Goal: Information Seeking & Learning: Compare options

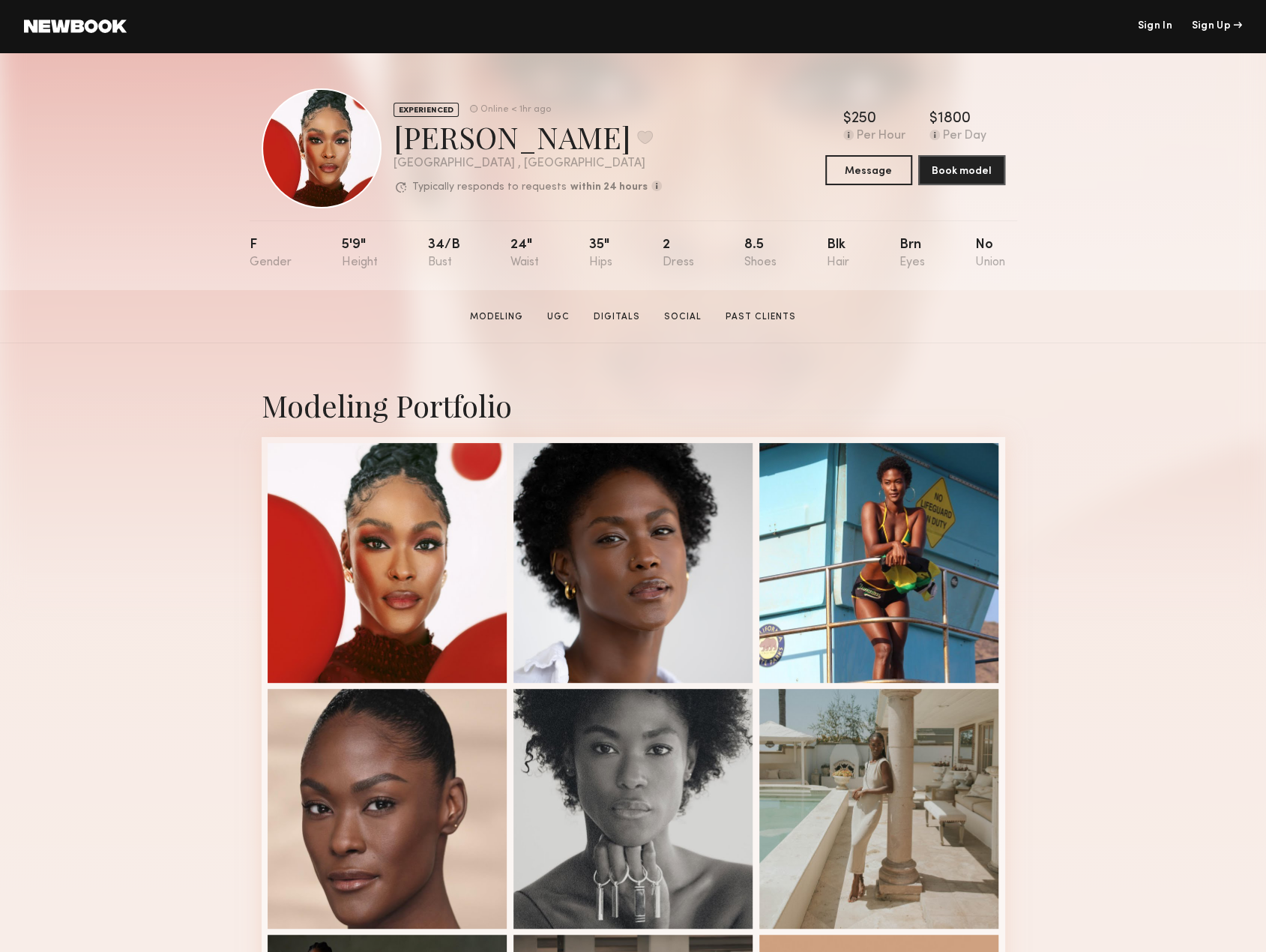
click at [1143, 34] on header "Sign In Sign Up" at bounding box center [633, 26] width 1266 height 52
click at [1149, 27] on link "Sign In" at bounding box center [1153, 25] width 34 height 10
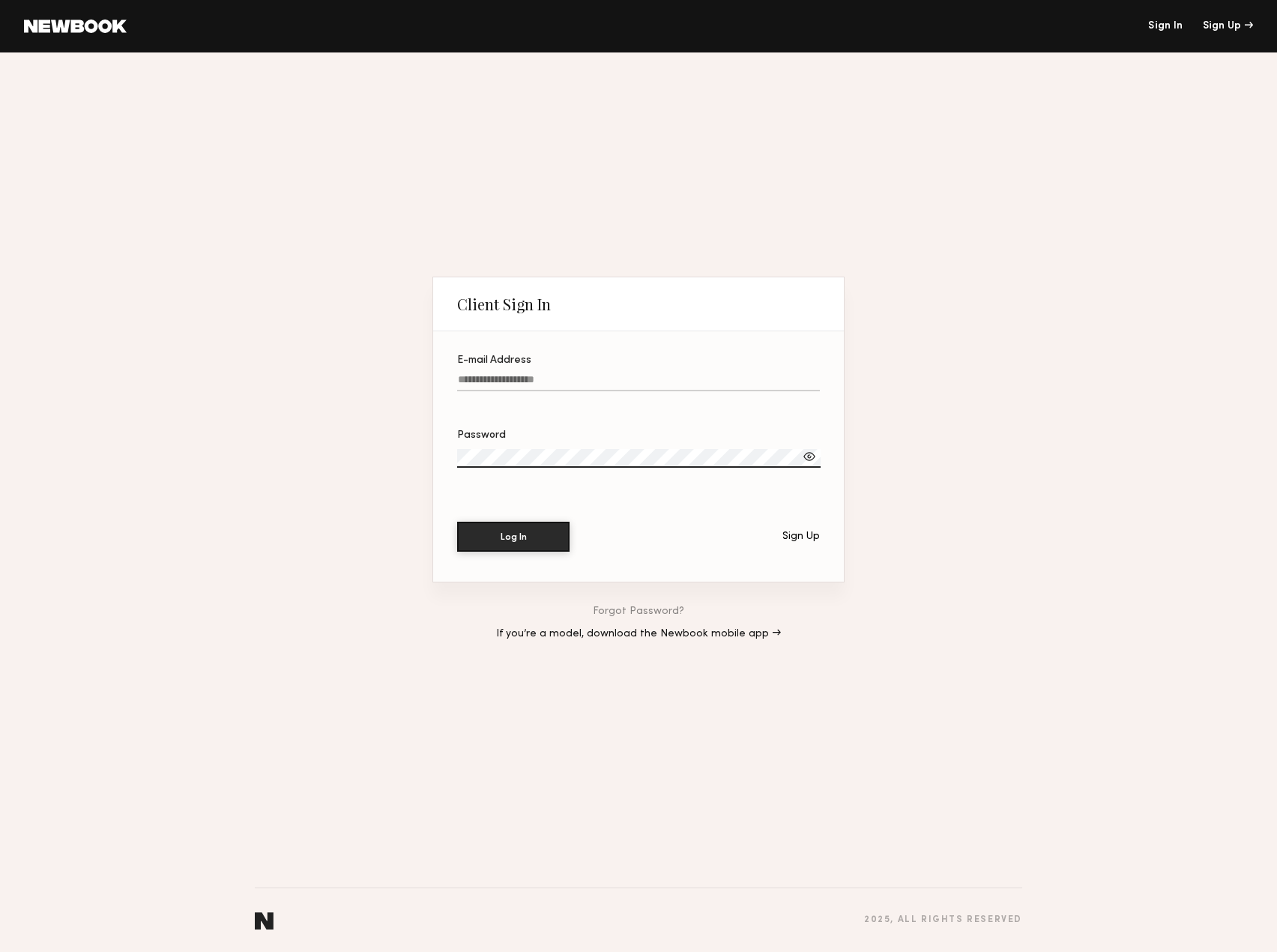
click at [691, 381] on input "E-mail Address" at bounding box center [639, 383] width 363 height 17
paste input "**********"
type input "**********"
click at [533, 533] on button "Log In" at bounding box center [514, 536] width 113 height 30
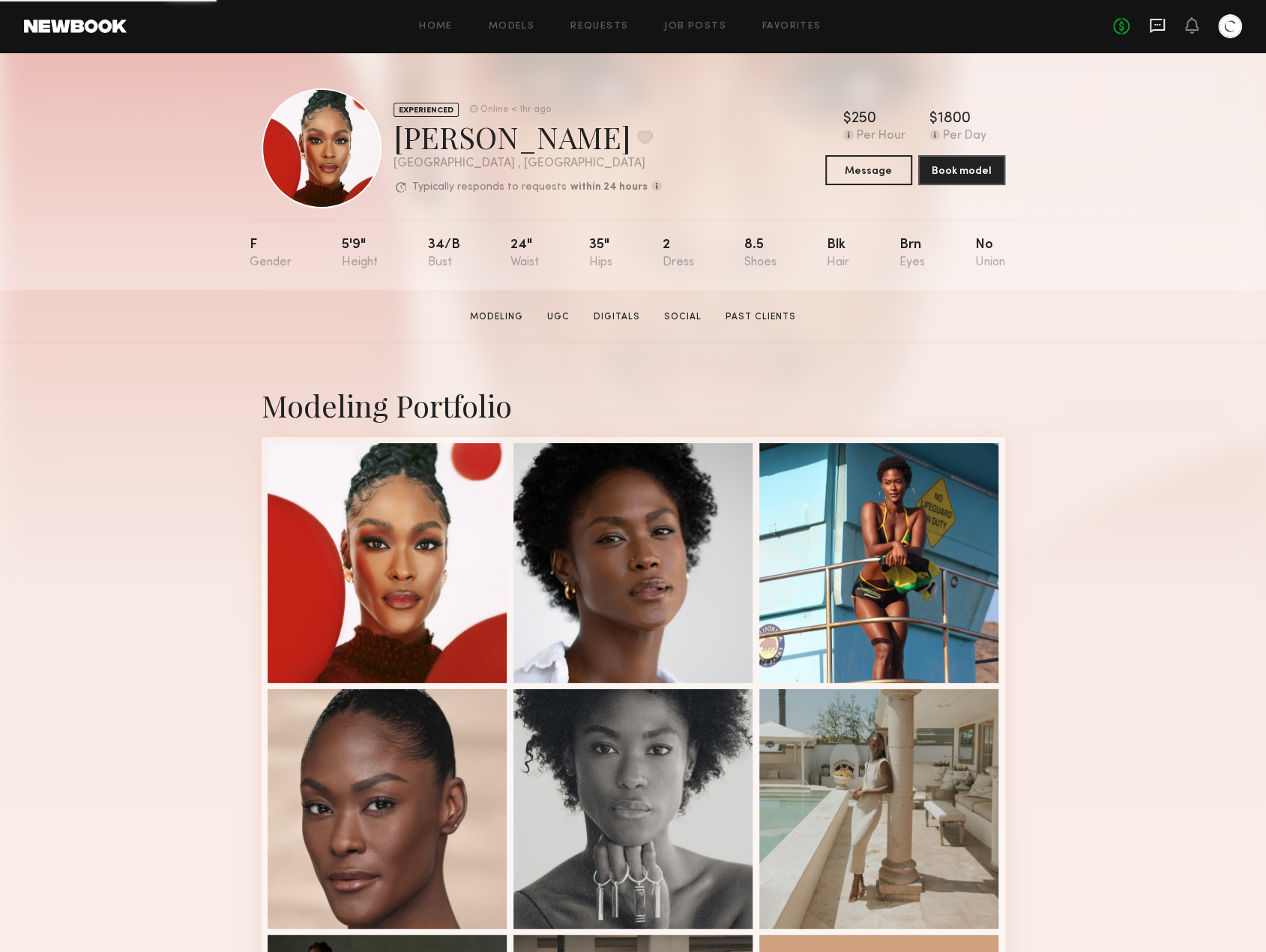
click at [1161, 31] on icon at bounding box center [1157, 26] width 15 height 14
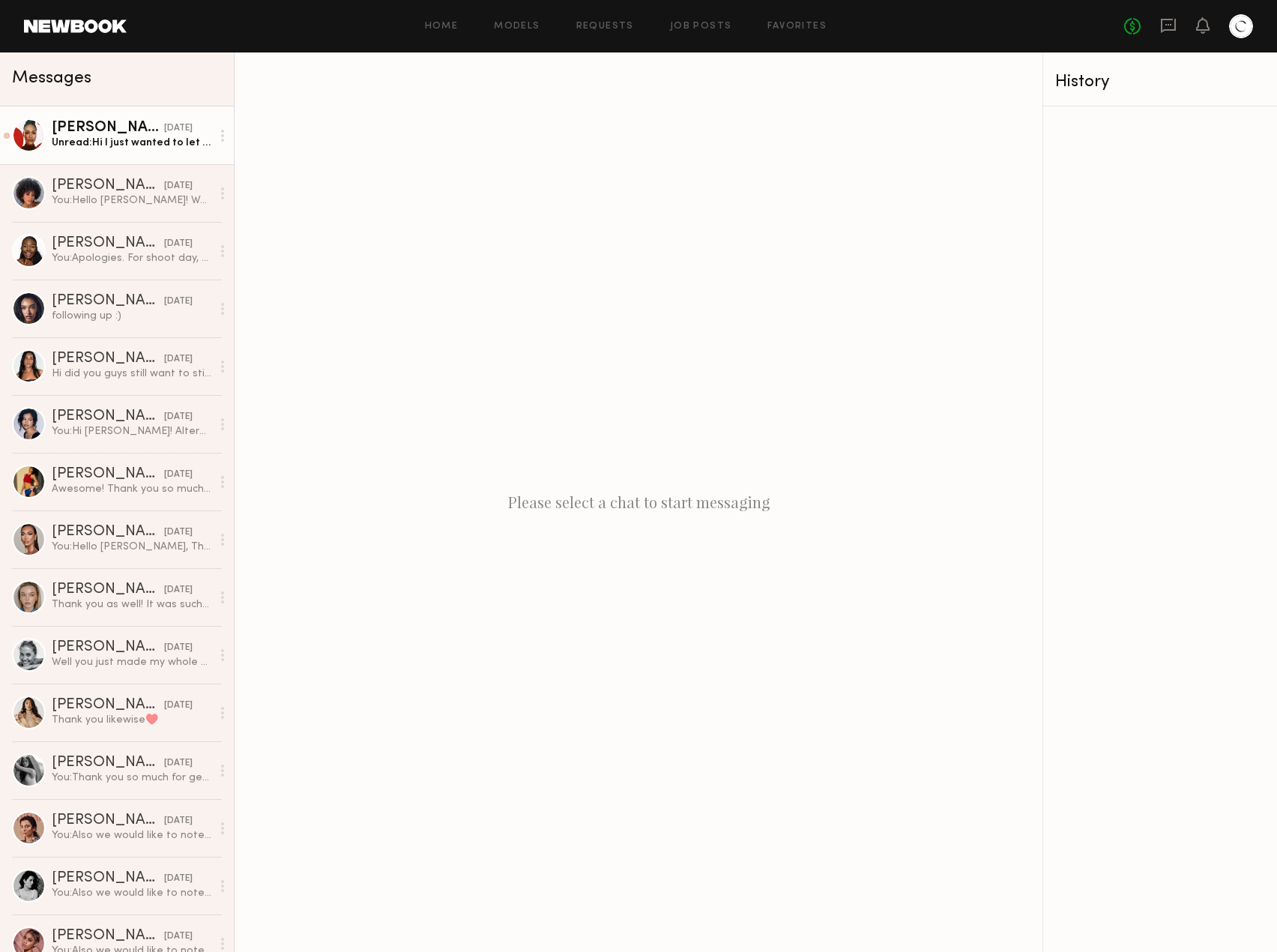
click at [101, 130] on div "Rose L." at bounding box center [108, 128] width 113 height 15
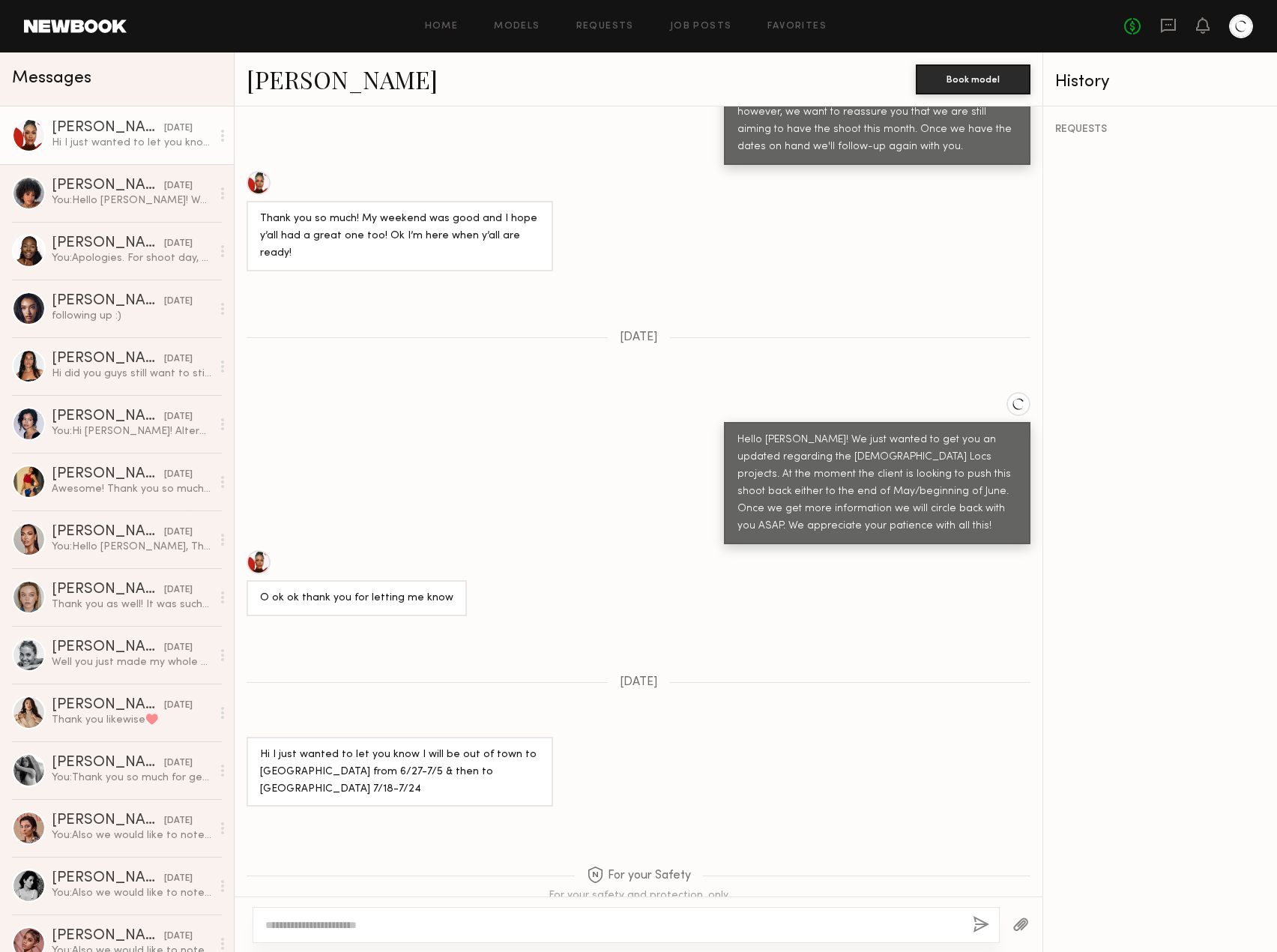
scroll to position [1073, 0]
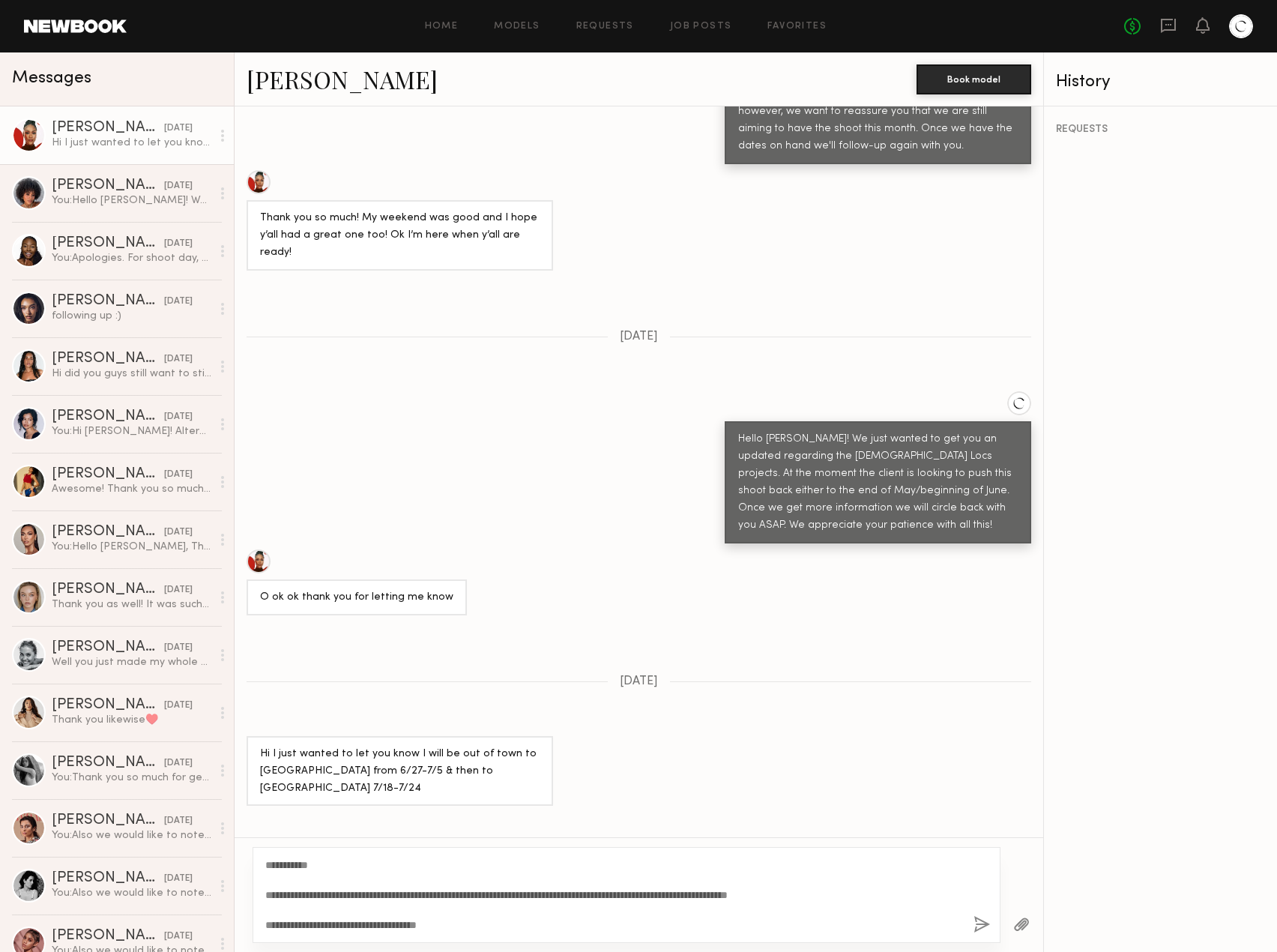
drag, startPoint x: 737, startPoint y: 895, endPoint x: 697, endPoint y: 897, distance: 40.0
click at [697, 897] on textarea "**********" at bounding box center [614, 894] width 696 height 75
click at [688, 893] on textarea "**********" at bounding box center [614, 894] width 696 height 75
drag, startPoint x: 690, startPoint y: 893, endPoint x: 786, endPoint y: 896, distance: 96.0
click at [786, 896] on textarea "**********" at bounding box center [614, 894] width 696 height 75
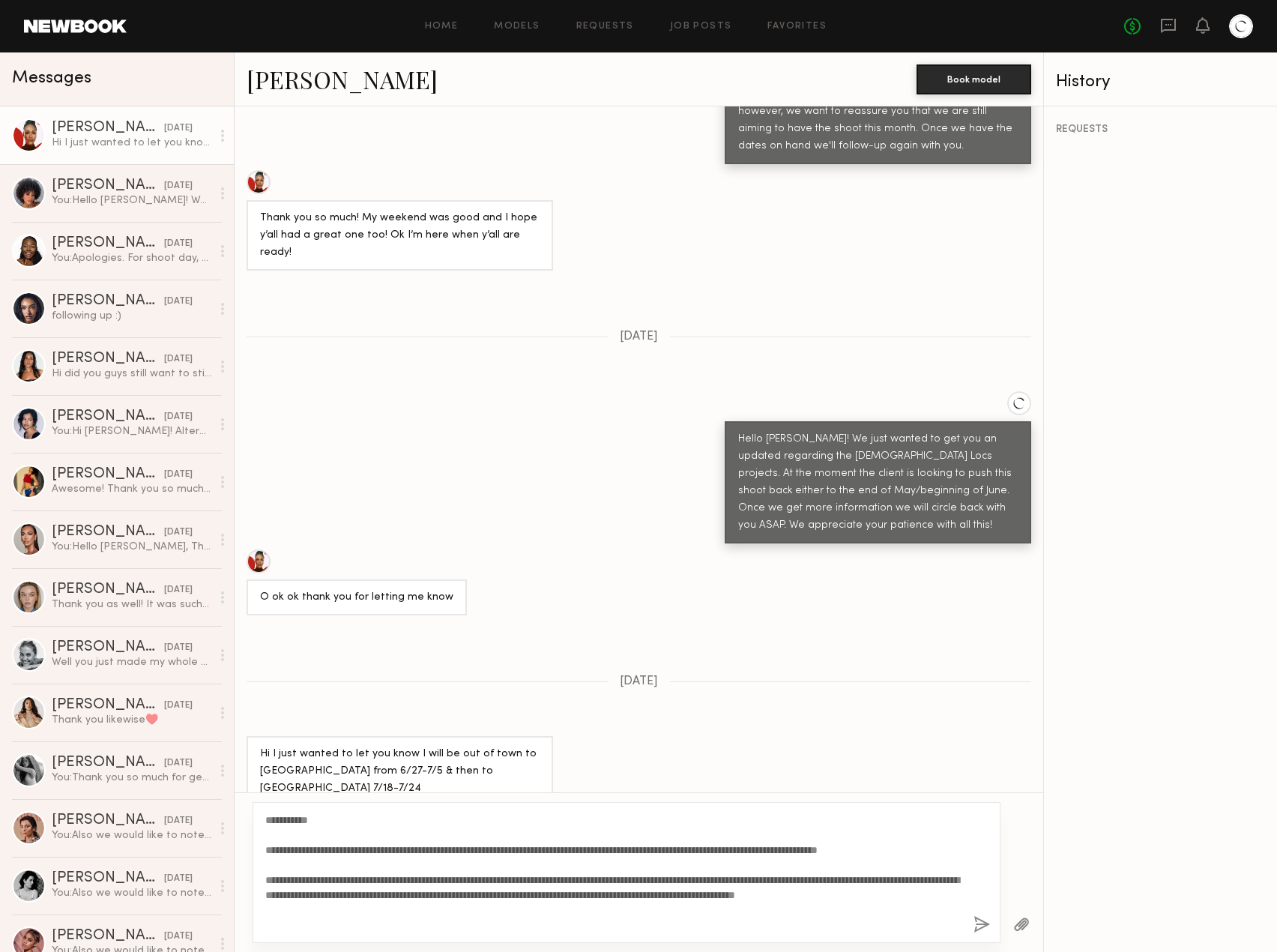
scroll to position [29, 0]
type textarea "**********"
click at [977, 924] on button "button" at bounding box center [981, 925] width 17 height 19
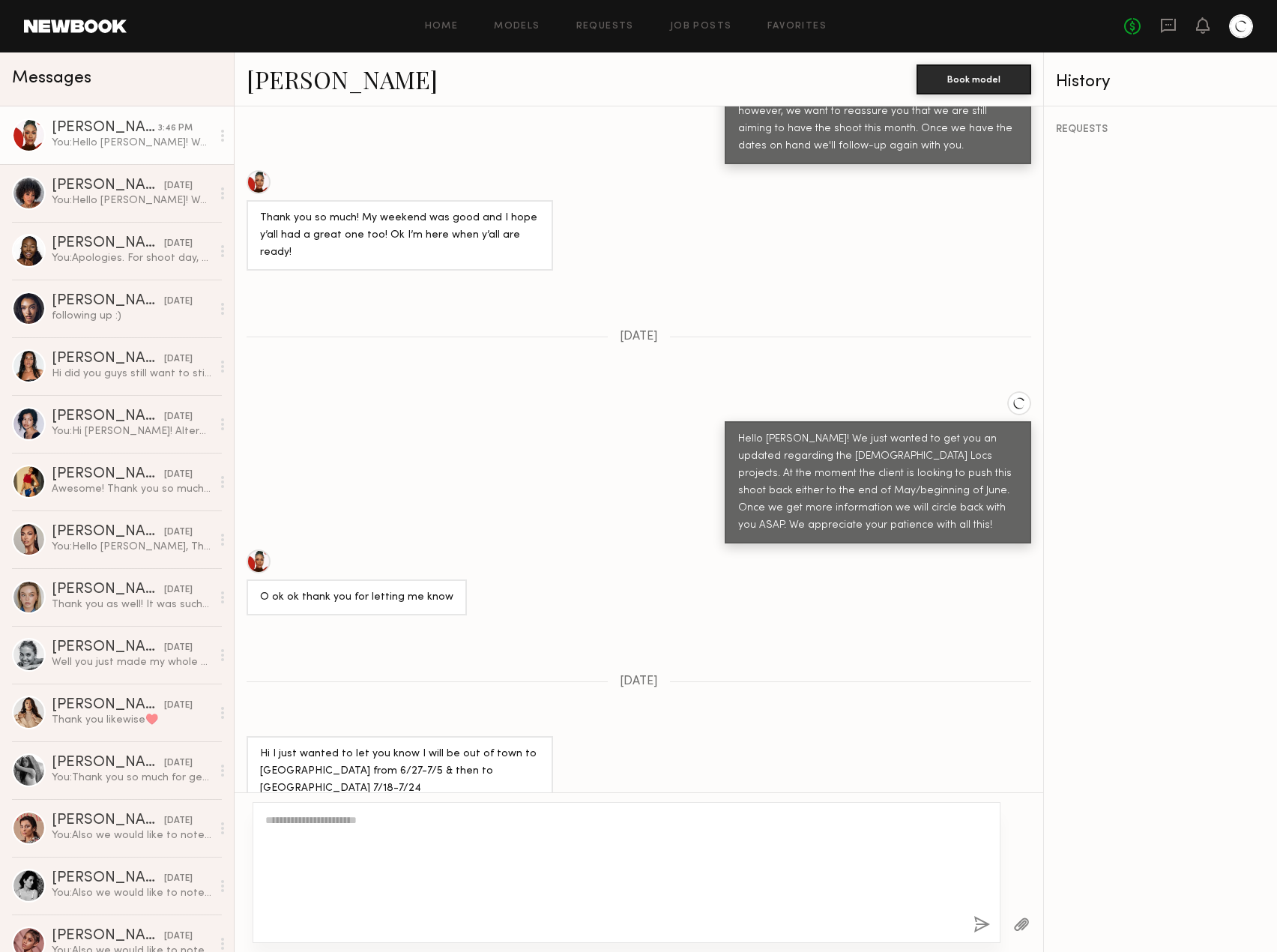
scroll to position [0, 0]
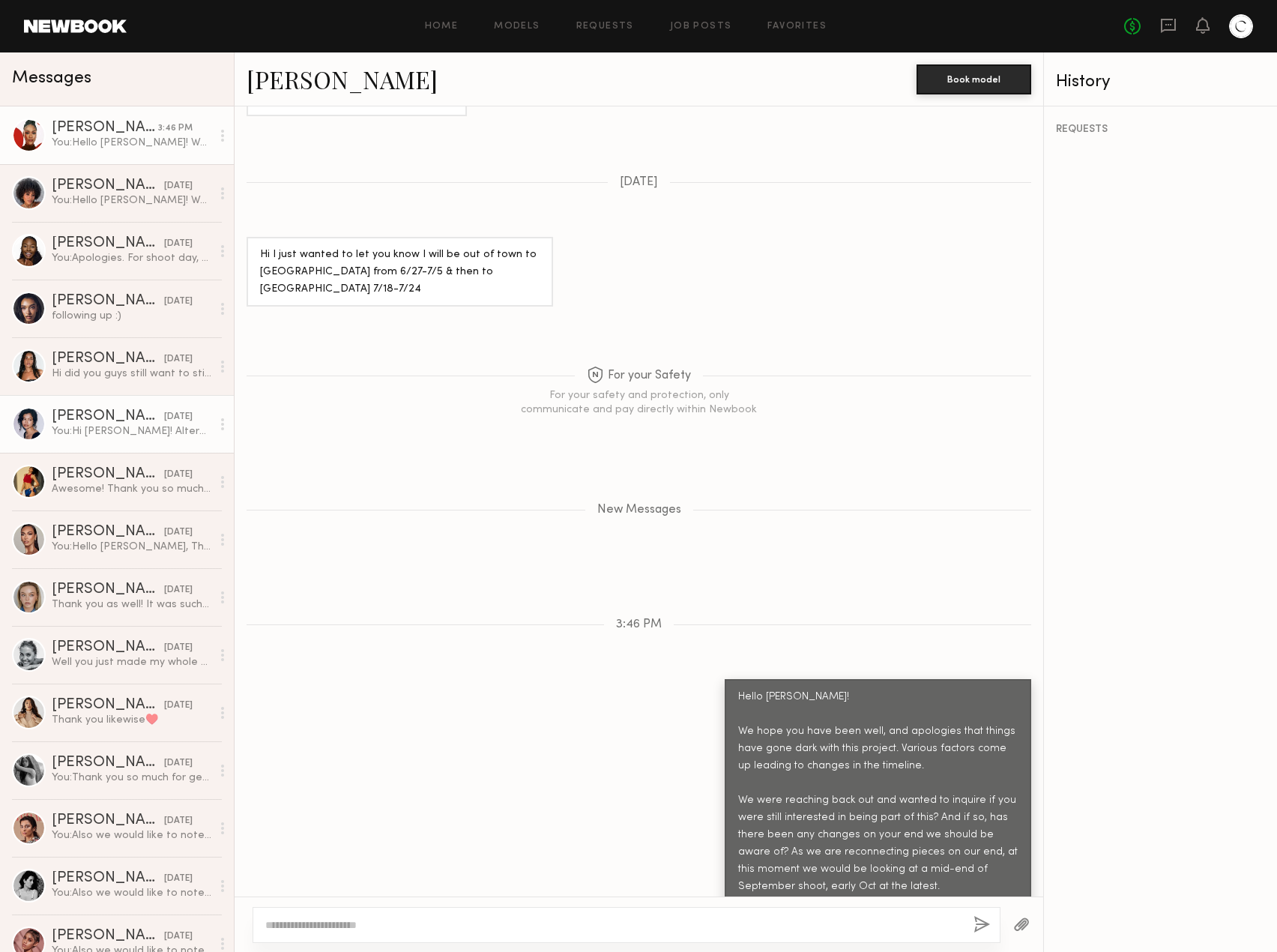
click at [80, 413] on div "Vallerie K." at bounding box center [108, 416] width 113 height 15
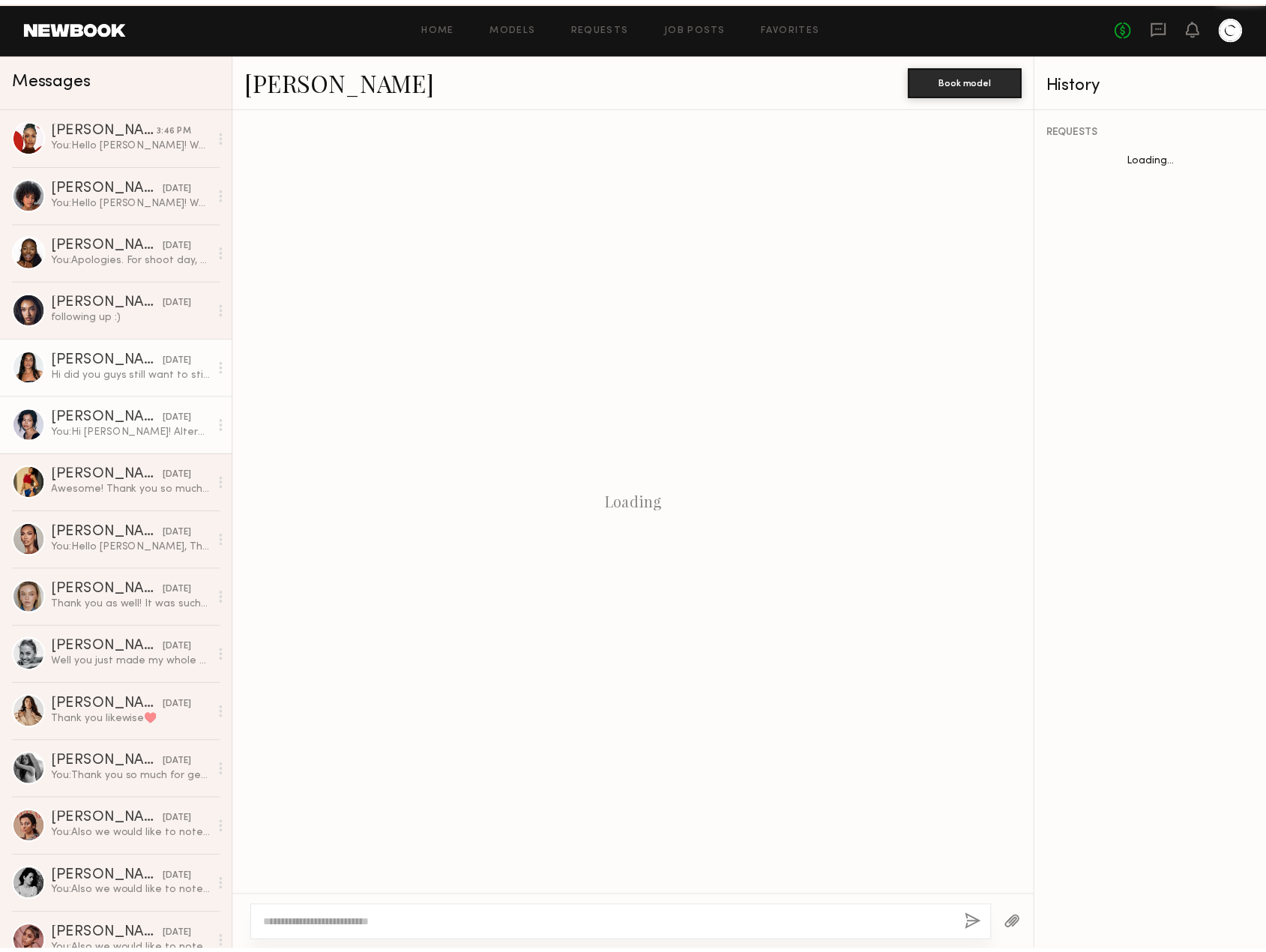
scroll to position [1719, 0]
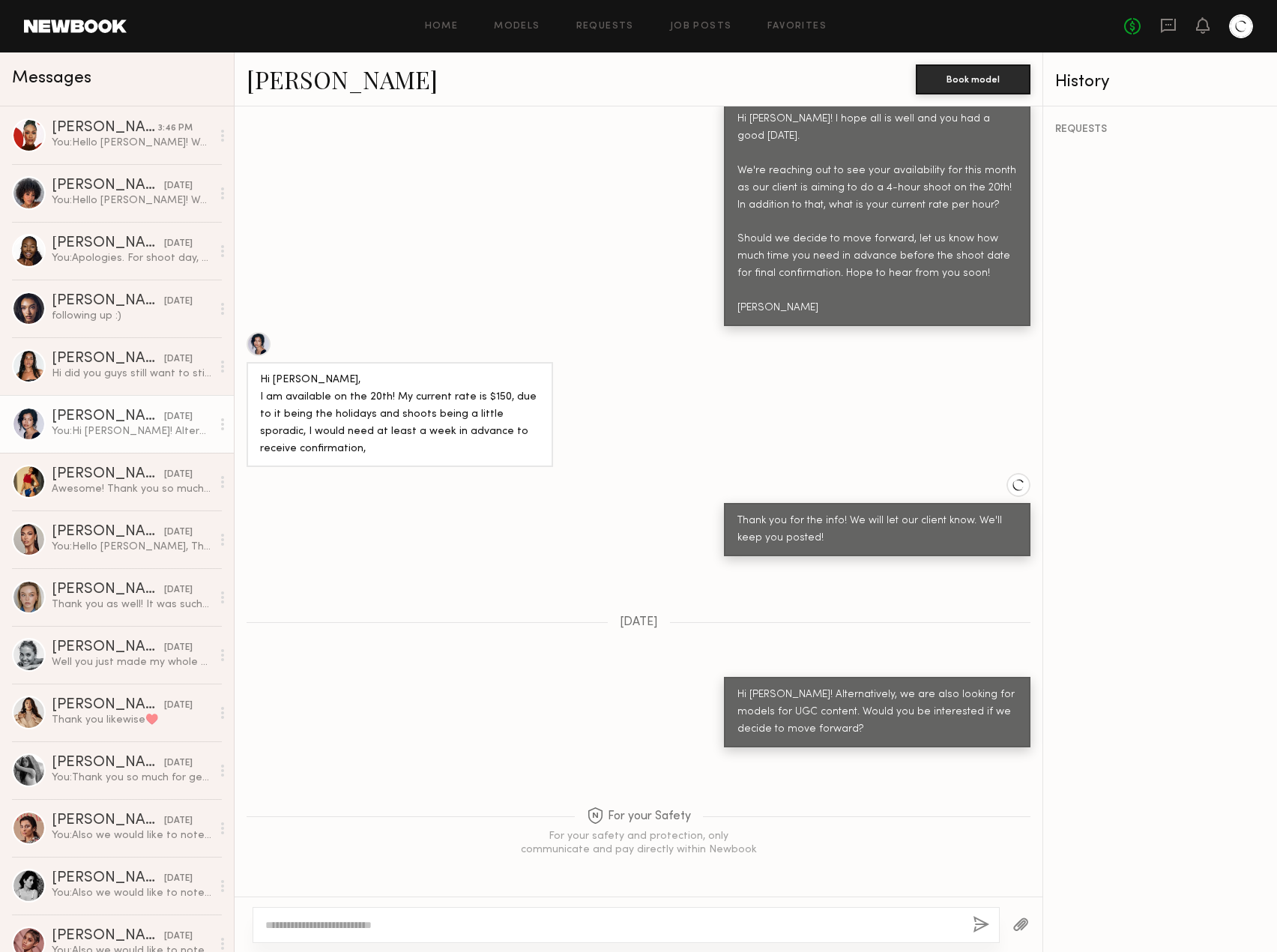
click at [300, 71] on link "Vallerie K." at bounding box center [342, 78] width 191 height 32
click at [98, 25] on link at bounding box center [75, 26] width 103 height 13
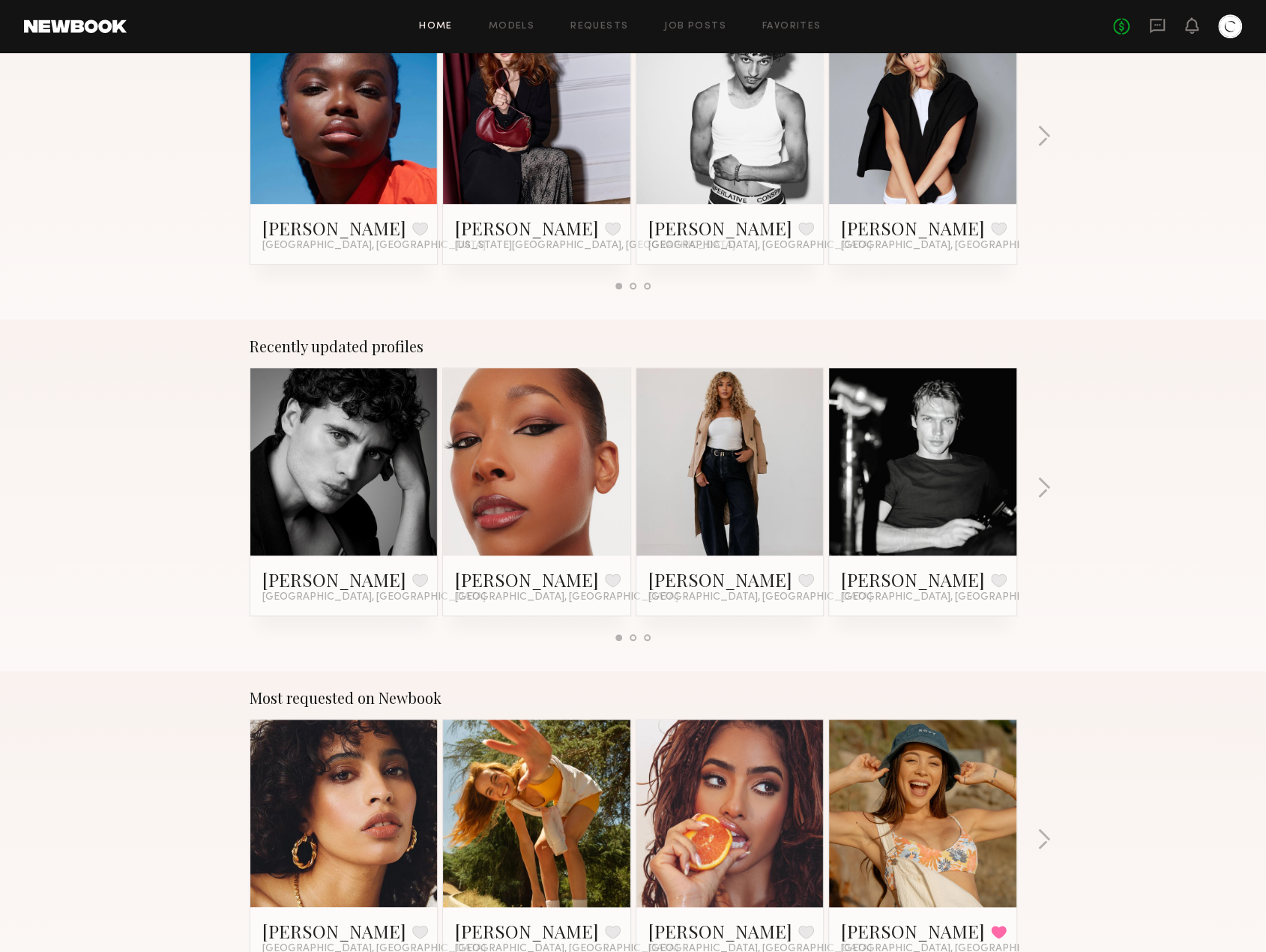
scroll to position [899, 0]
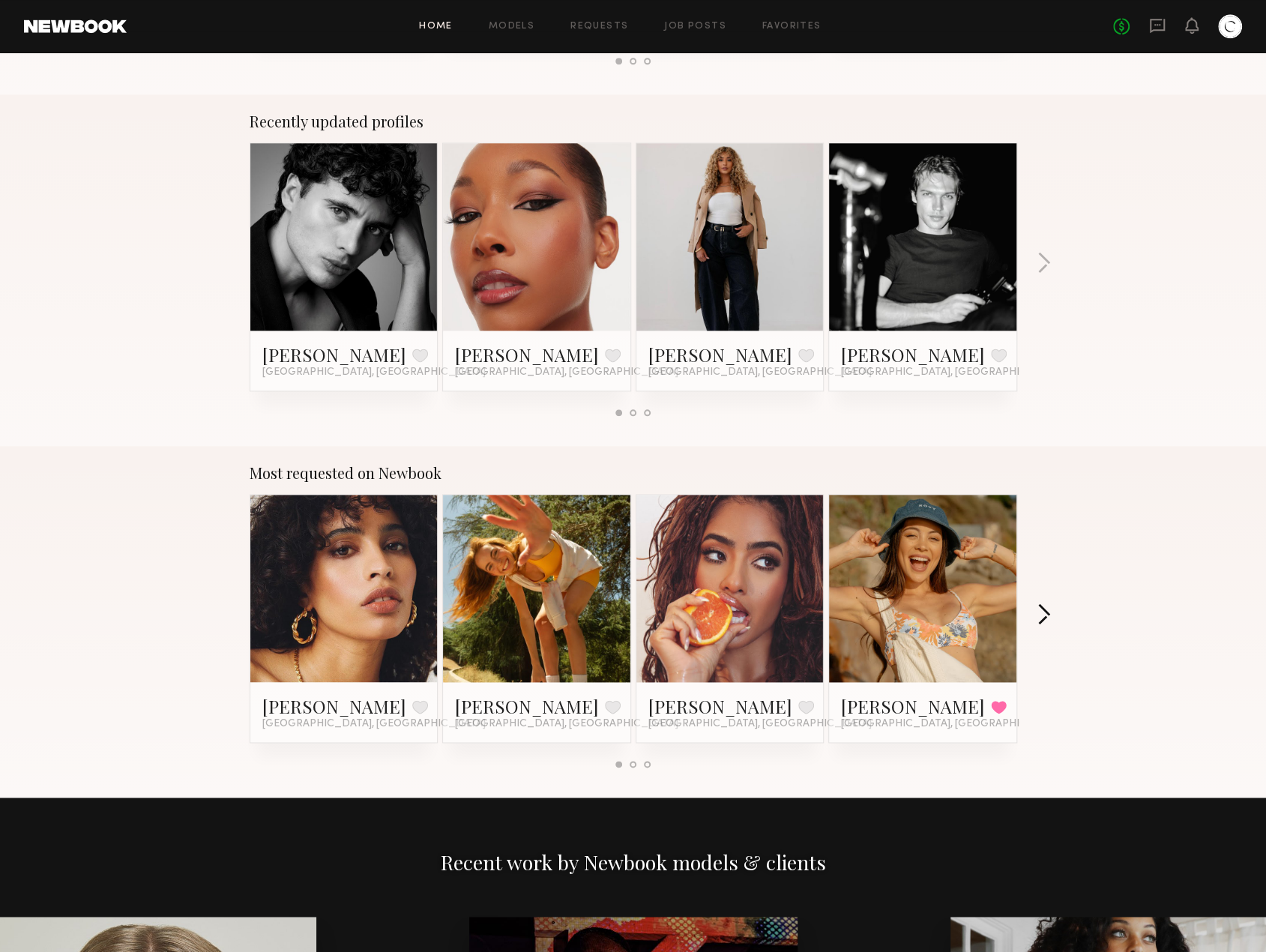
click at [1042, 611] on button "button" at bounding box center [1043, 615] width 14 height 25
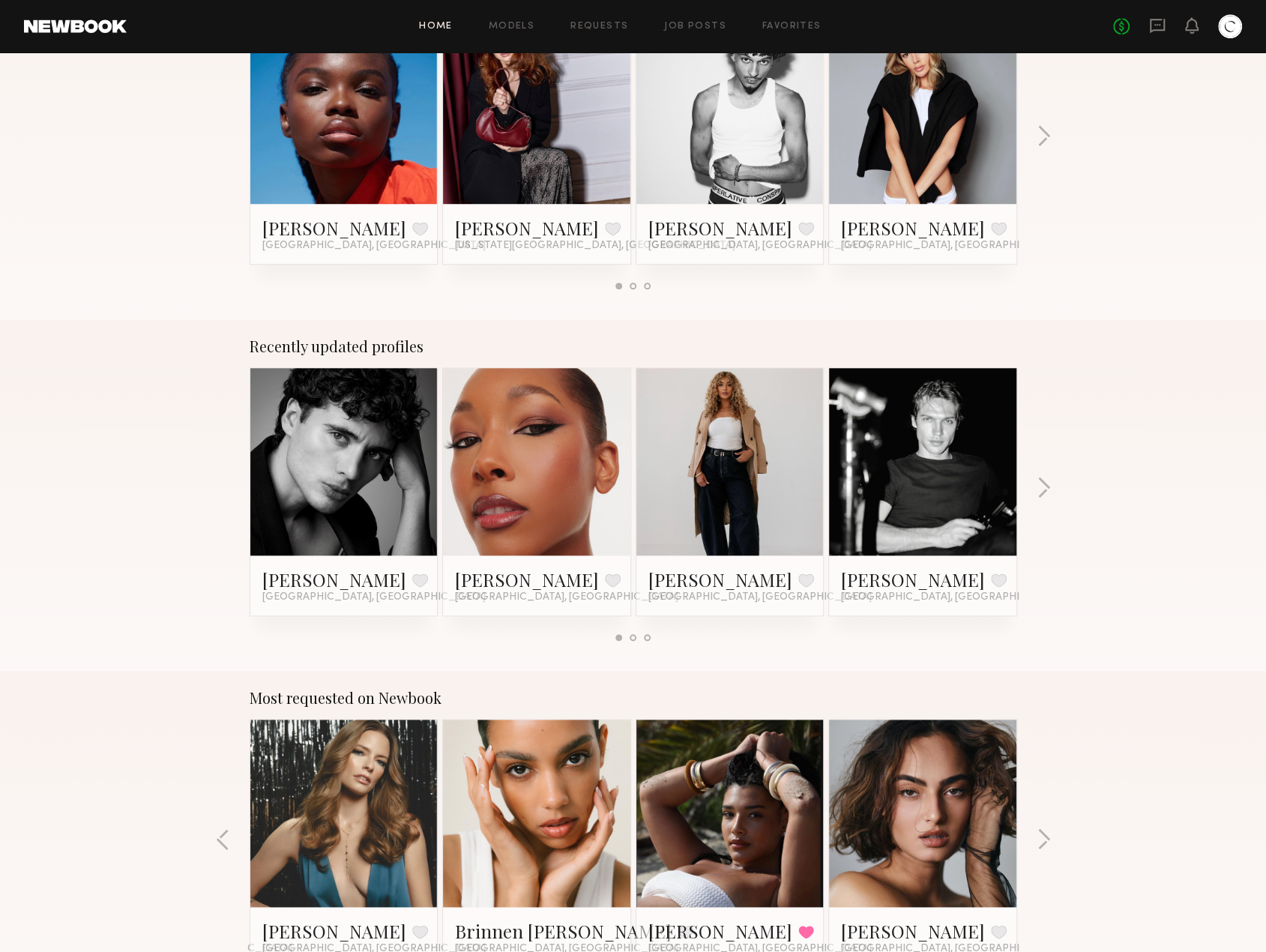
scroll to position [974, 0]
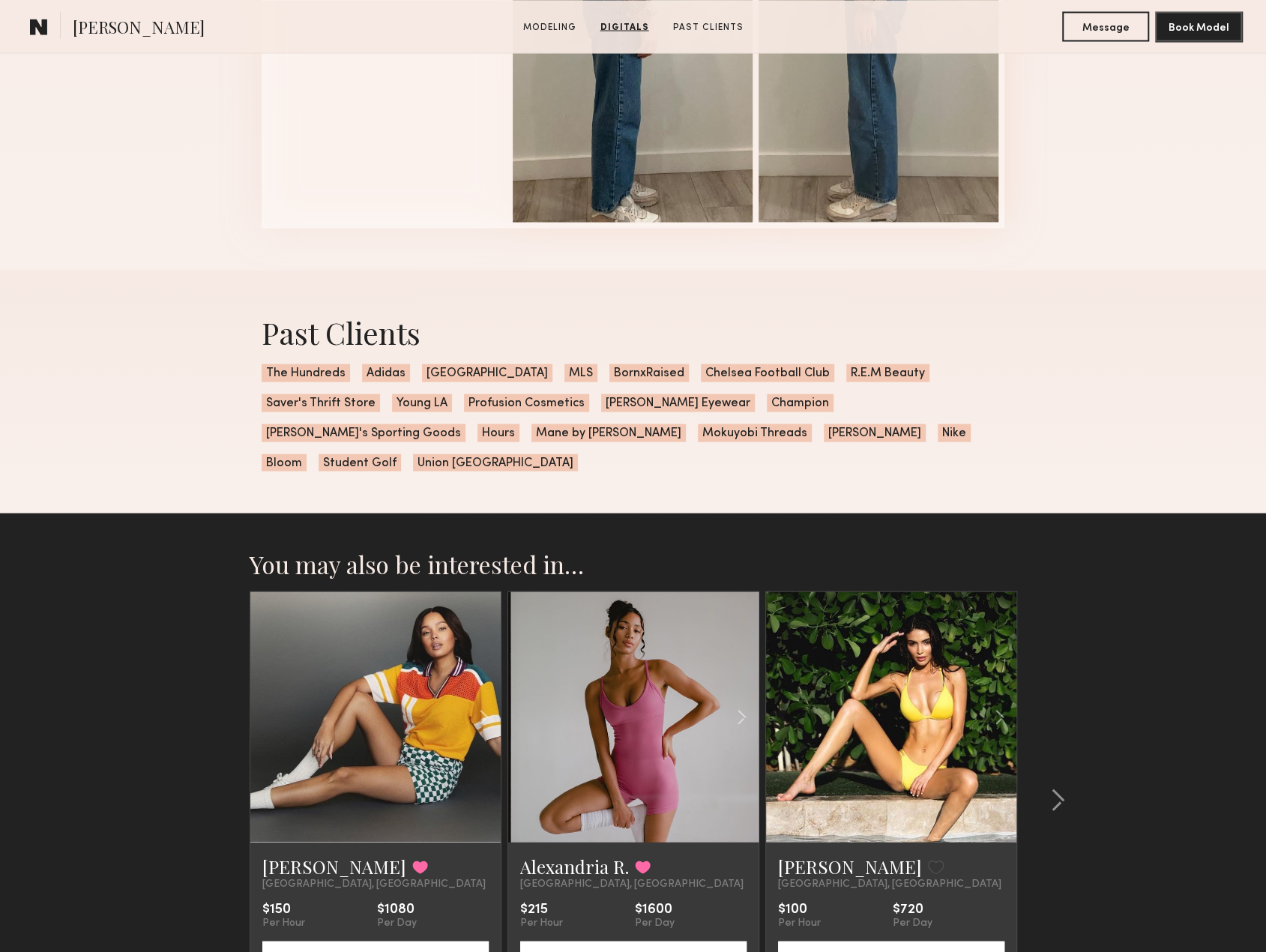
scroll to position [2016, 0]
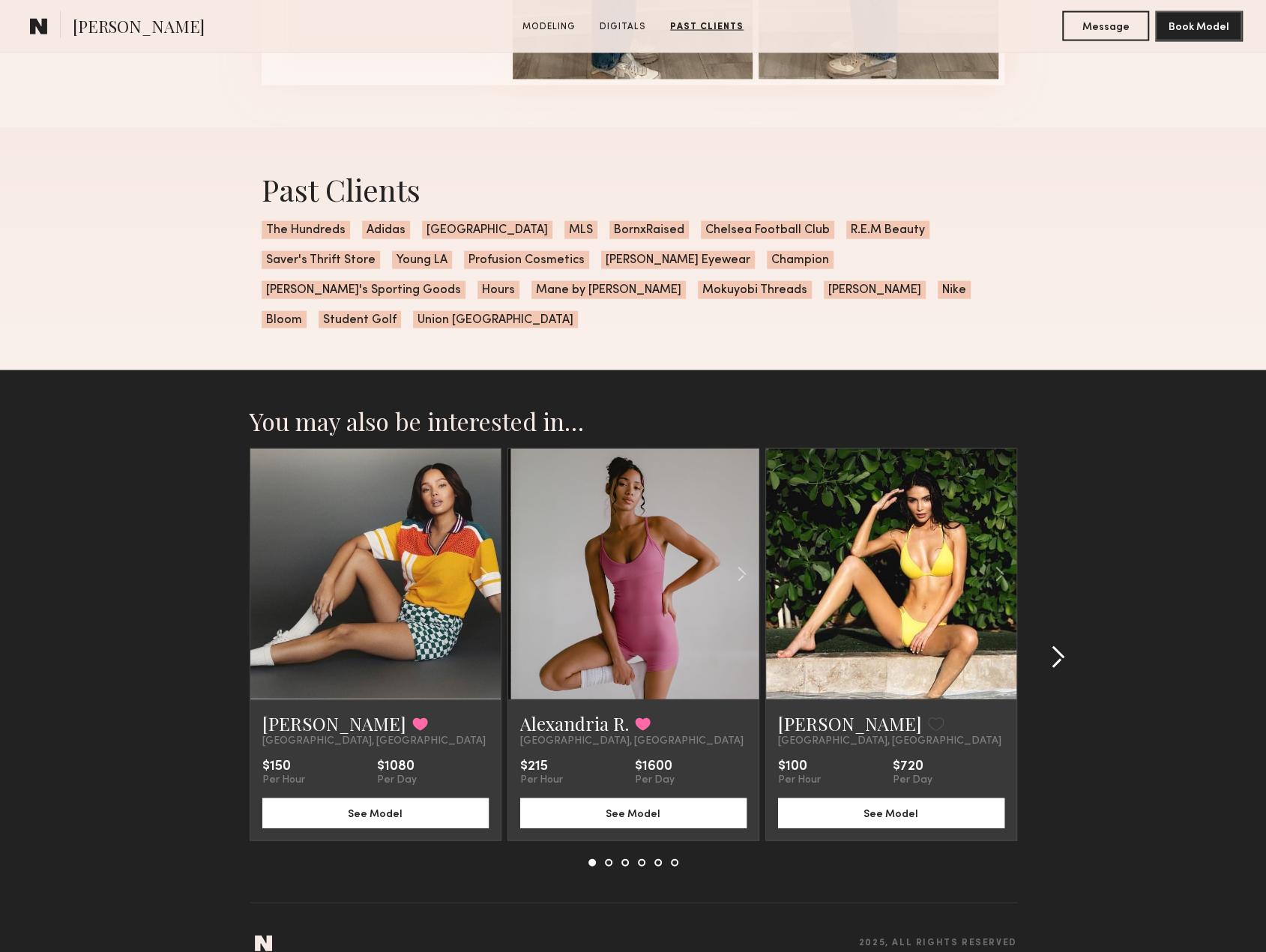
click at [1050, 645] on common-icon at bounding box center [1057, 657] width 15 height 24
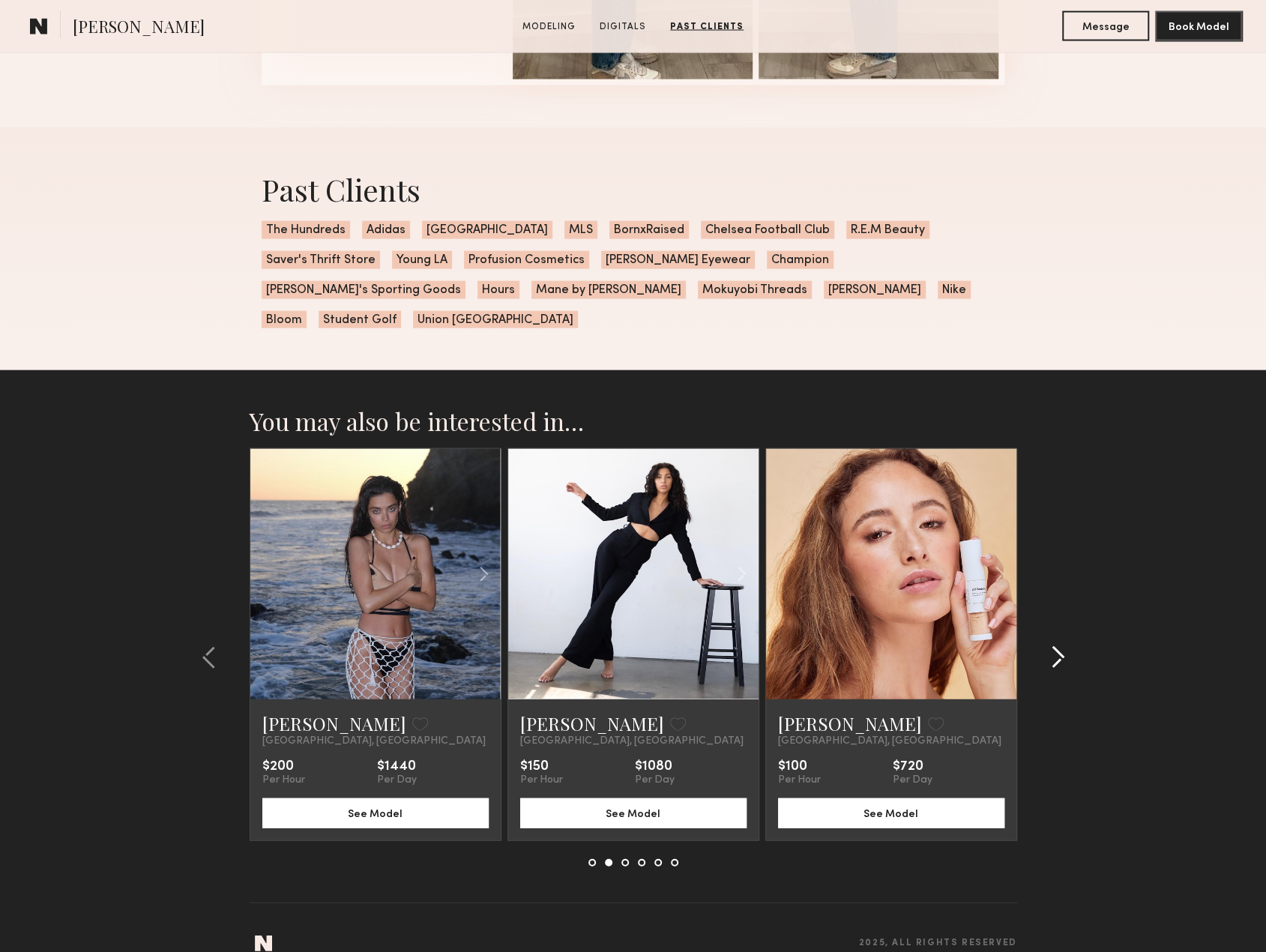
click at [1050, 645] on common-icon at bounding box center [1057, 657] width 15 height 24
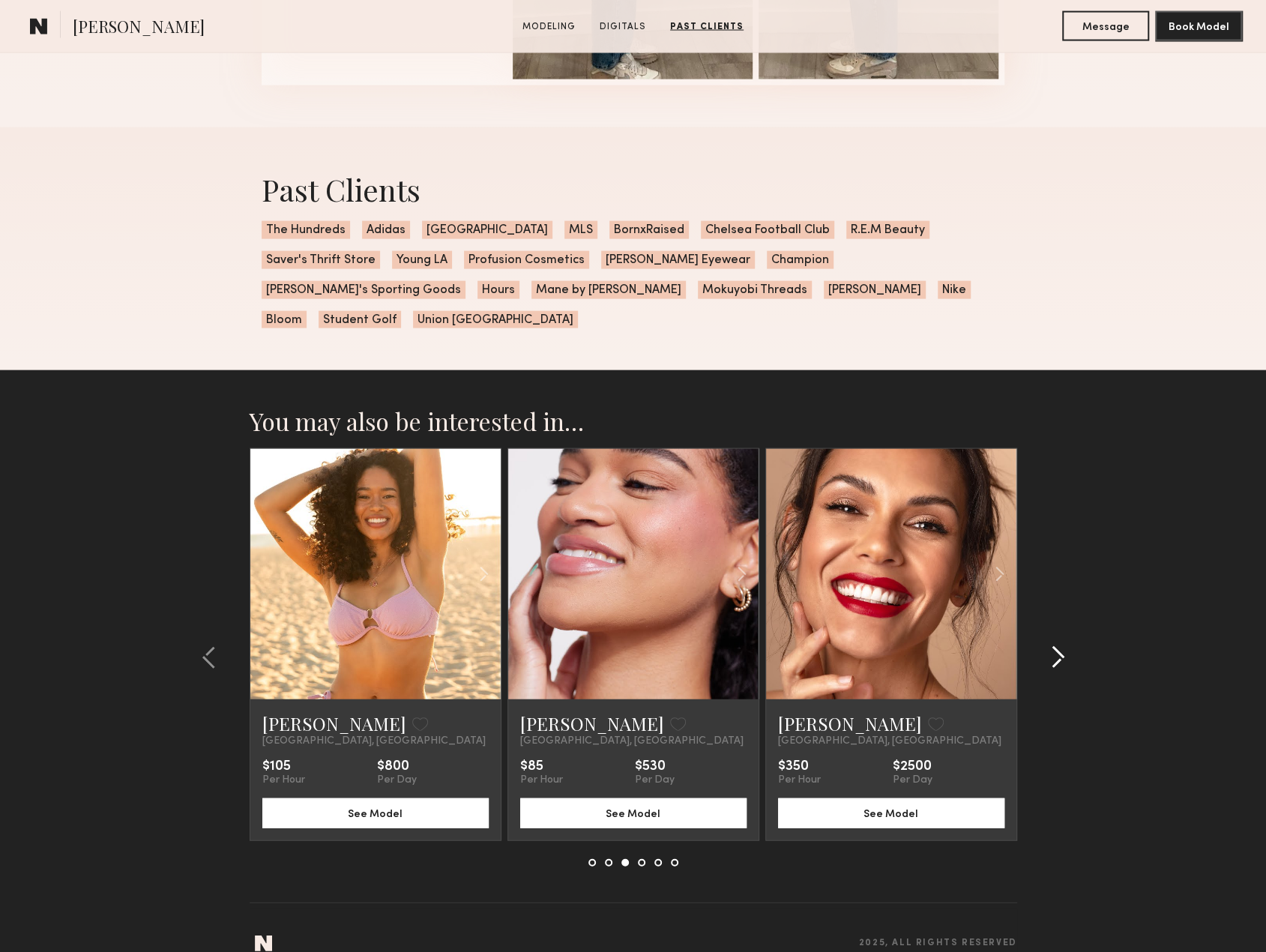
click at [1050, 645] on common-icon at bounding box center [1057, 657] width 15 height 24
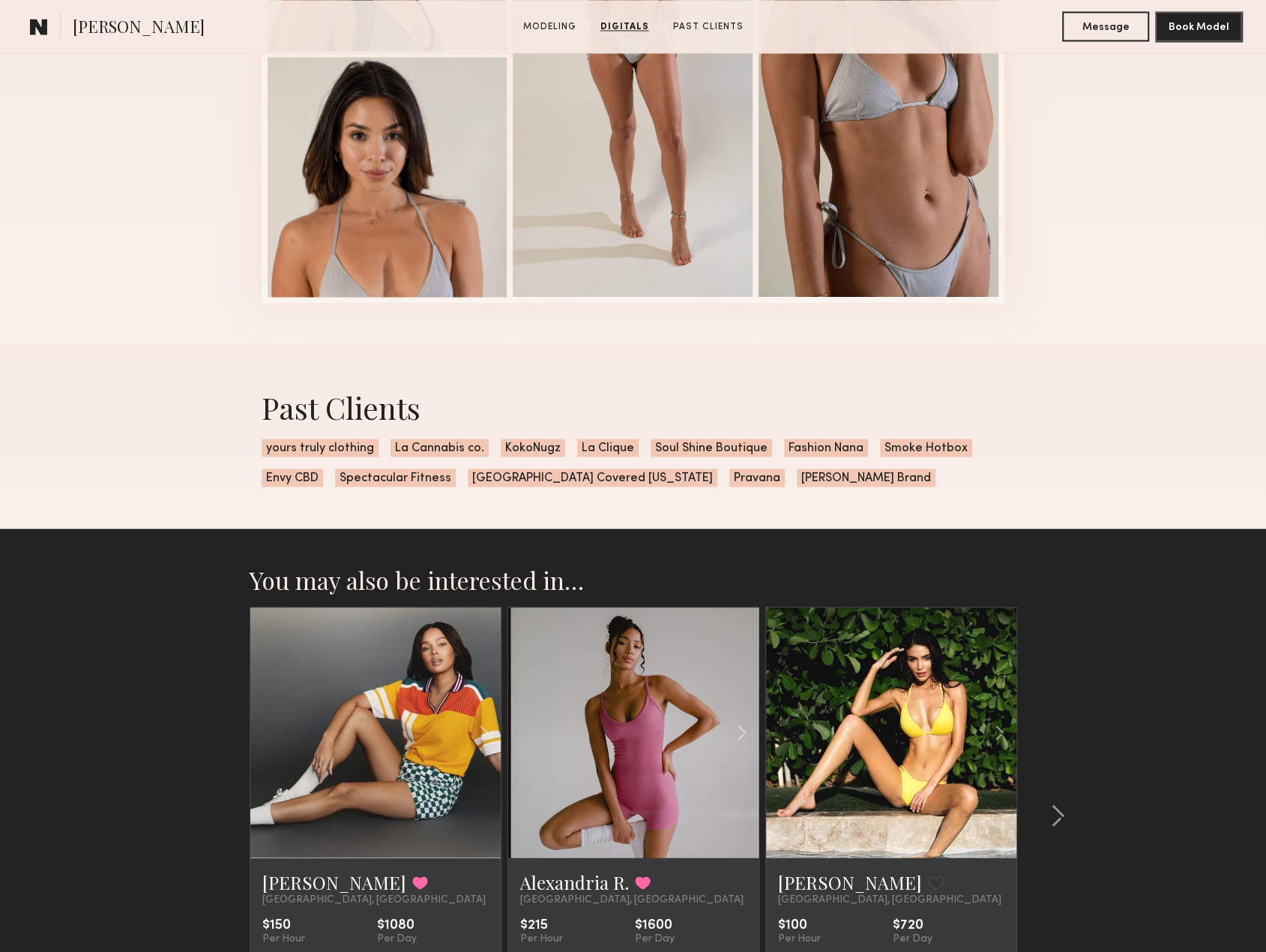
scroll to position [1986, 0]
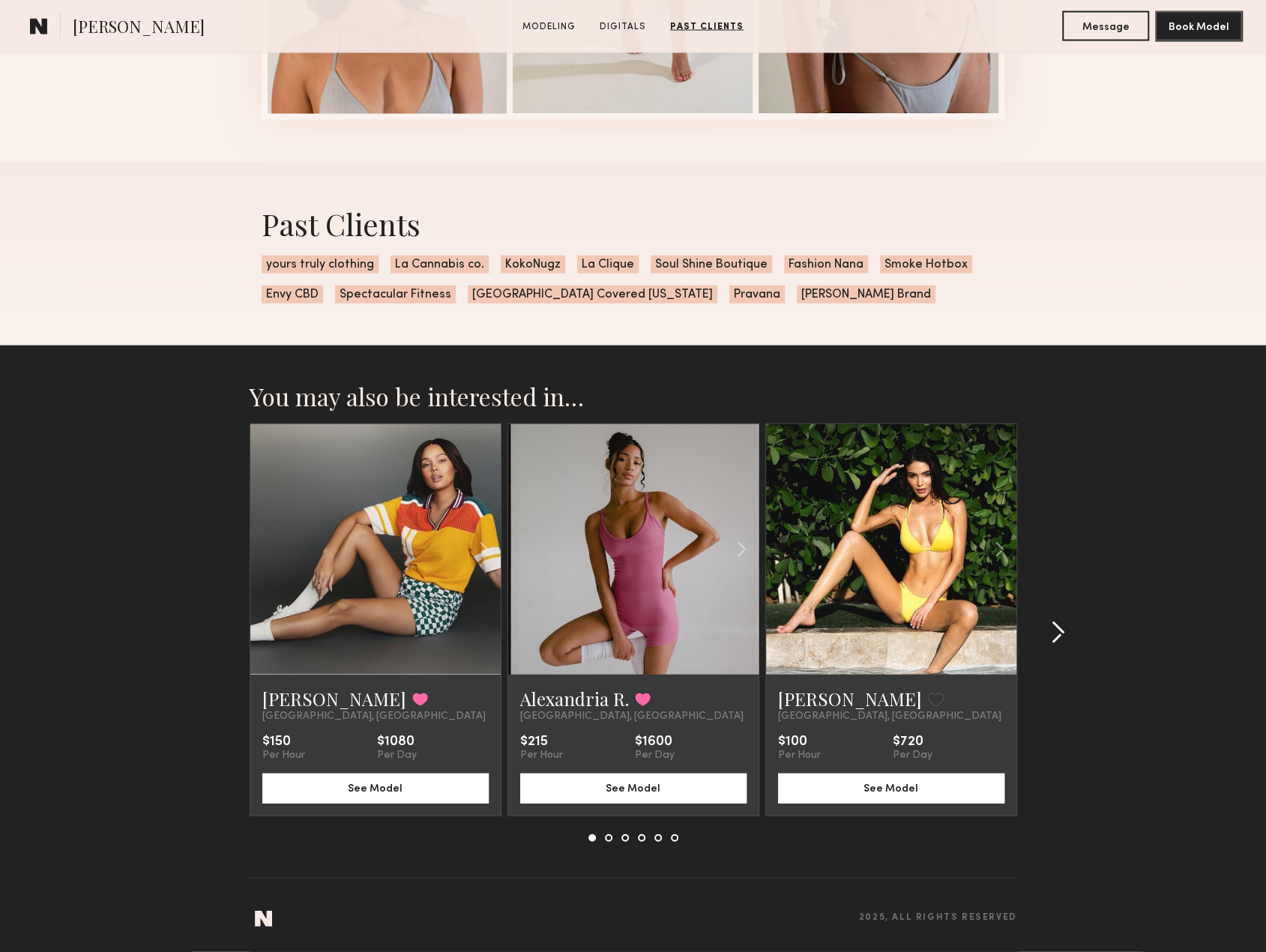
click at [1065, 637] on div at bounding box center [1053, 633] width 72 height 419
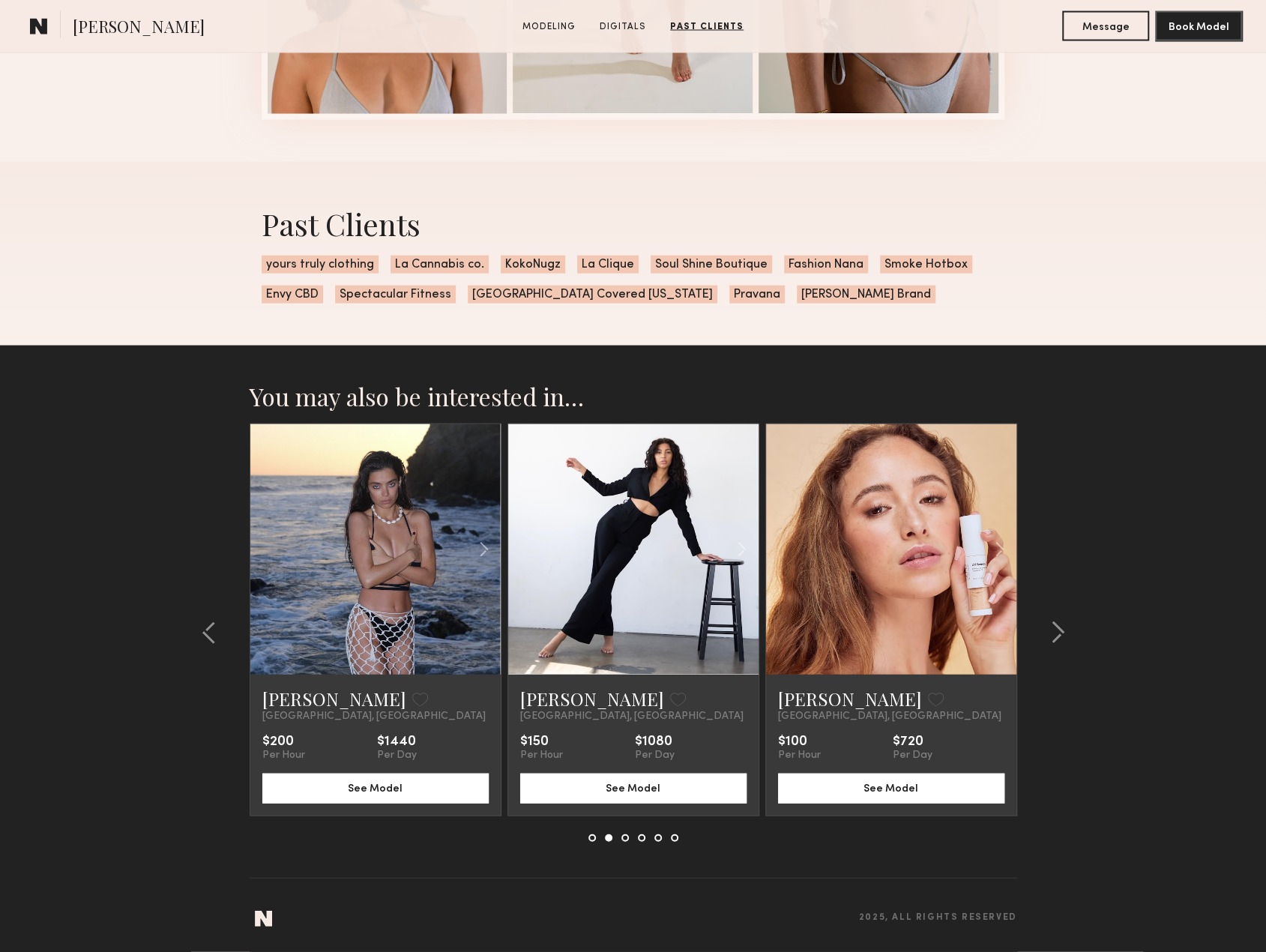
click at [208, 629] on common-icon at bounding box center [208, 633] width 15 height 24
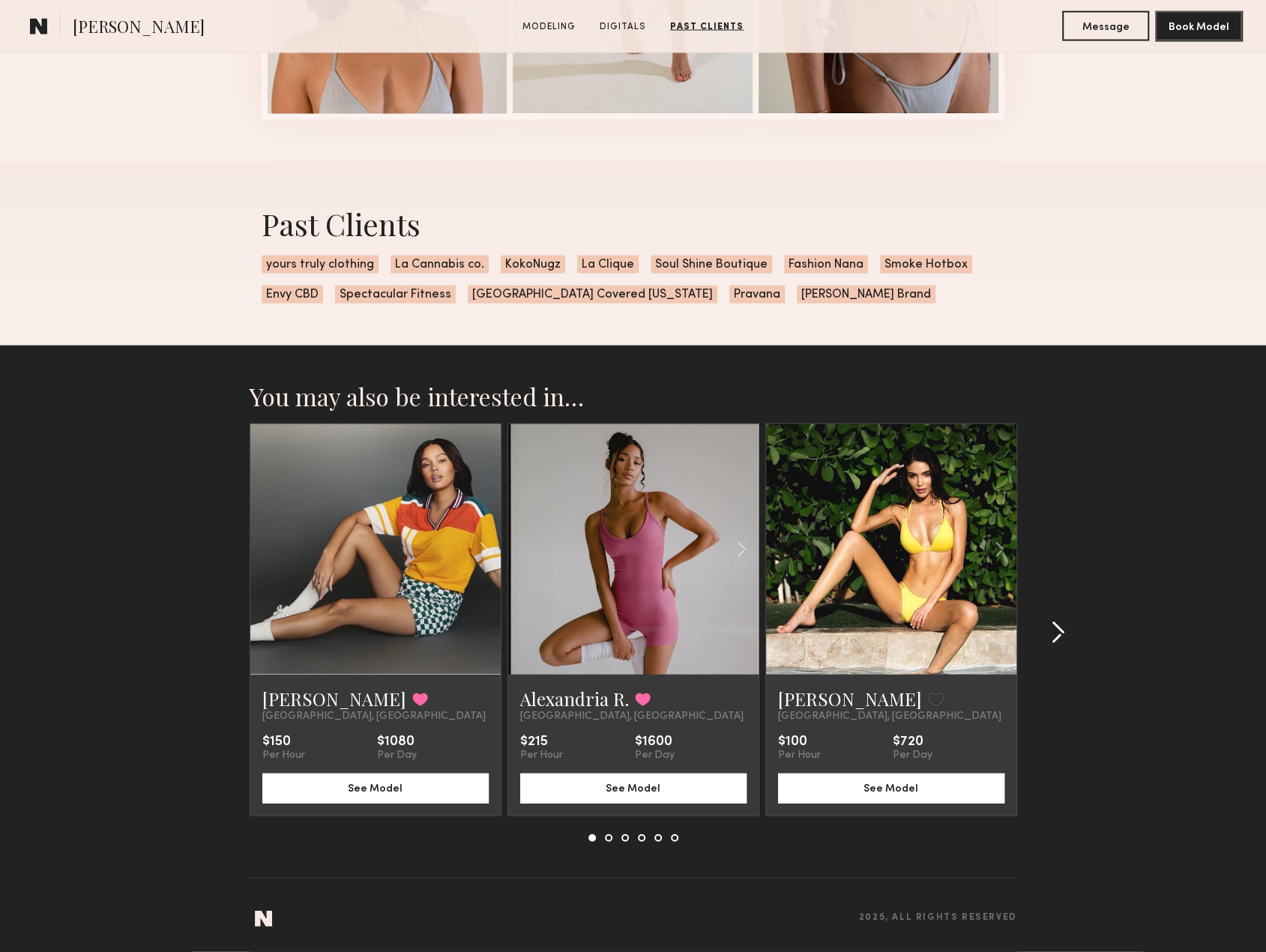
click at [1054, 639] on common-icon at bounding box center [1057, 633] width 15 height 24
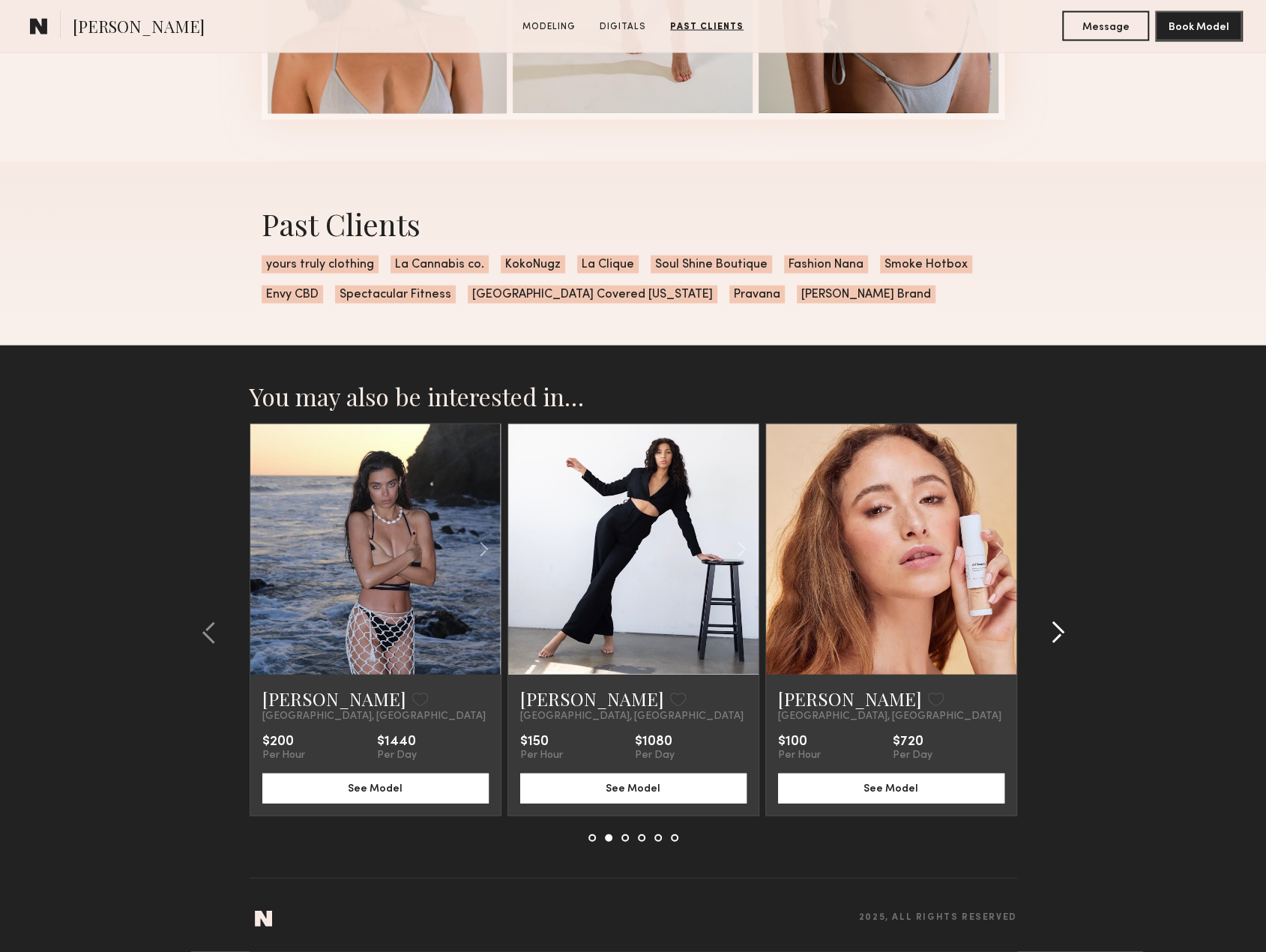
click at [1054, 639] on common-icon at bounding box center [1057, 633] width 15 height 24
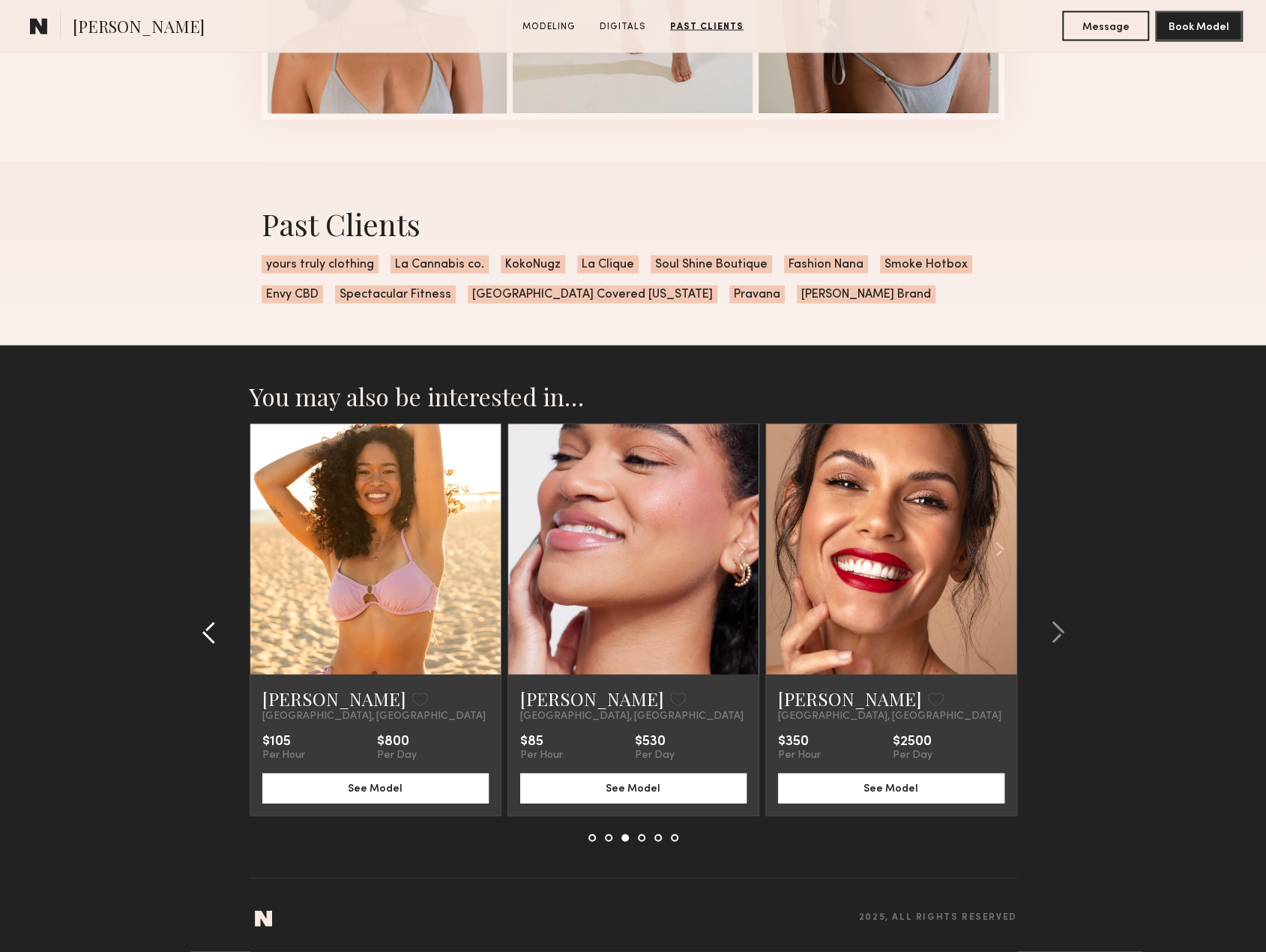
click at [212, 630] on common-icon at bounding box center [208, 633] width 15 height 24
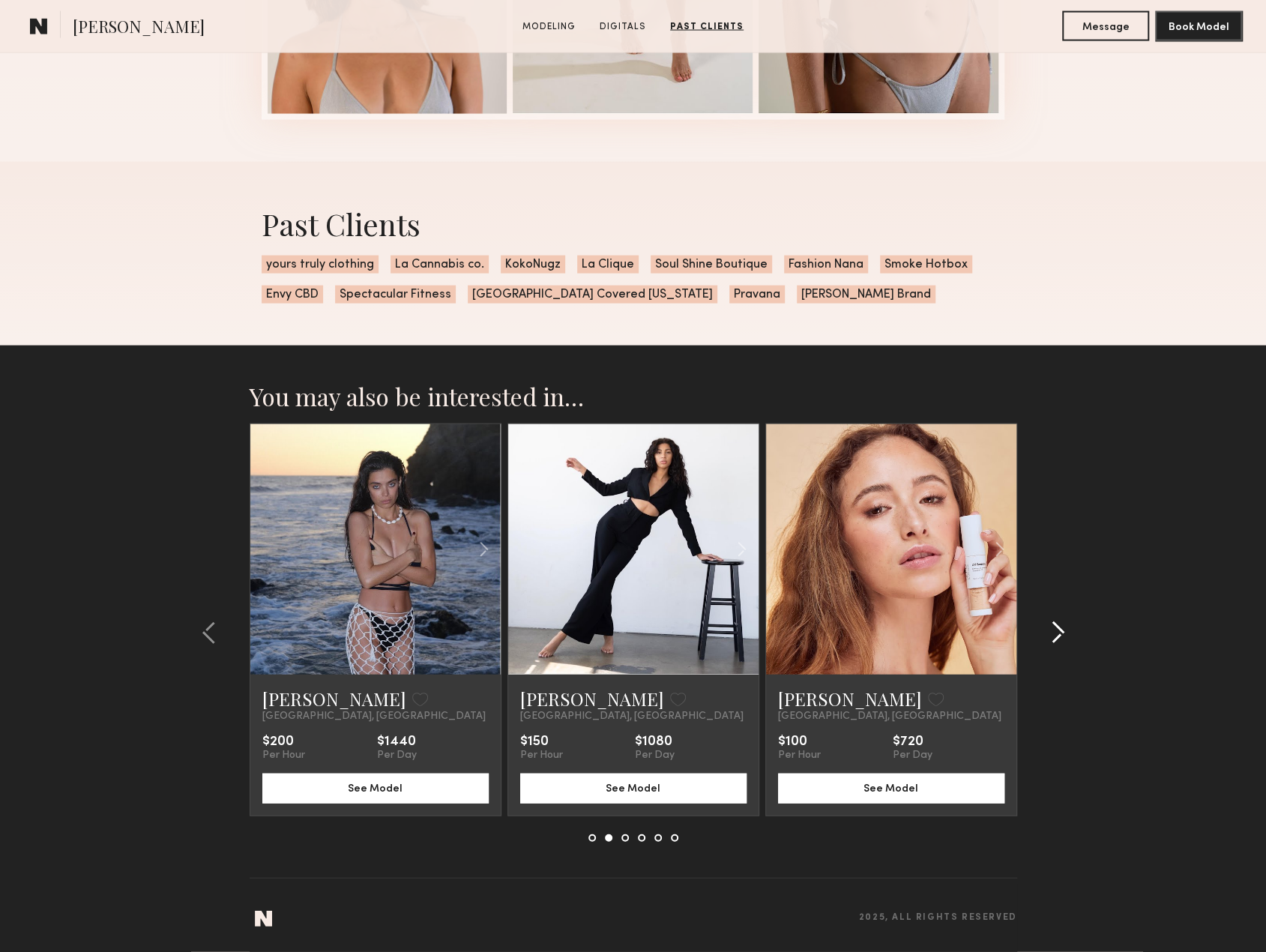
click at [1058, 639] on common-icon at bounding box center [1057, 633] width 15 height 24
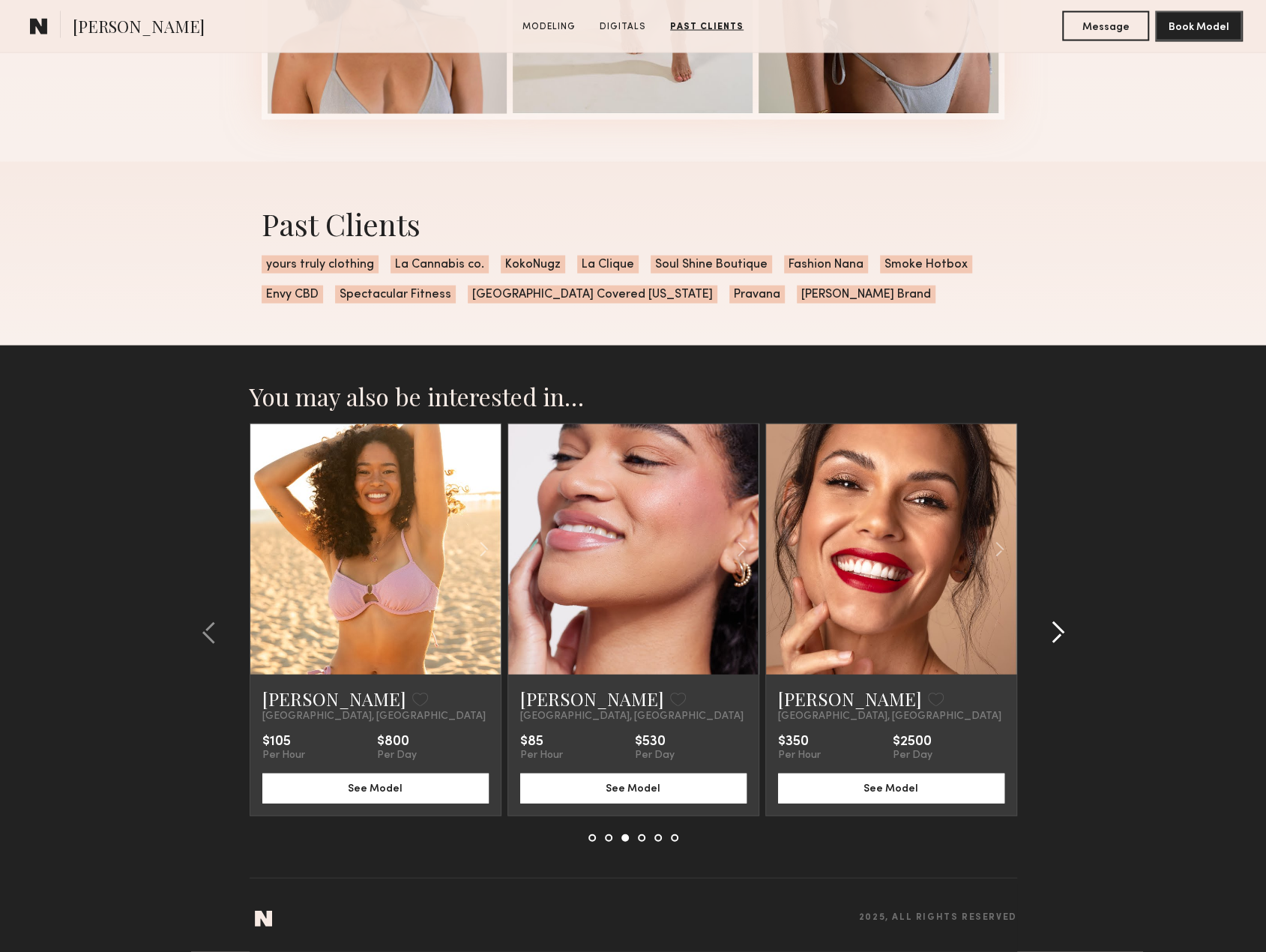
click at [1058, 639] on common-icon at bounding box center [1057, 633] width 15 height 24
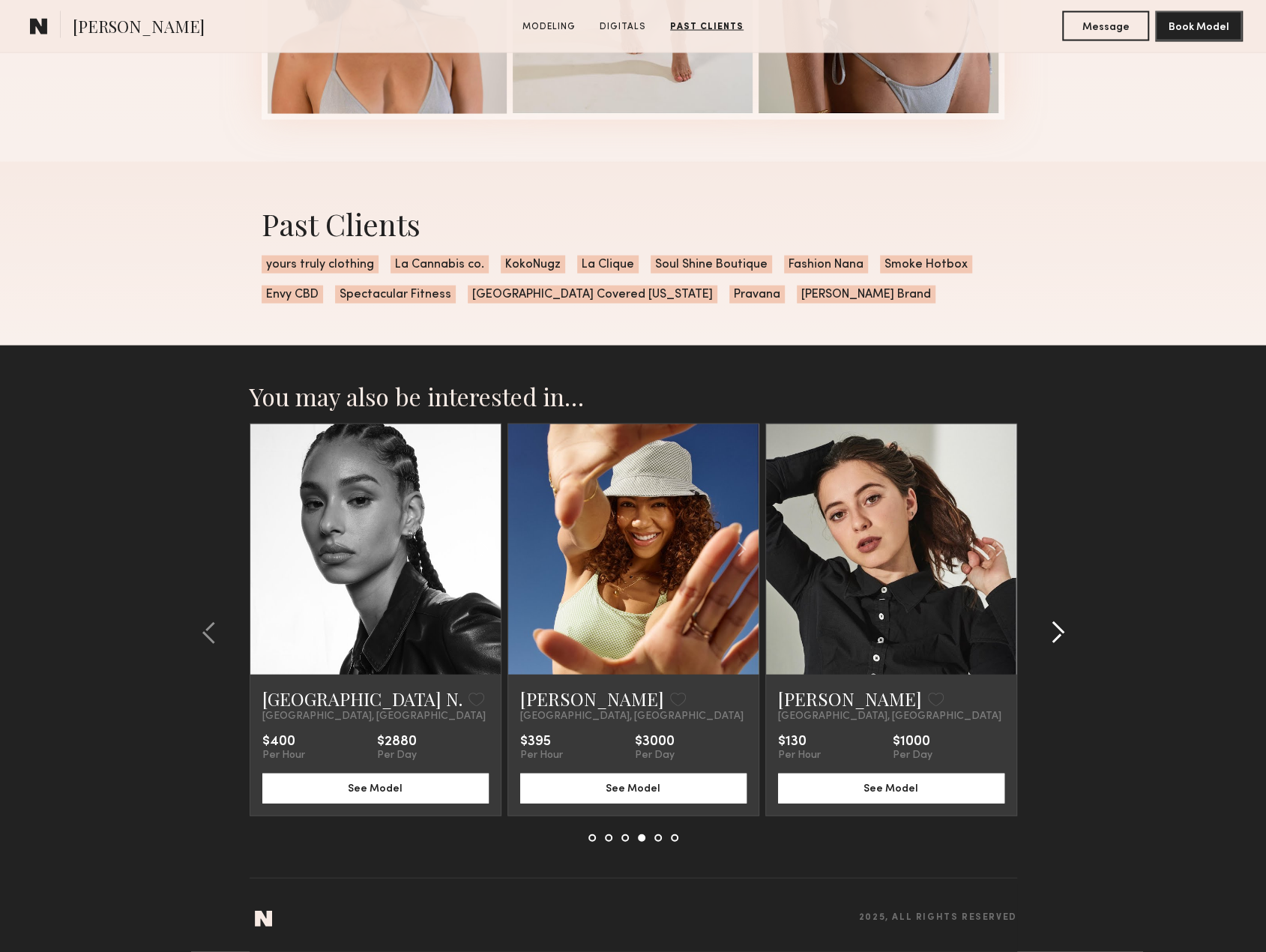
click at [1058, 639] on common-icon at bounding box center [1057, 633] width 15 height 24
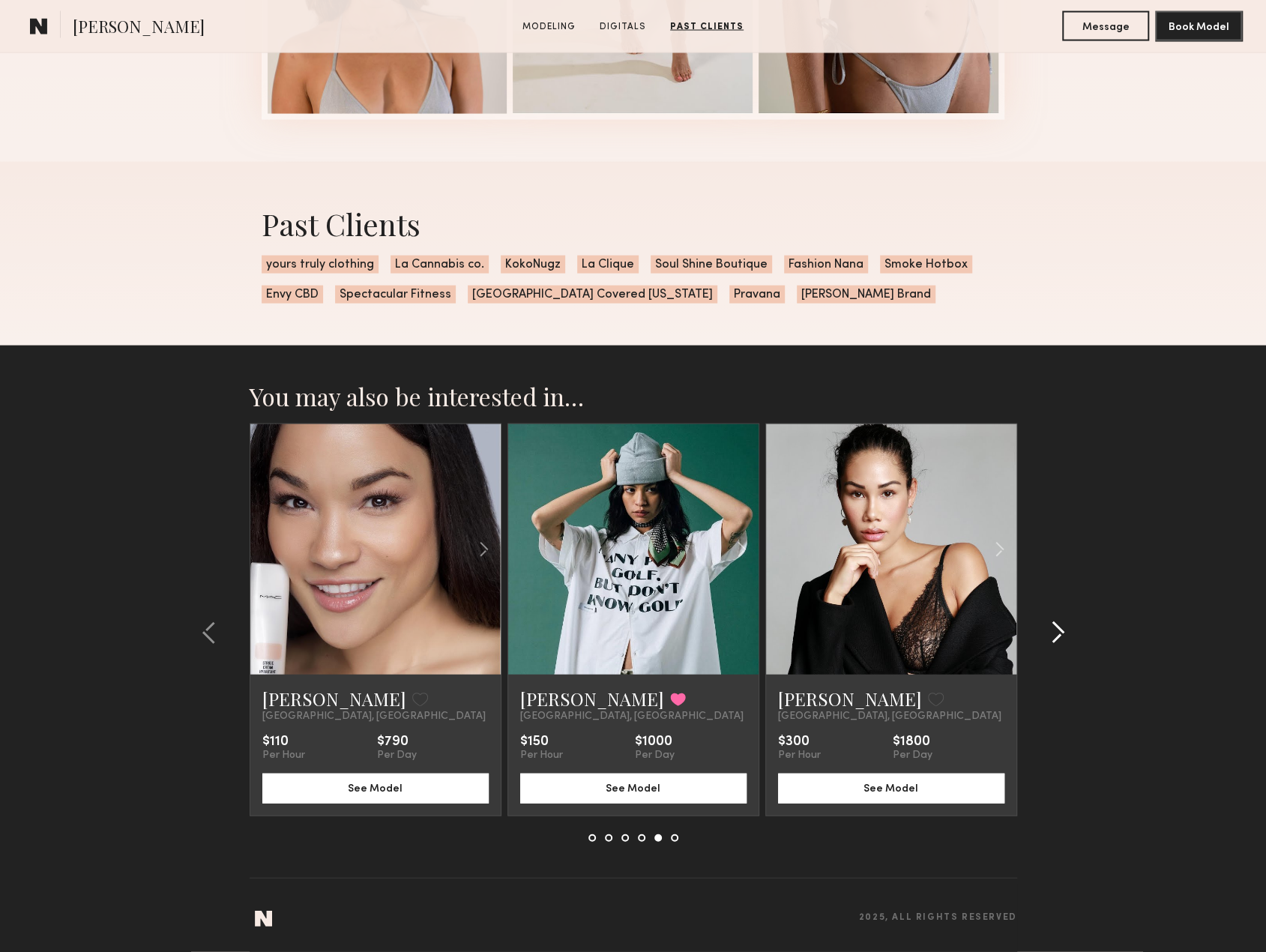
click at [1058, 639] on common-icon at bounding box center [1057, 633] width 15 height 24
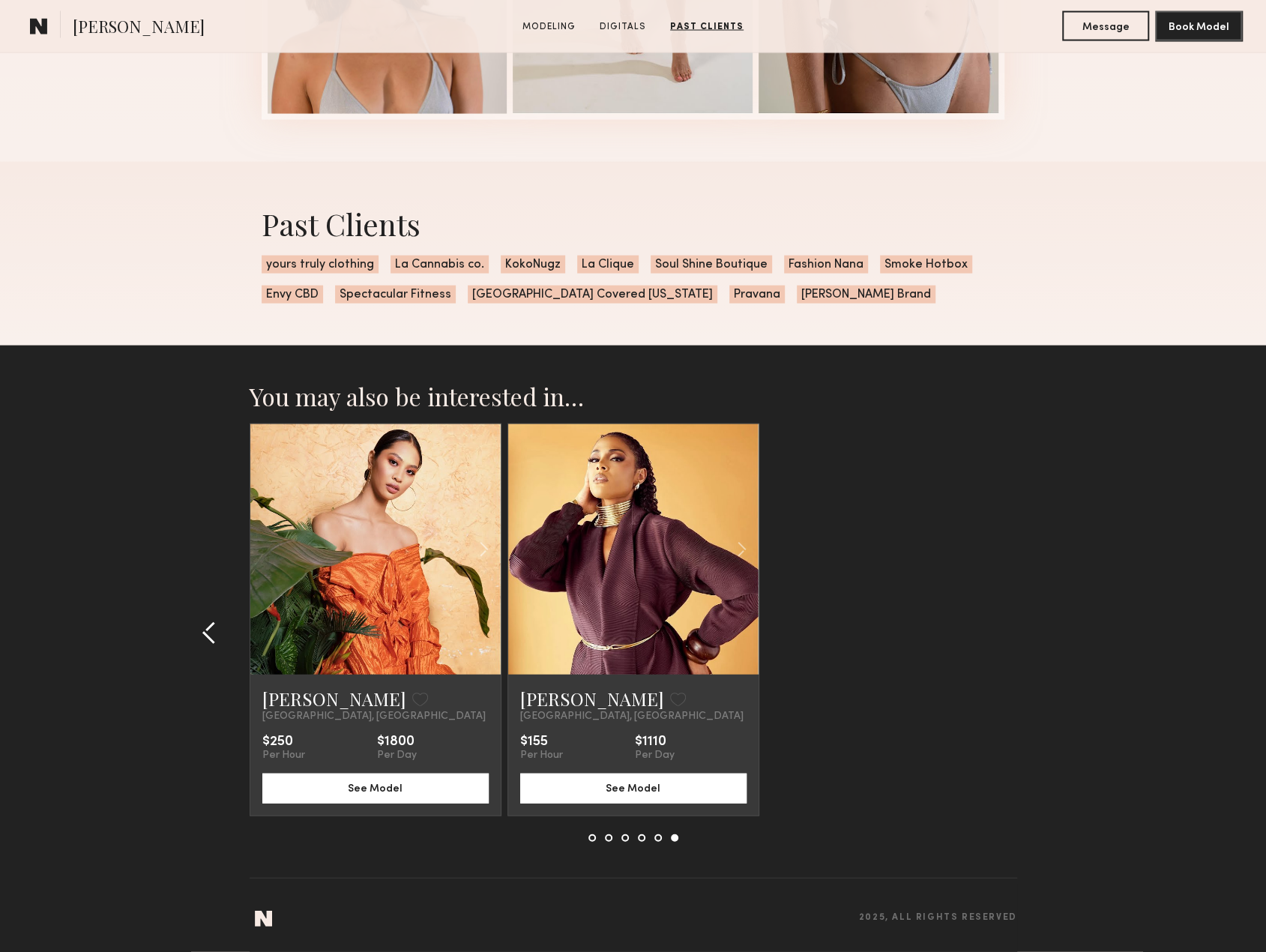
click at [204, 629] on common-icon at bounding box center [208, 633] width 15 height 24
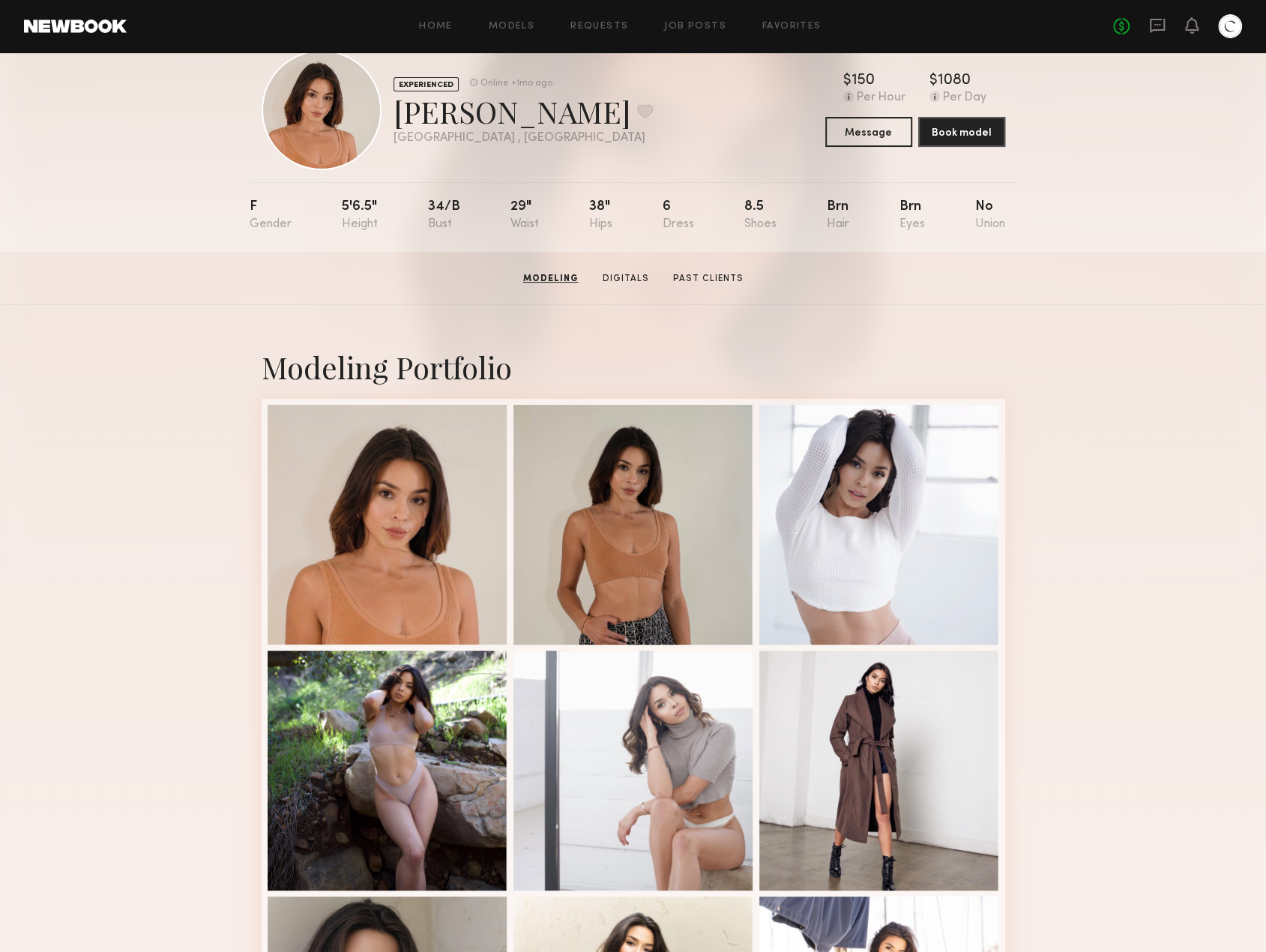
scroll to position [0, 0]
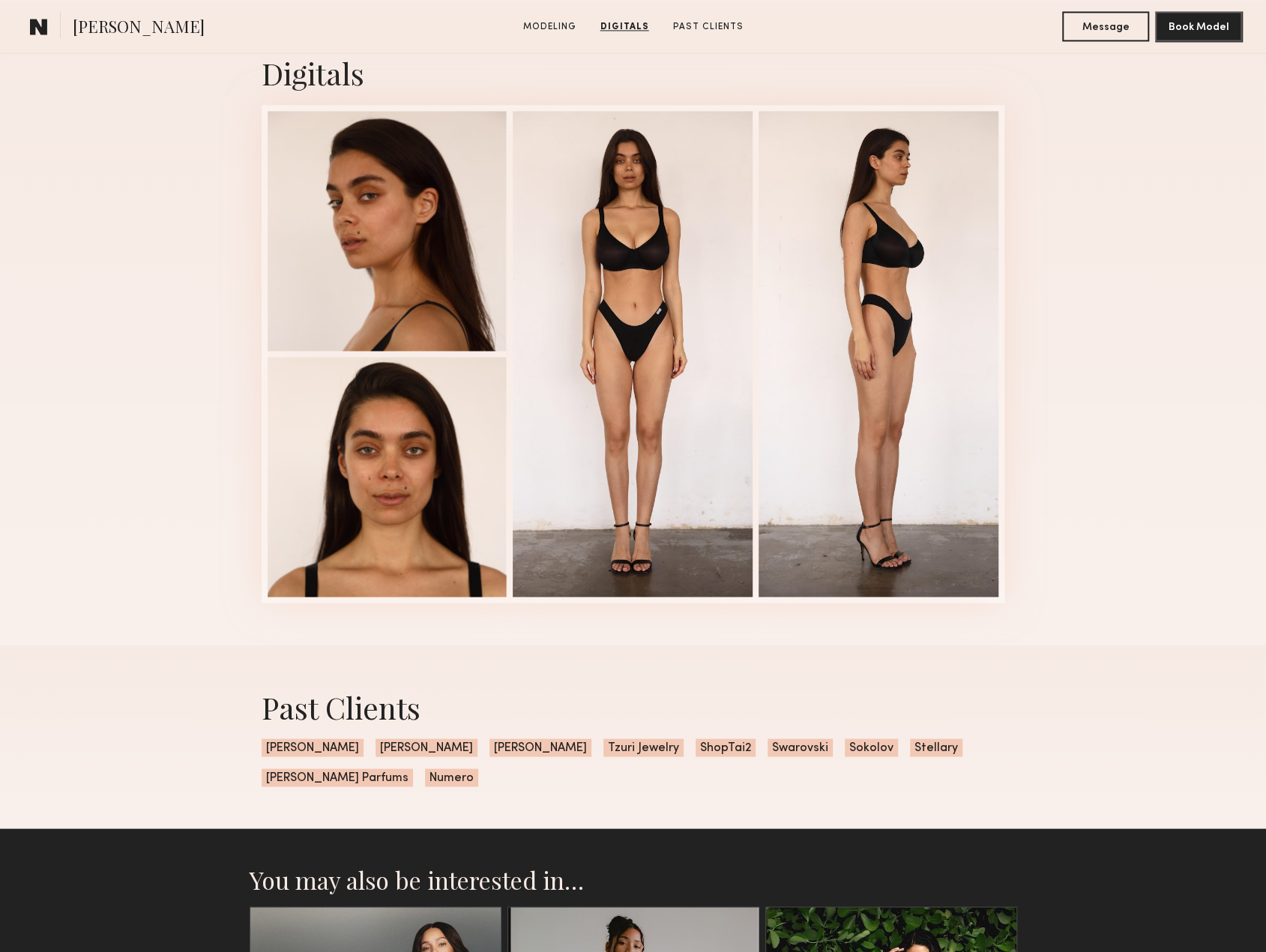
scroll to position [1799, 0]
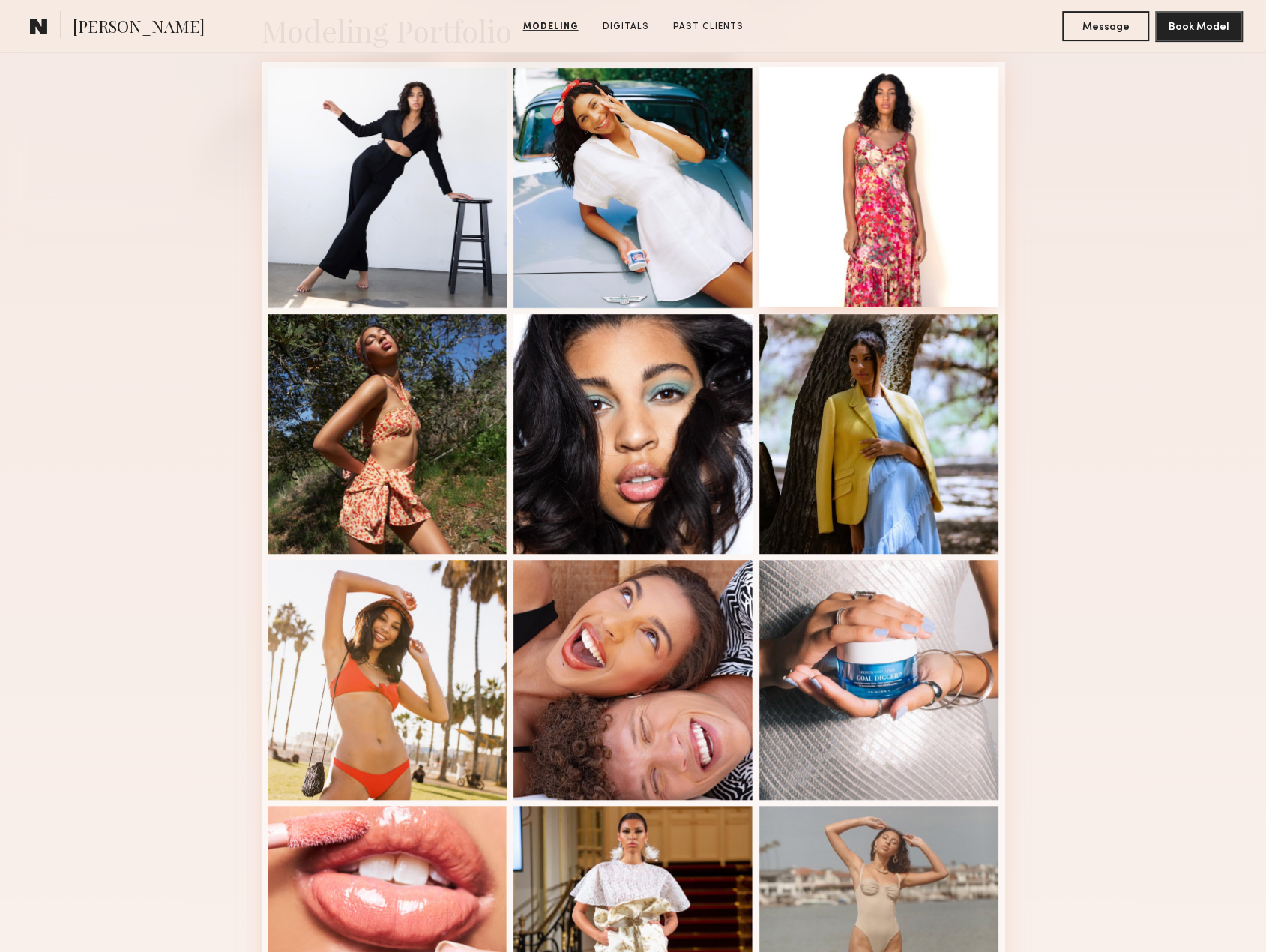
scroll to position [675, 0]
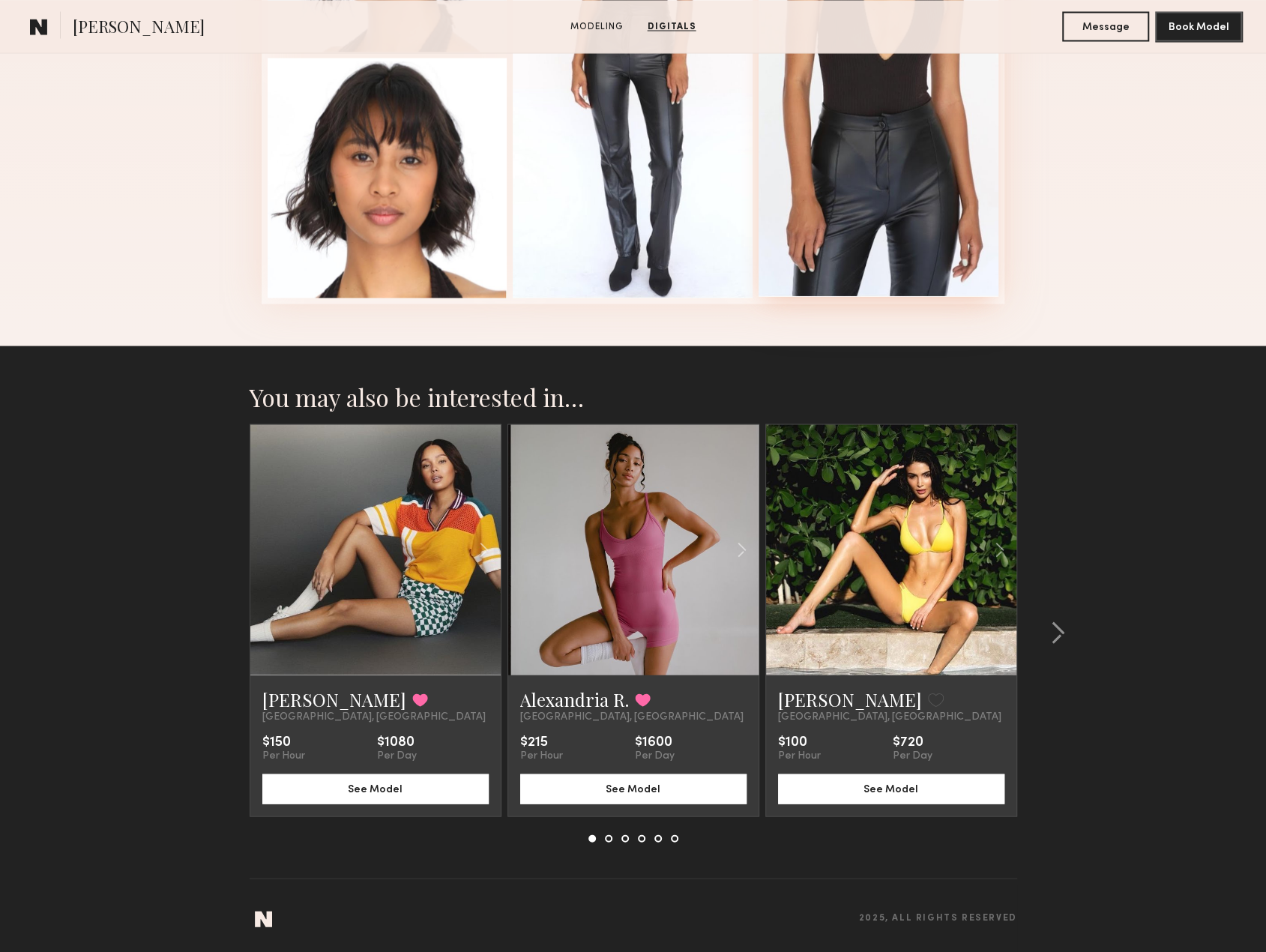
scroll to position [1803, 0]
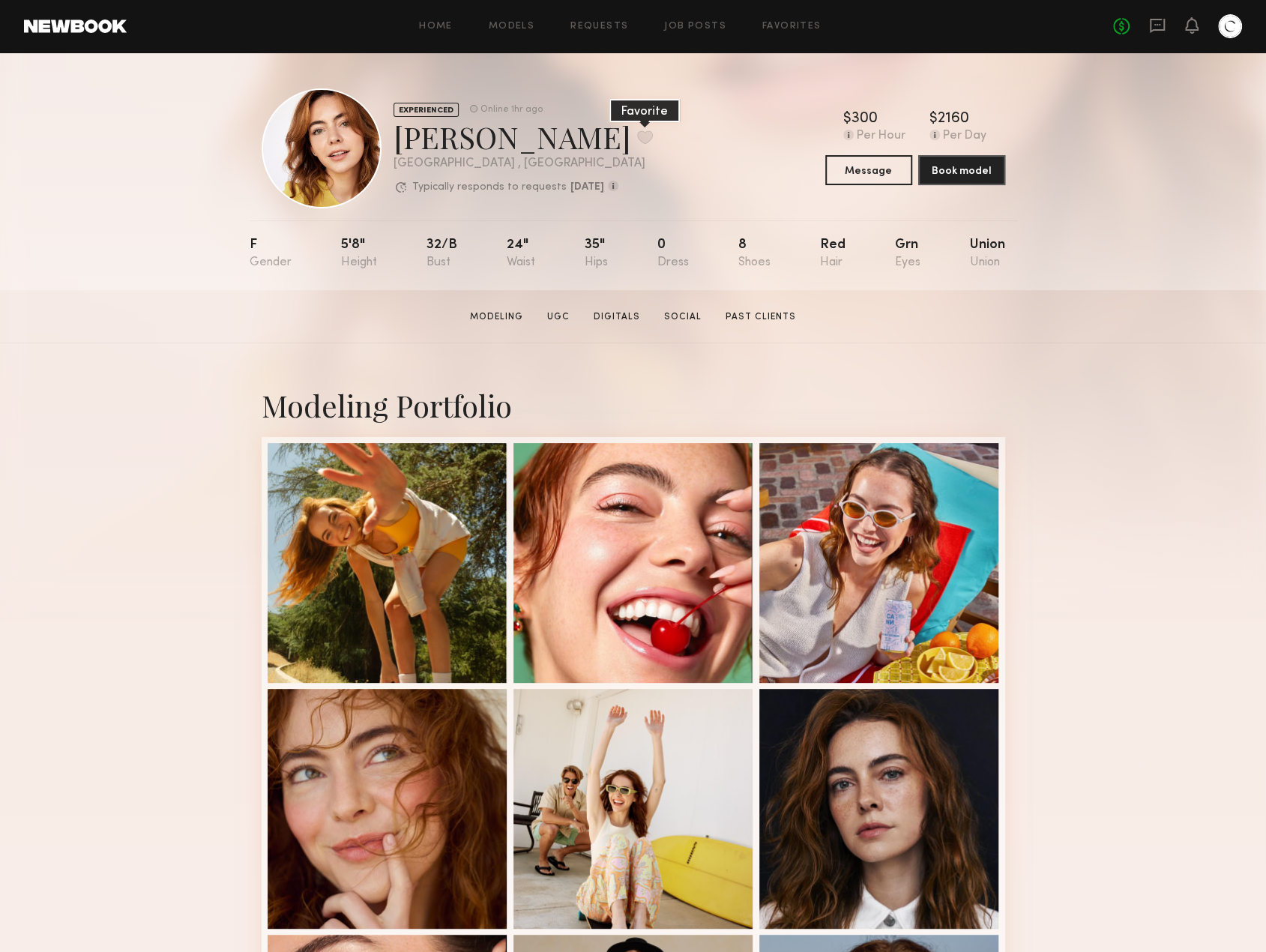
click at [637, 140] on button at bounding box center [645, 136] width 16 height 13
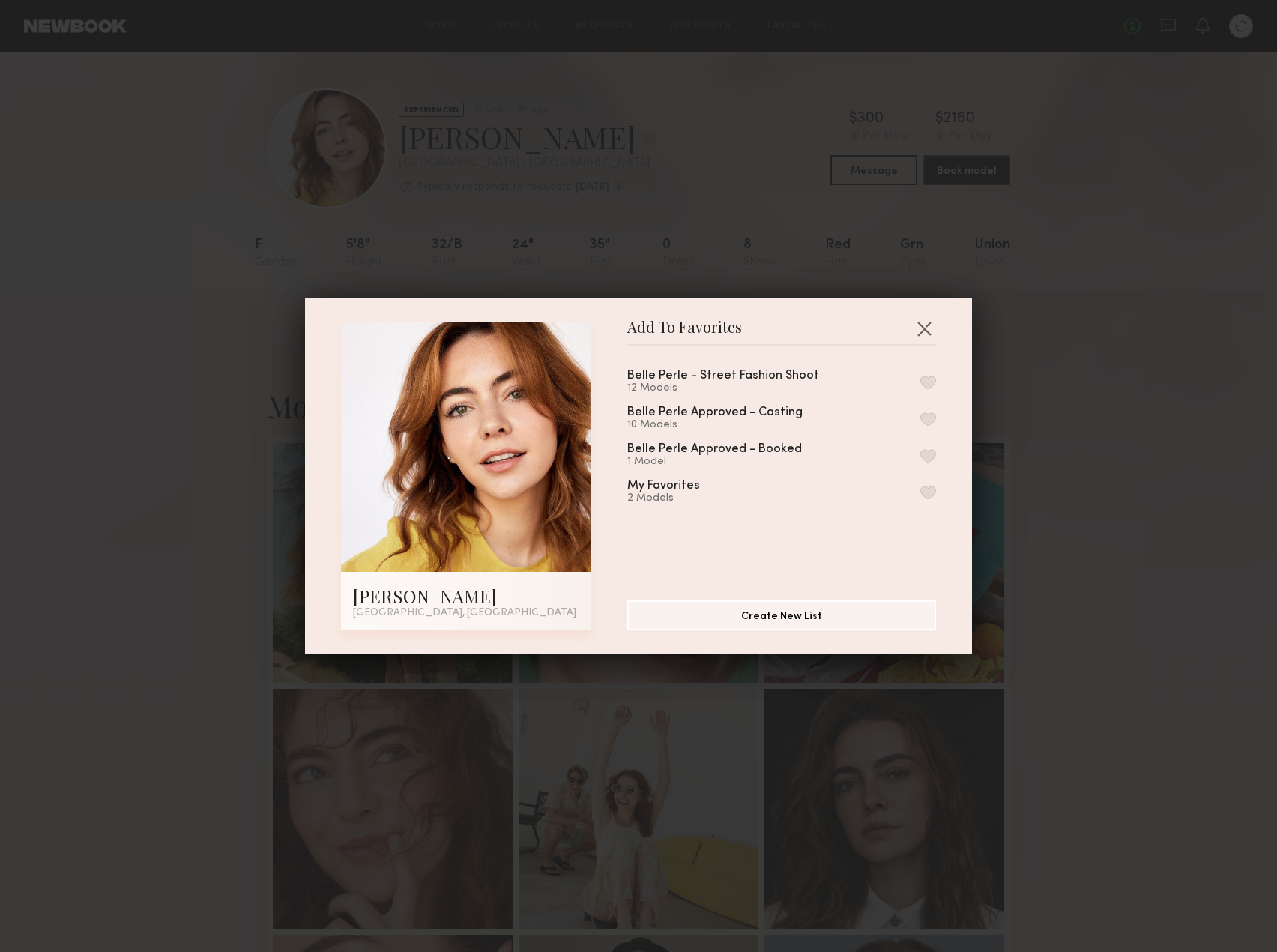
click at [1051, 458] on div "Add To Favorites Haley G. Los Angeles, CA Add To Favorites Belle Perle - Street…" at bounding box center [638, 476] width 1277 height 952
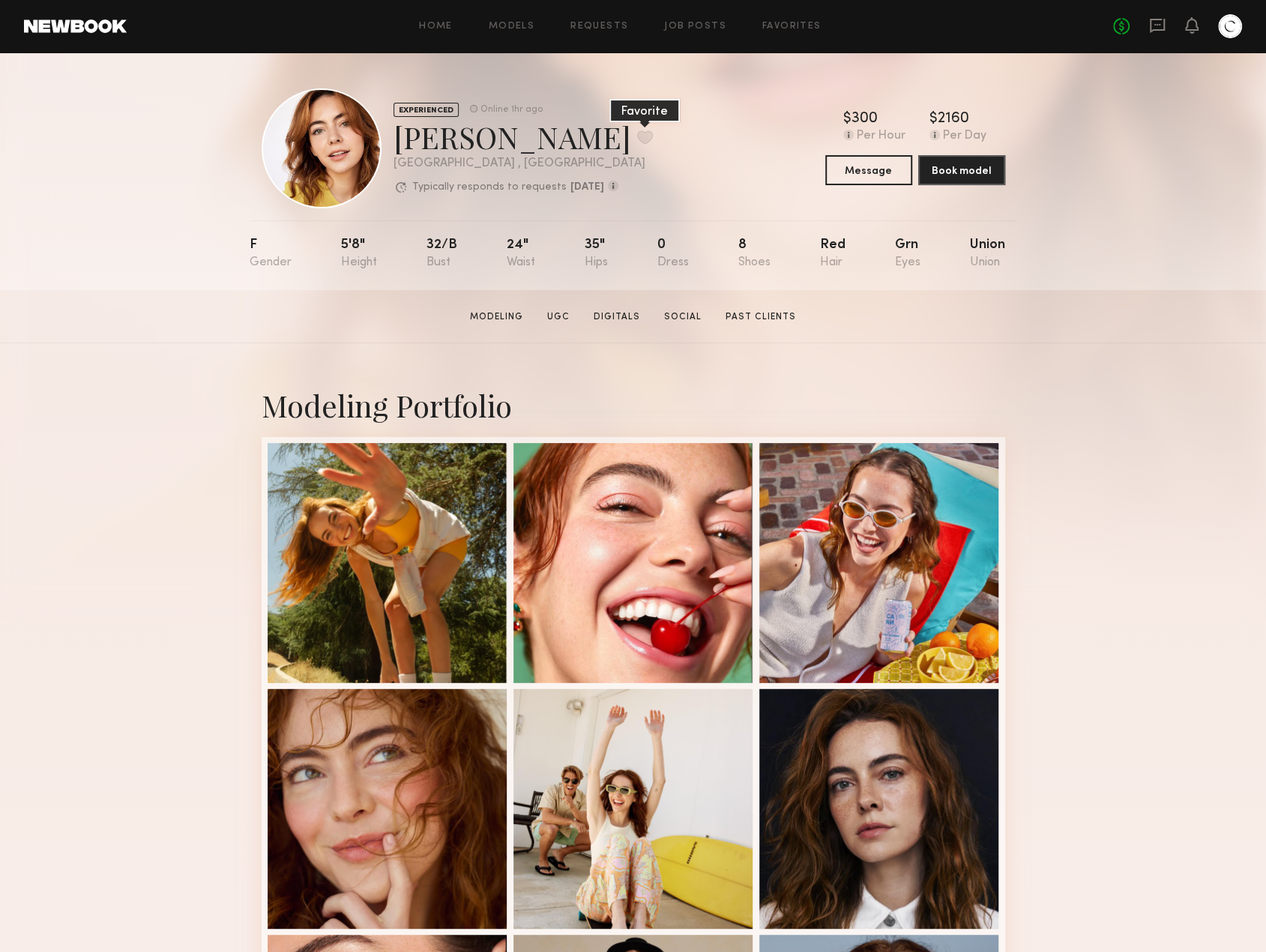
click at [637, 142] on button at bounding box center [645, 136] width 16 height 13
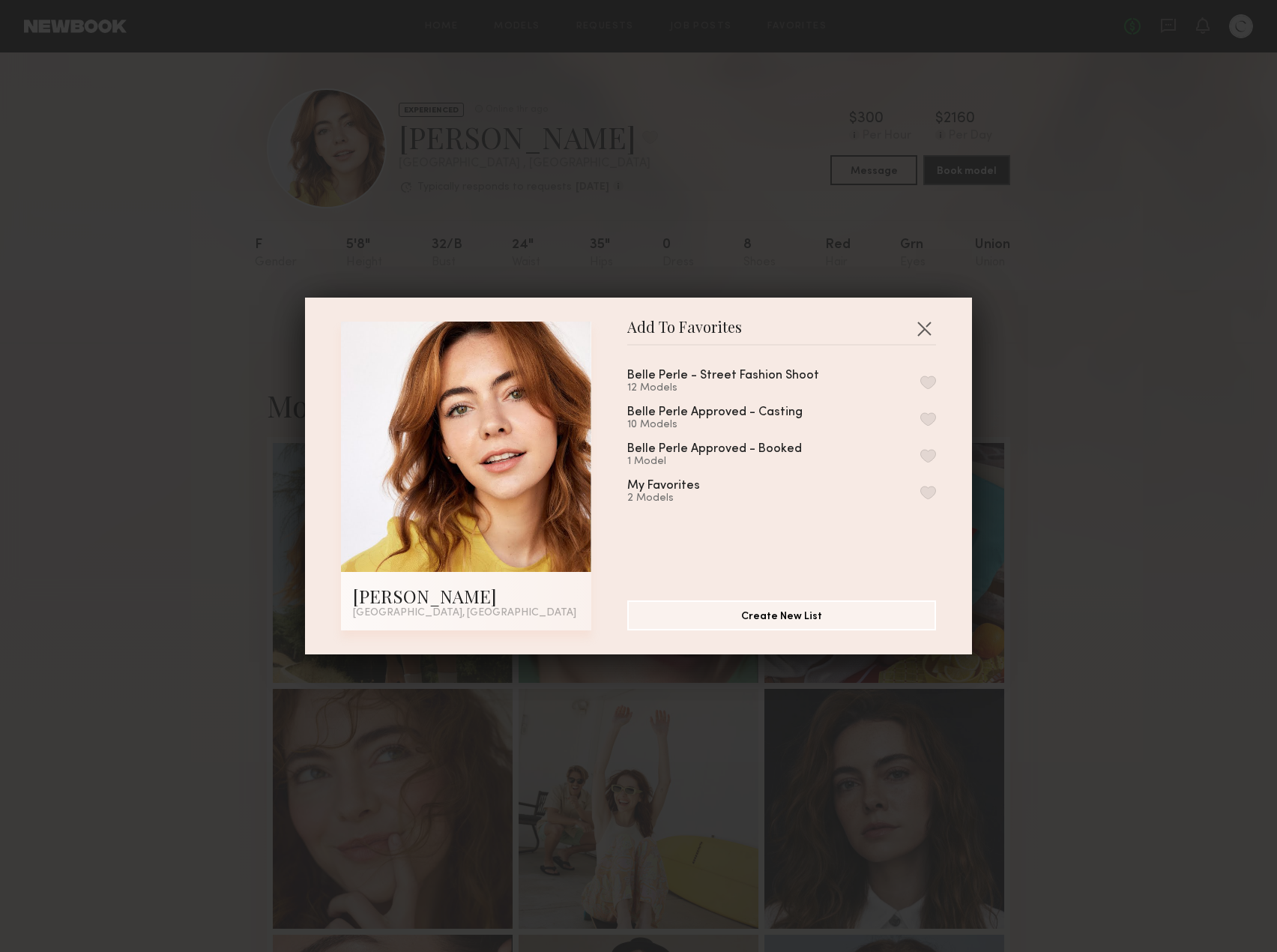
click at [920, 496] on button "button" at bounding box center [928, 492] width 16 height 13
click at [922, 326] on button "button" at bounding box center [923, 328] width 24 height 24
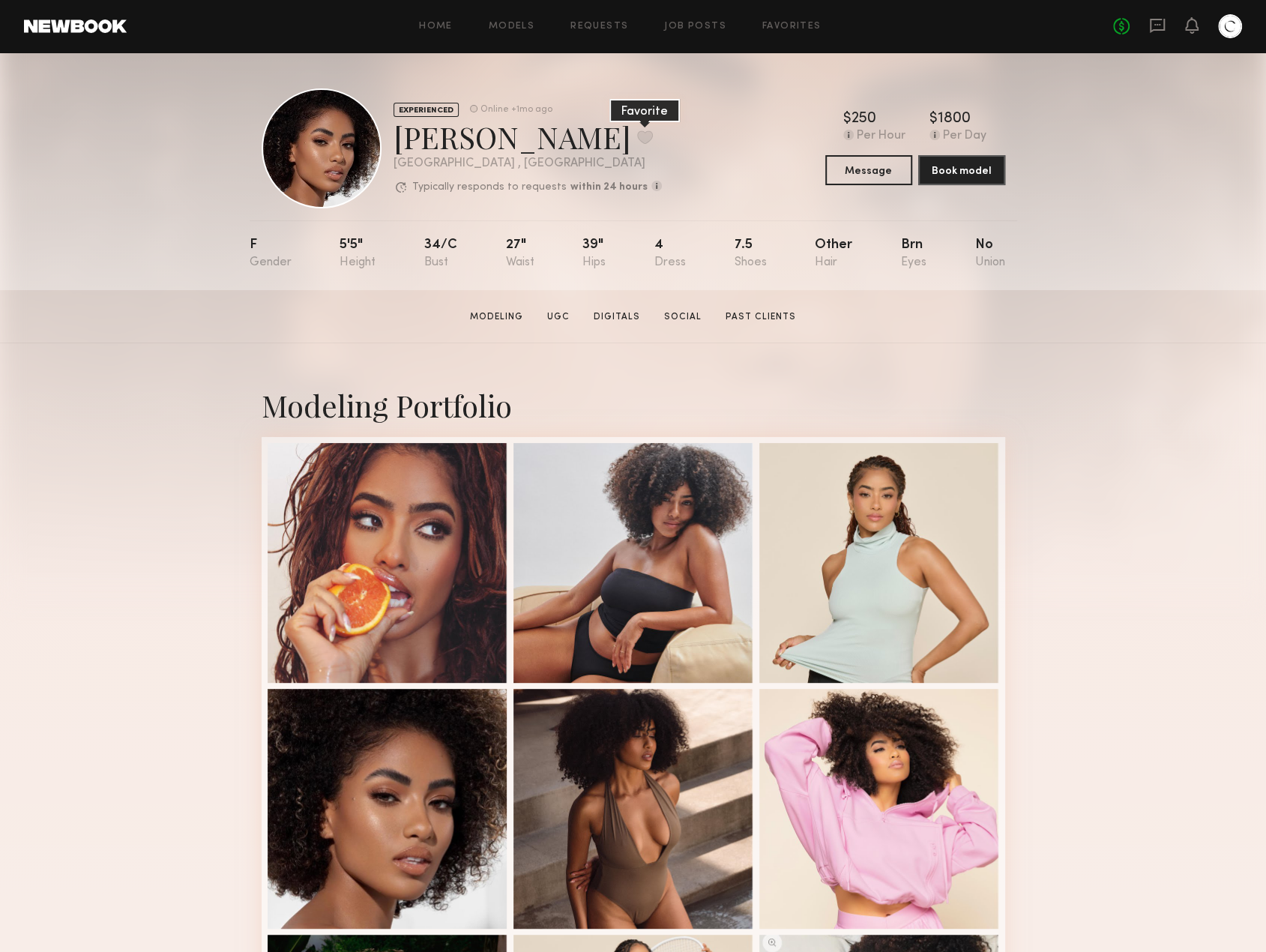
click at [637, 133] on button at bounding box center [645, 136] width 16 height 13
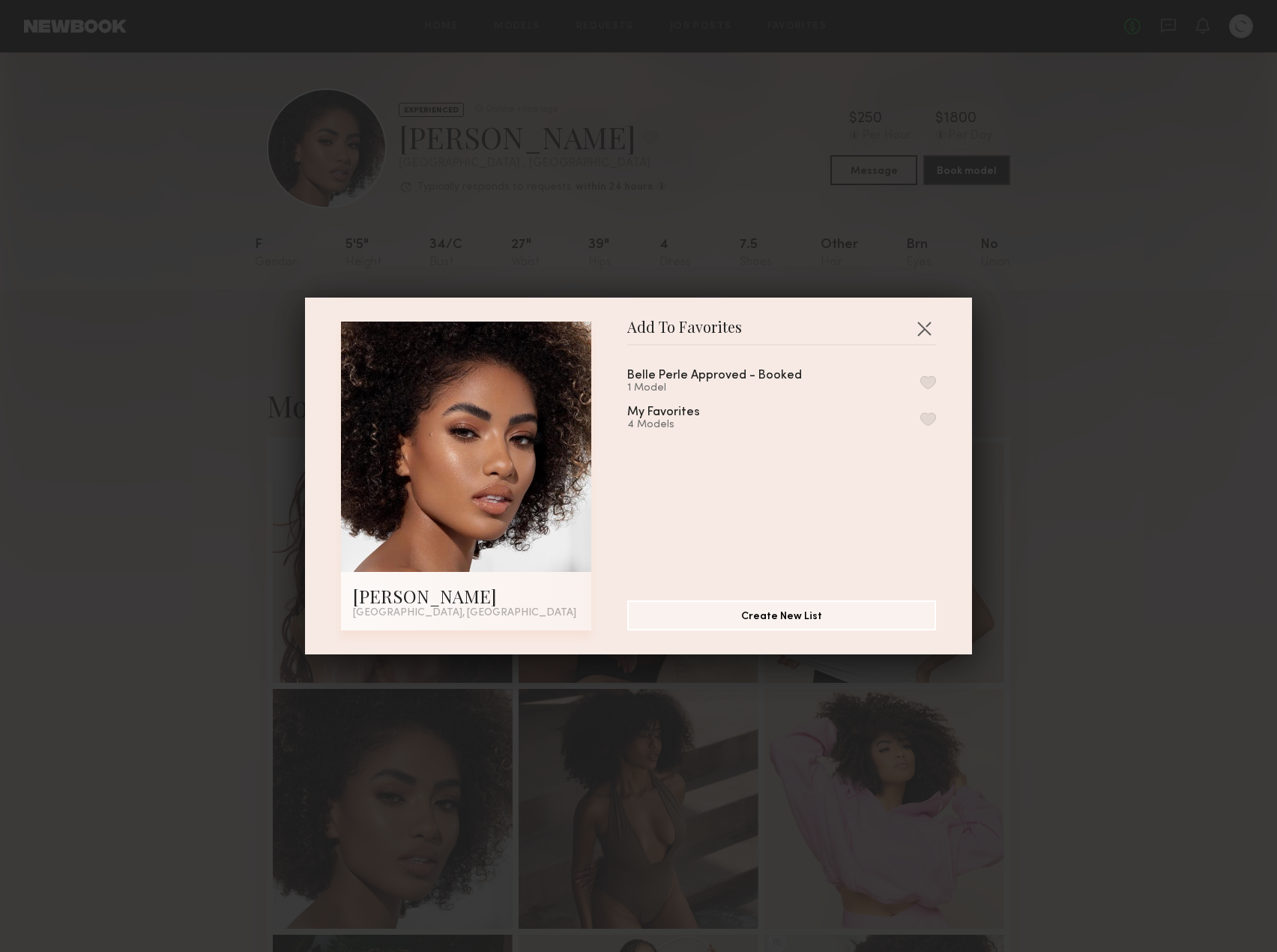
click at [920, 419] on button "button" at bounding box center [928, 419] width 16 height 13
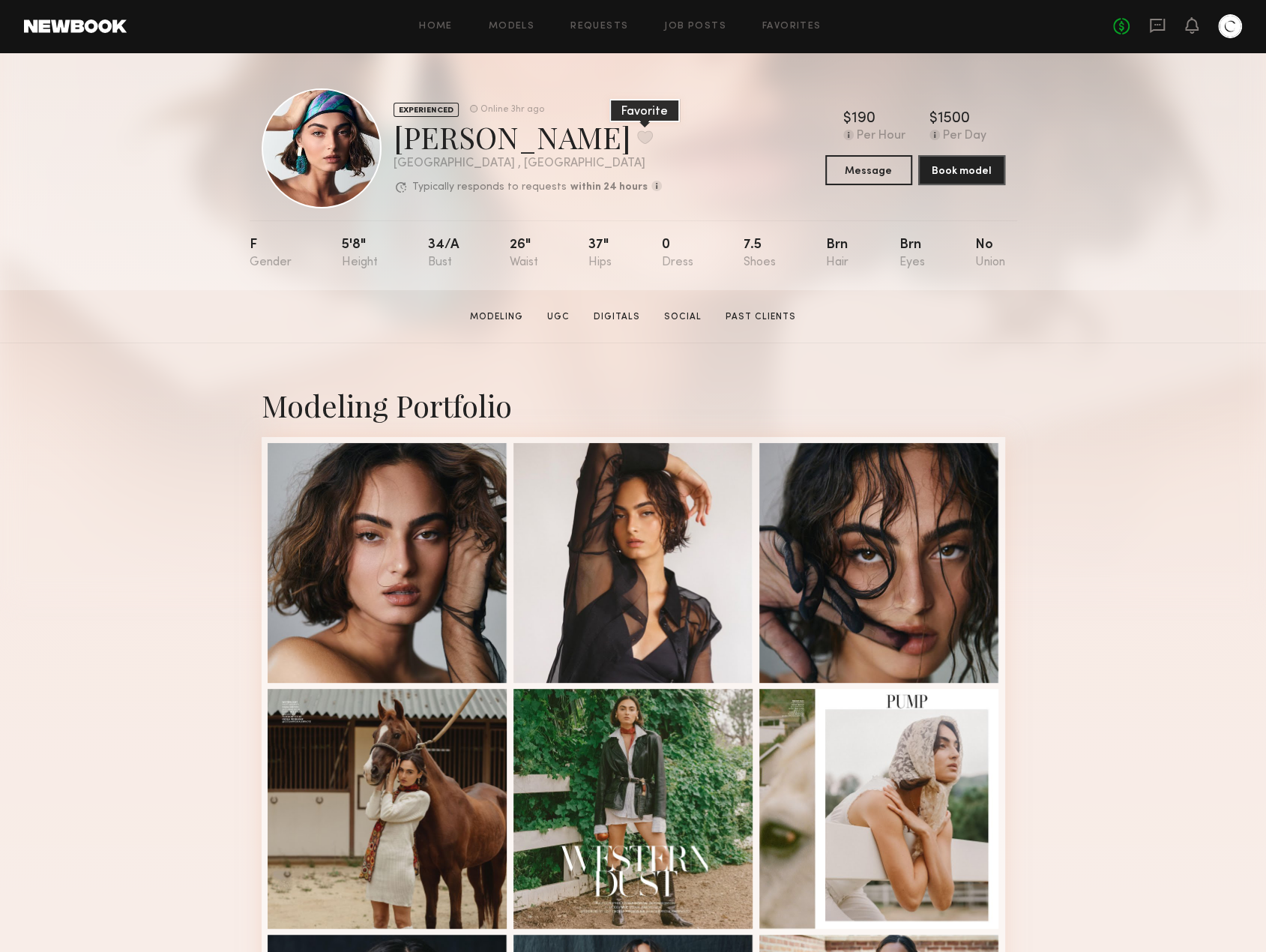
click at [637, 140] on button at bounding box center [645, 136] width 16 height 13
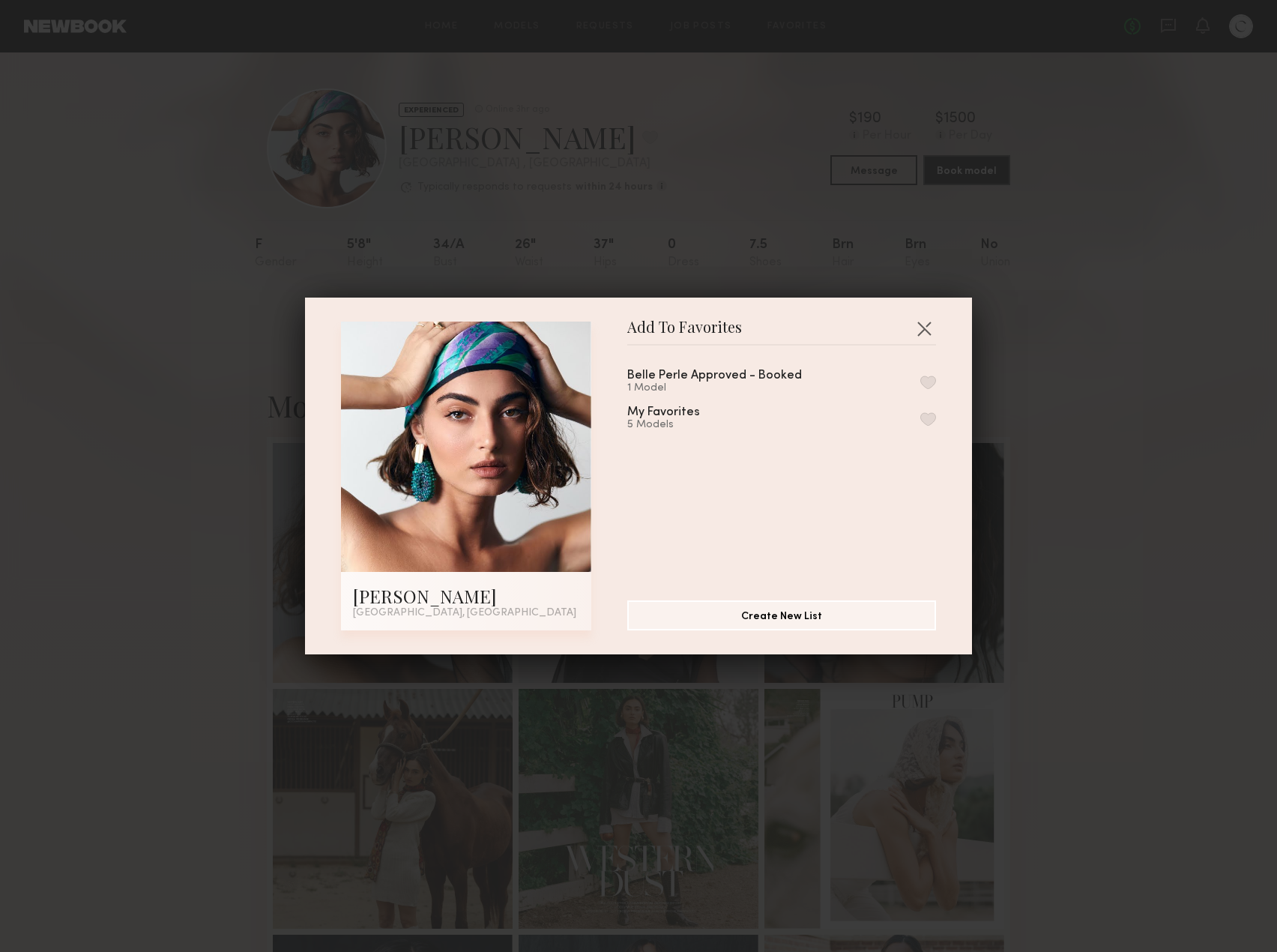
click at [920, 419] on button "button" at bounding box center [928, 419] width 16 height 13
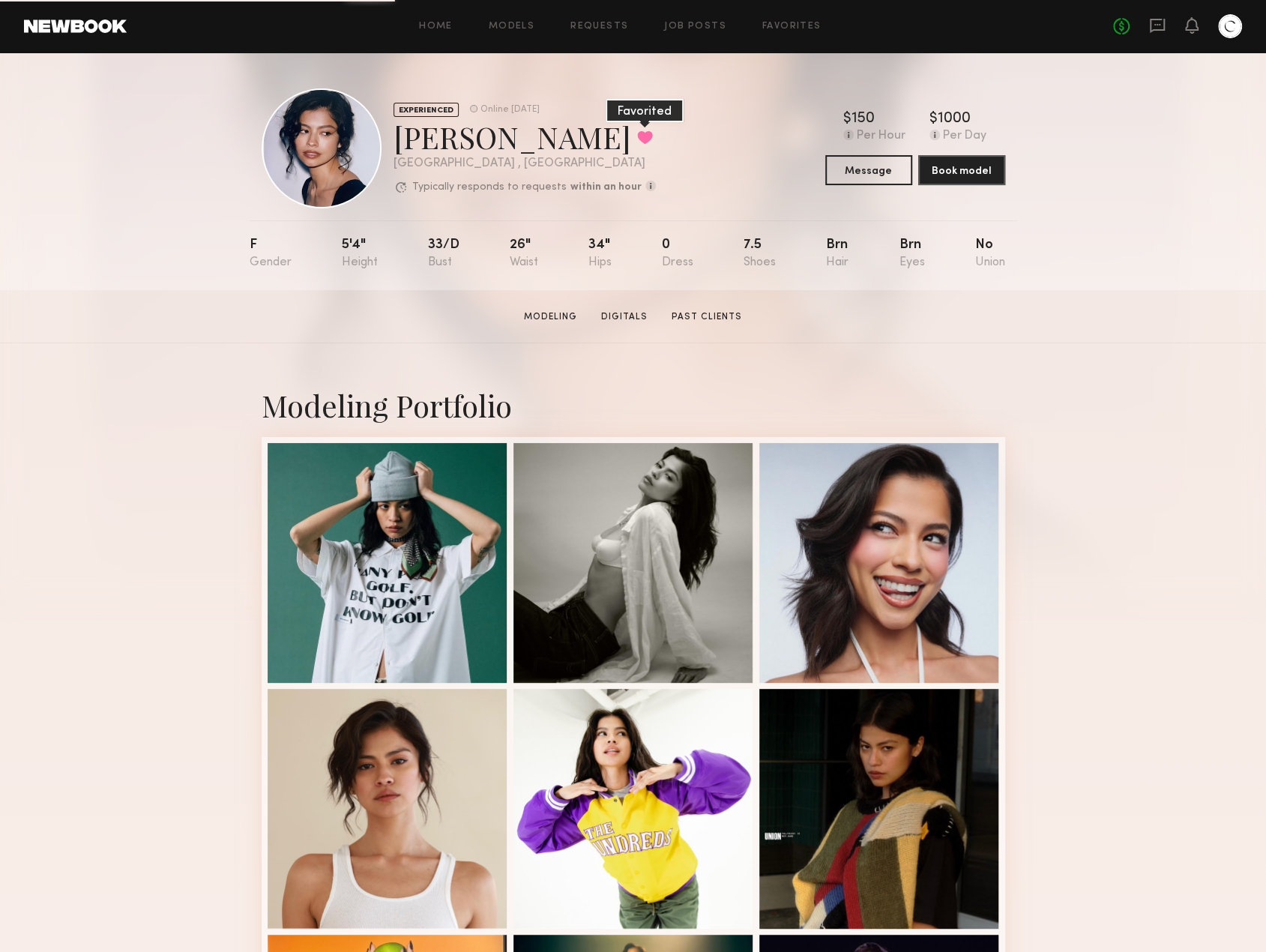
click at [637, 140] on button at bounding box center [645, 136] width 16 height 13
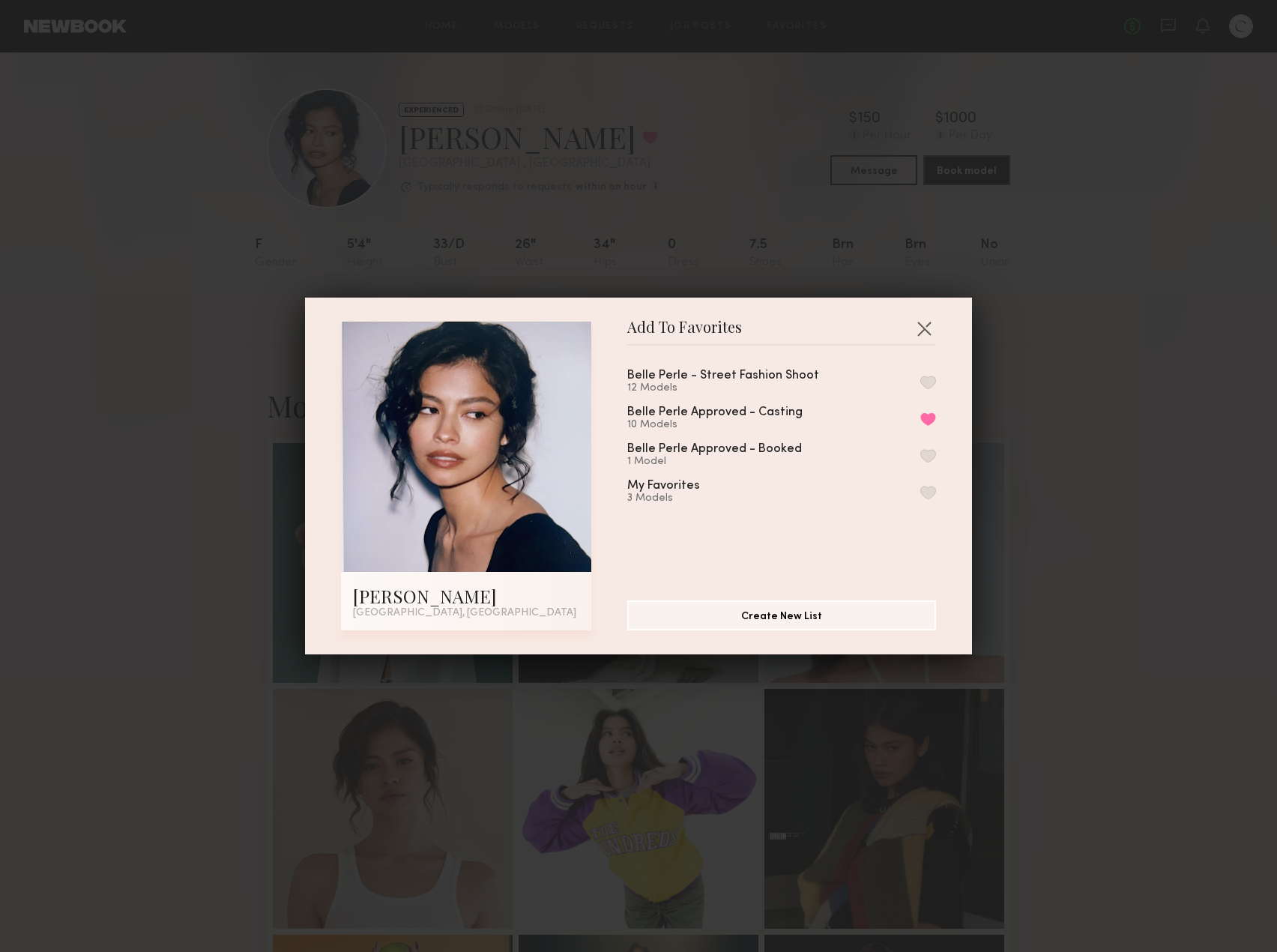
click at [920, 499] on button "button" at bounding box center [928, 492] width 16 height 13
click at [920, 423] on button "Remove from favorite list" at bounding box center [928, 419] width 16 height 13
click at [922, 323] on button "button" at bounding box center [923, 328] width 24 height 24
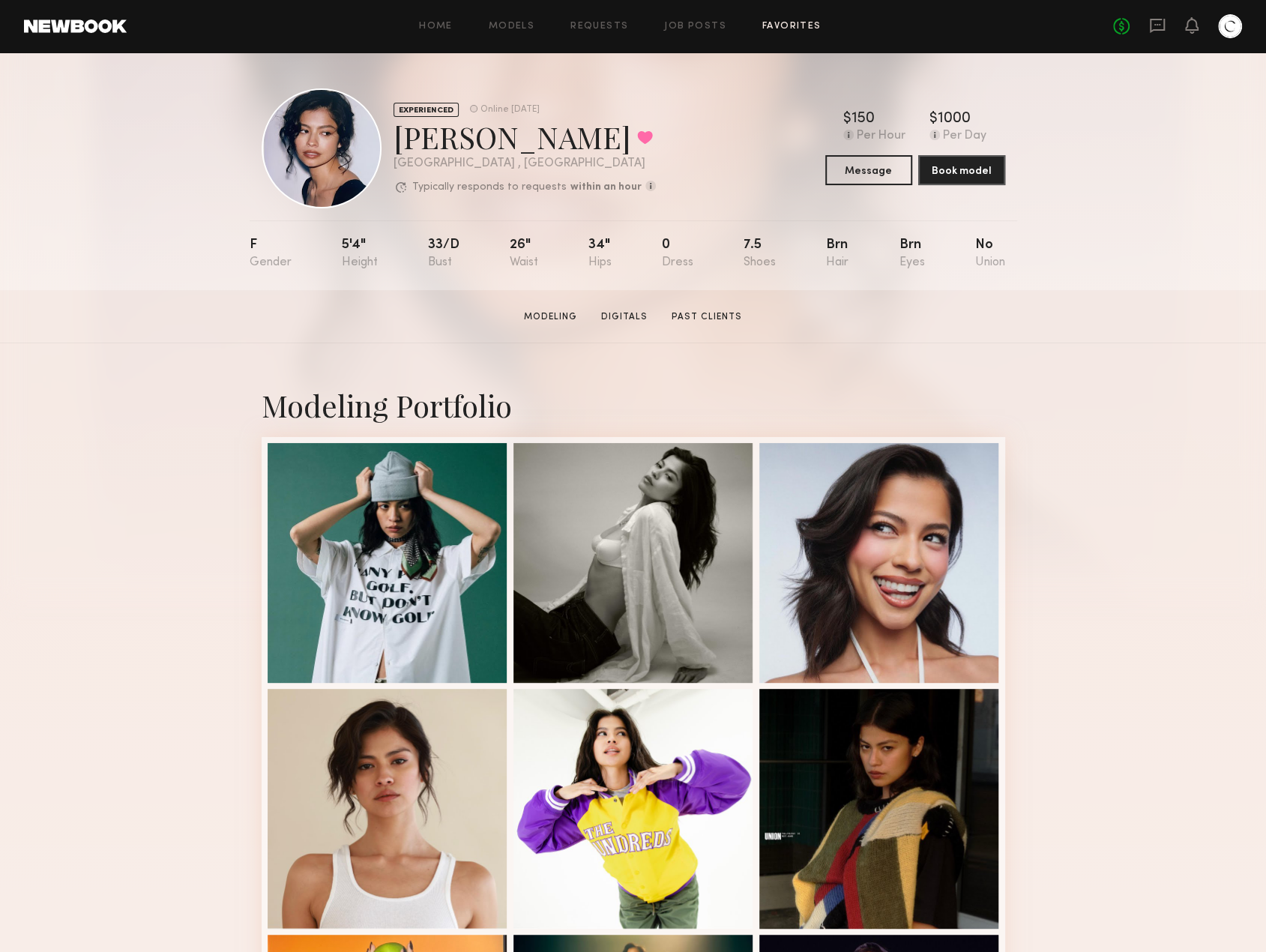
click at [795, 28] on link "Favorites" at bounding box center [791, 26] width 59 height 10
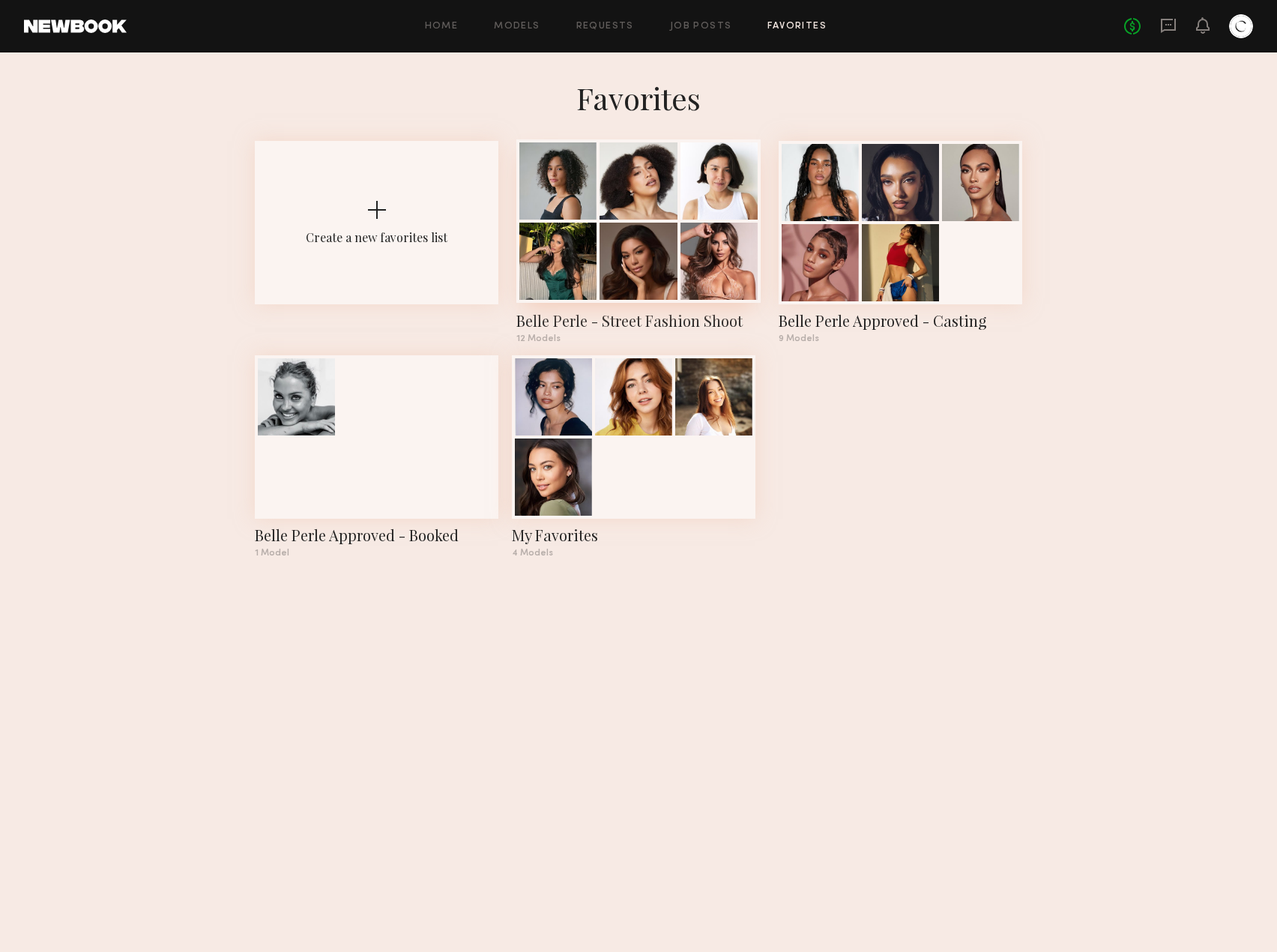
click at [696, 326] on div "Belle Perle - Street Fashion Shoot" at bounding box center [637, 320] width 243 height 21
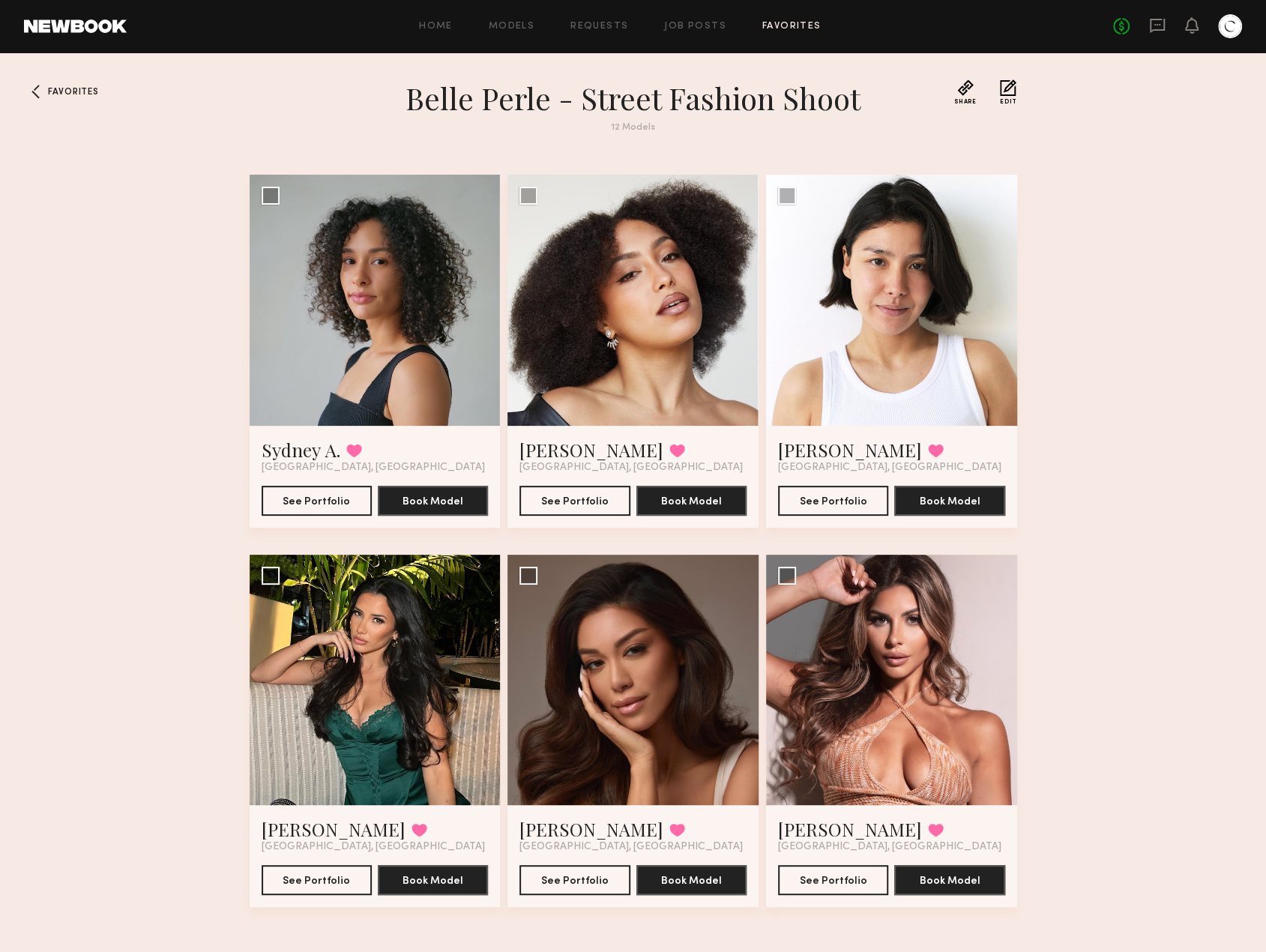
click at [1008, 92] on button "Edit" at bounding box center [1008, 92] width 17 height 25
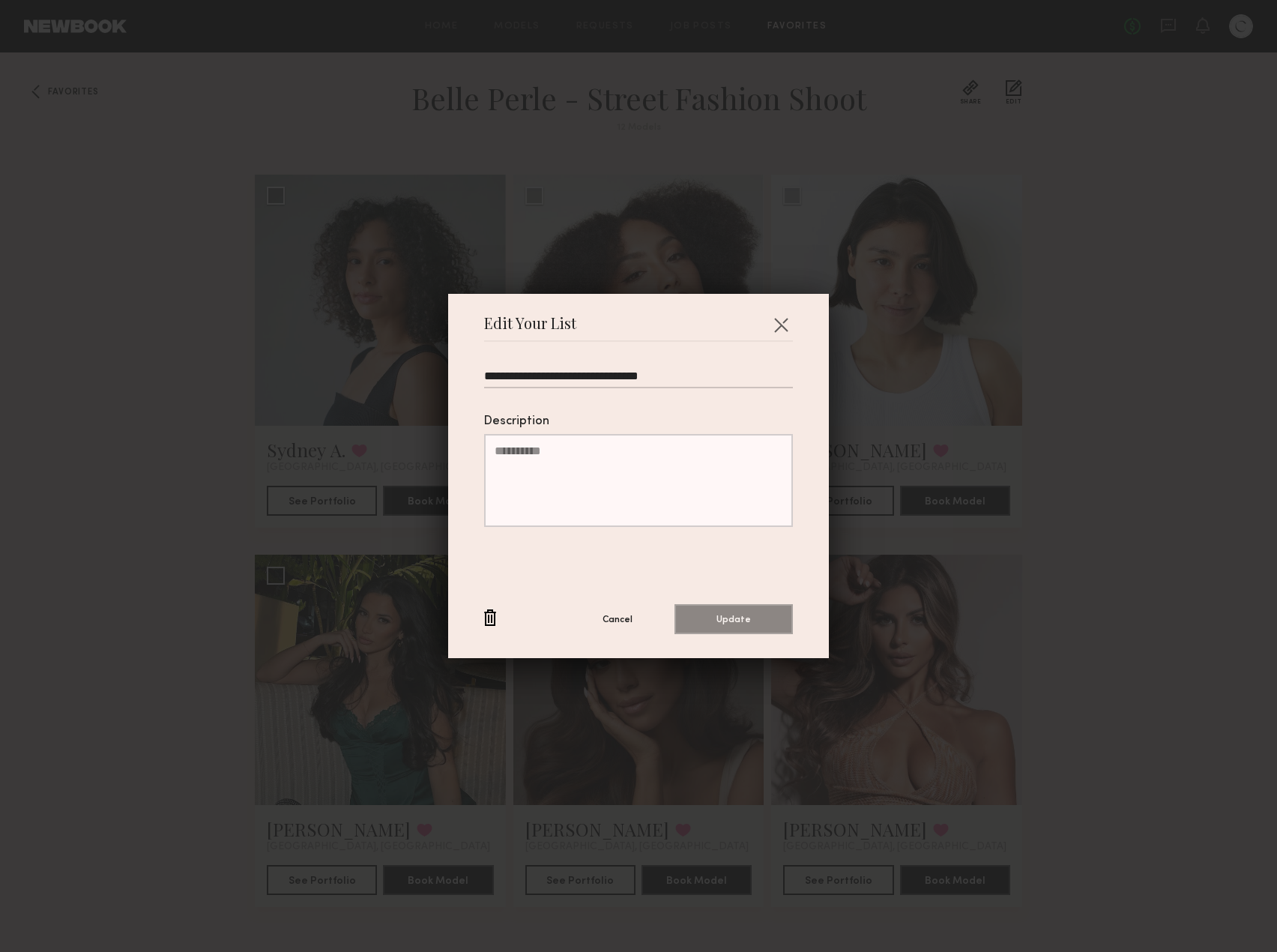
click at [484, 623] on button "button" at bounding box center [490, 619] width 12 height 19
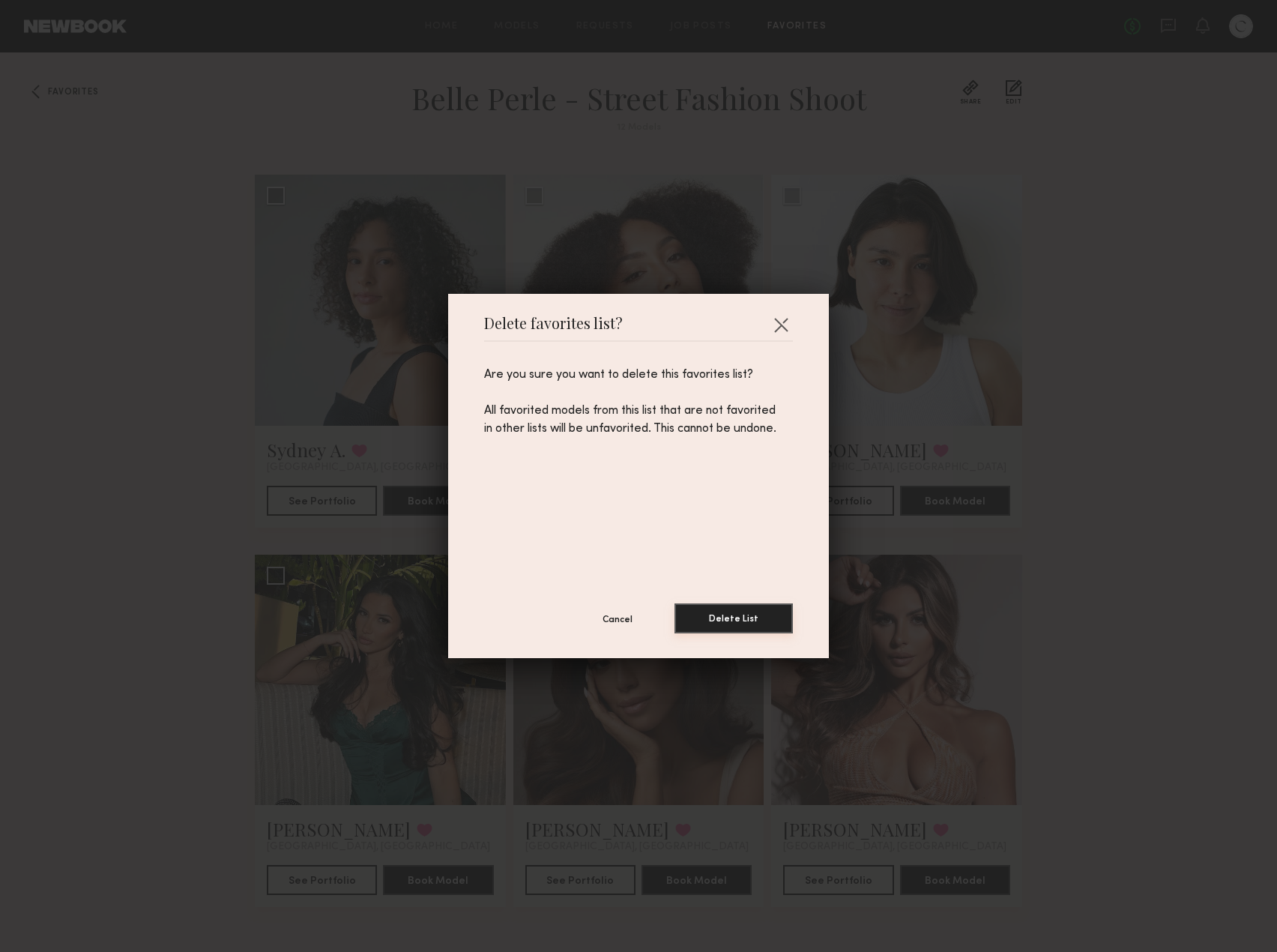
click at [720, 623] on button "Delete List" at bounding box center [733, 618] width 118 height 30
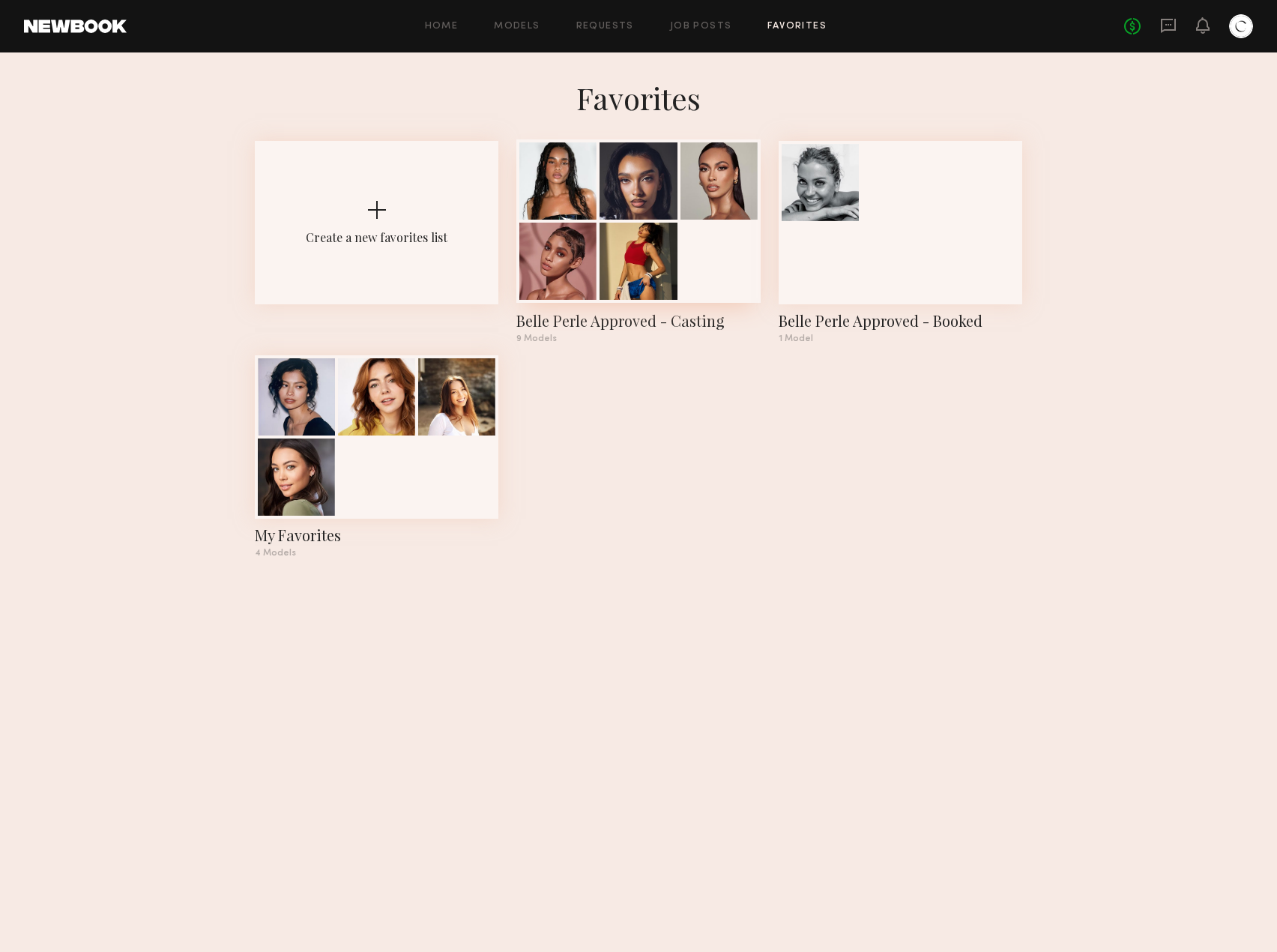
click at [732, 282] on div at bounding box center [637, 221] width 243 height 163
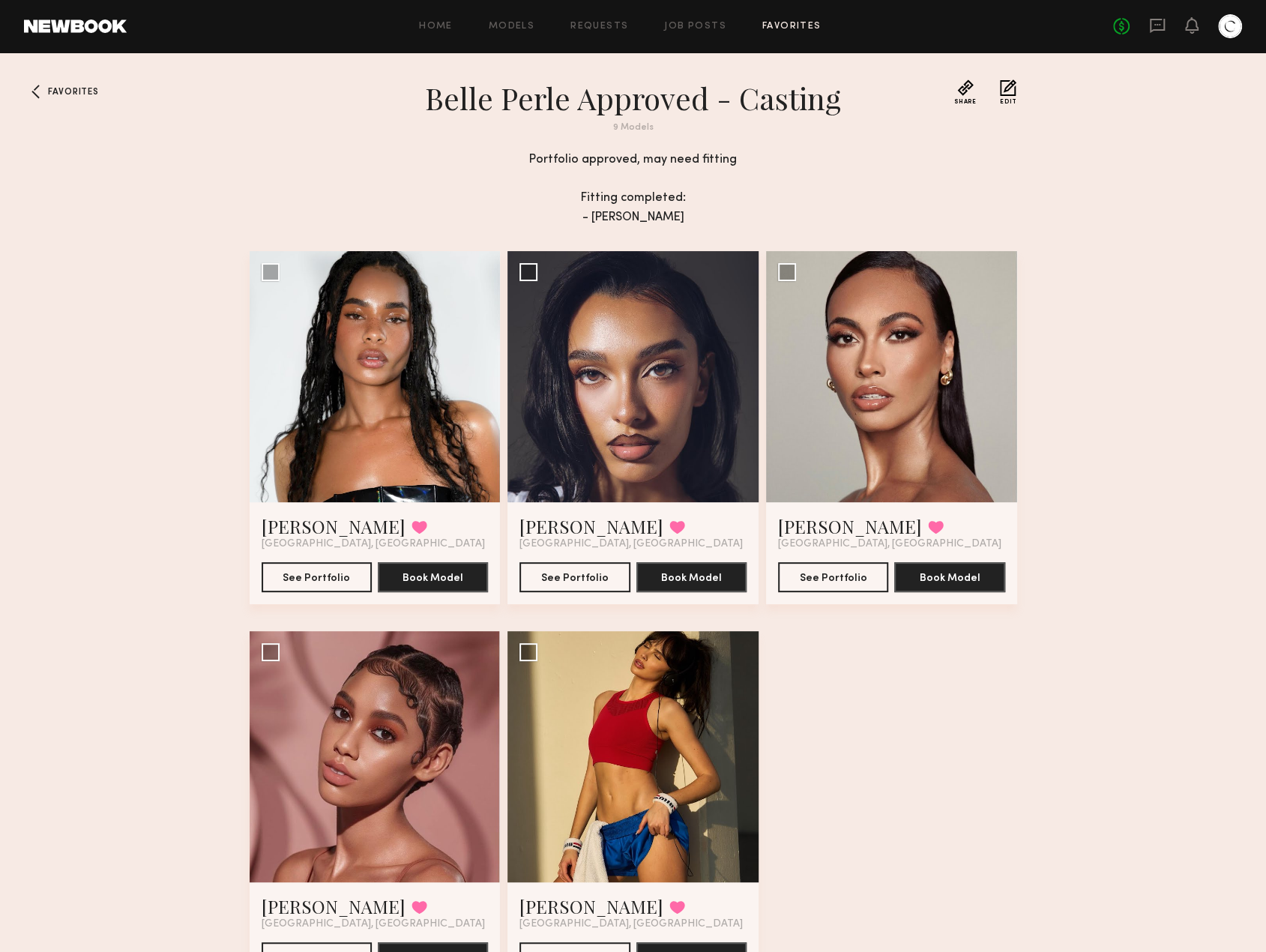
click at [1008, 98] on button "Edit" at bounding box center [1008, 92] width 17 height 25
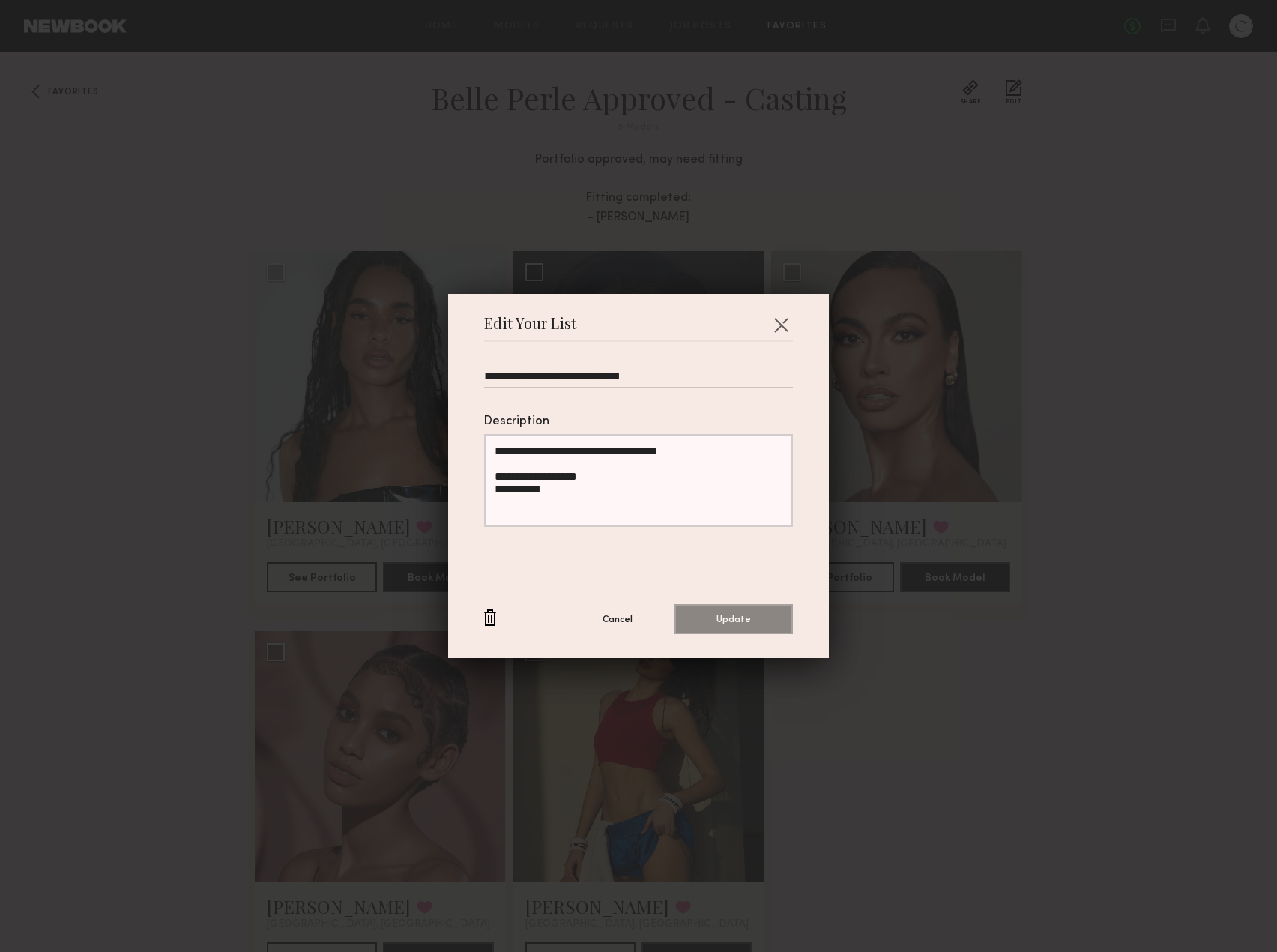
click at [484, 625] on button "button" at bounding box center [490, 619] width 12 height 19
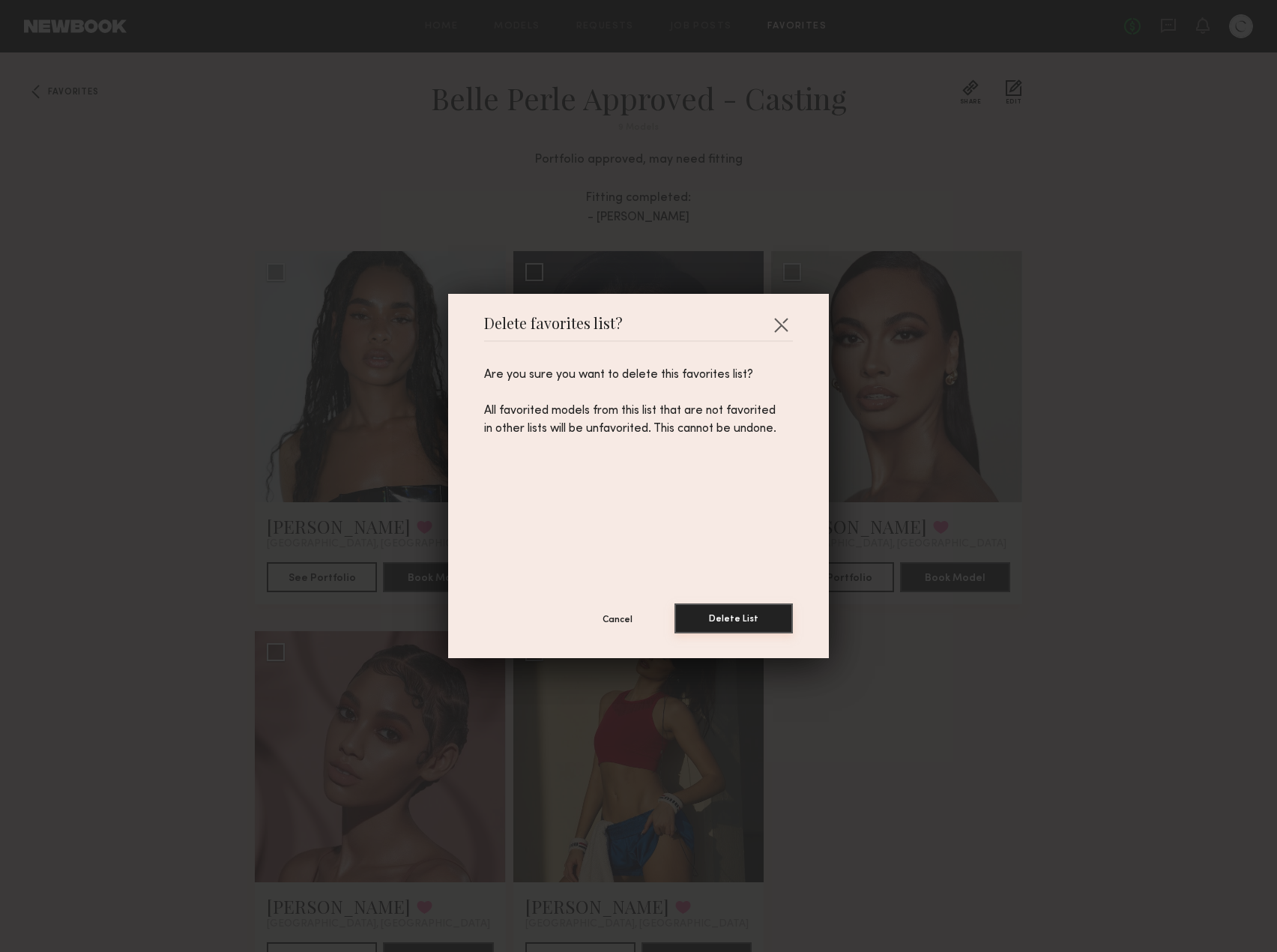
click at [710, 624] on button "Delete List" at bounding box center [733, 618] width 118 height 30
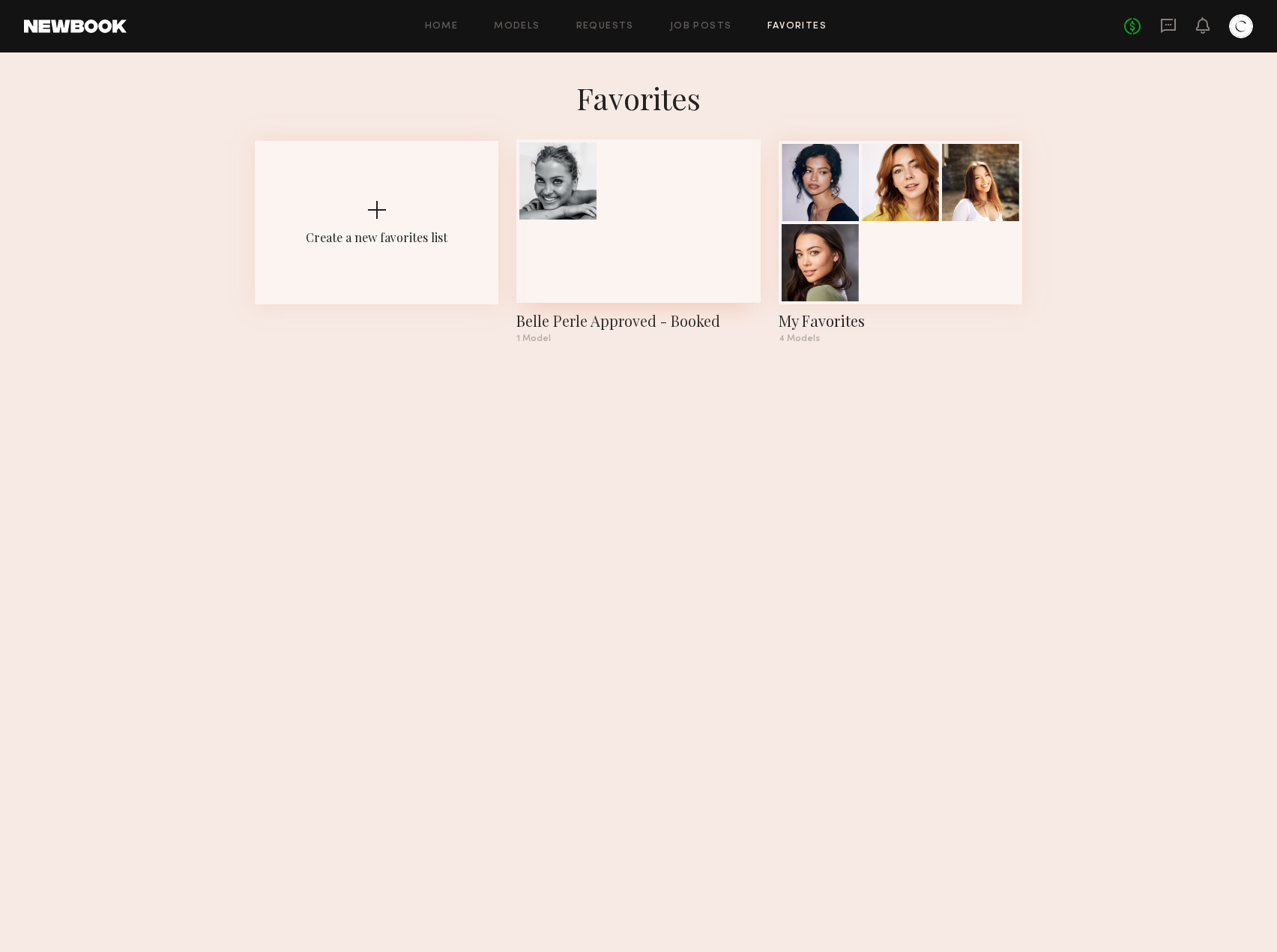
click at [698, 223] on div at bounding box center [637, 221] width 243 height 163
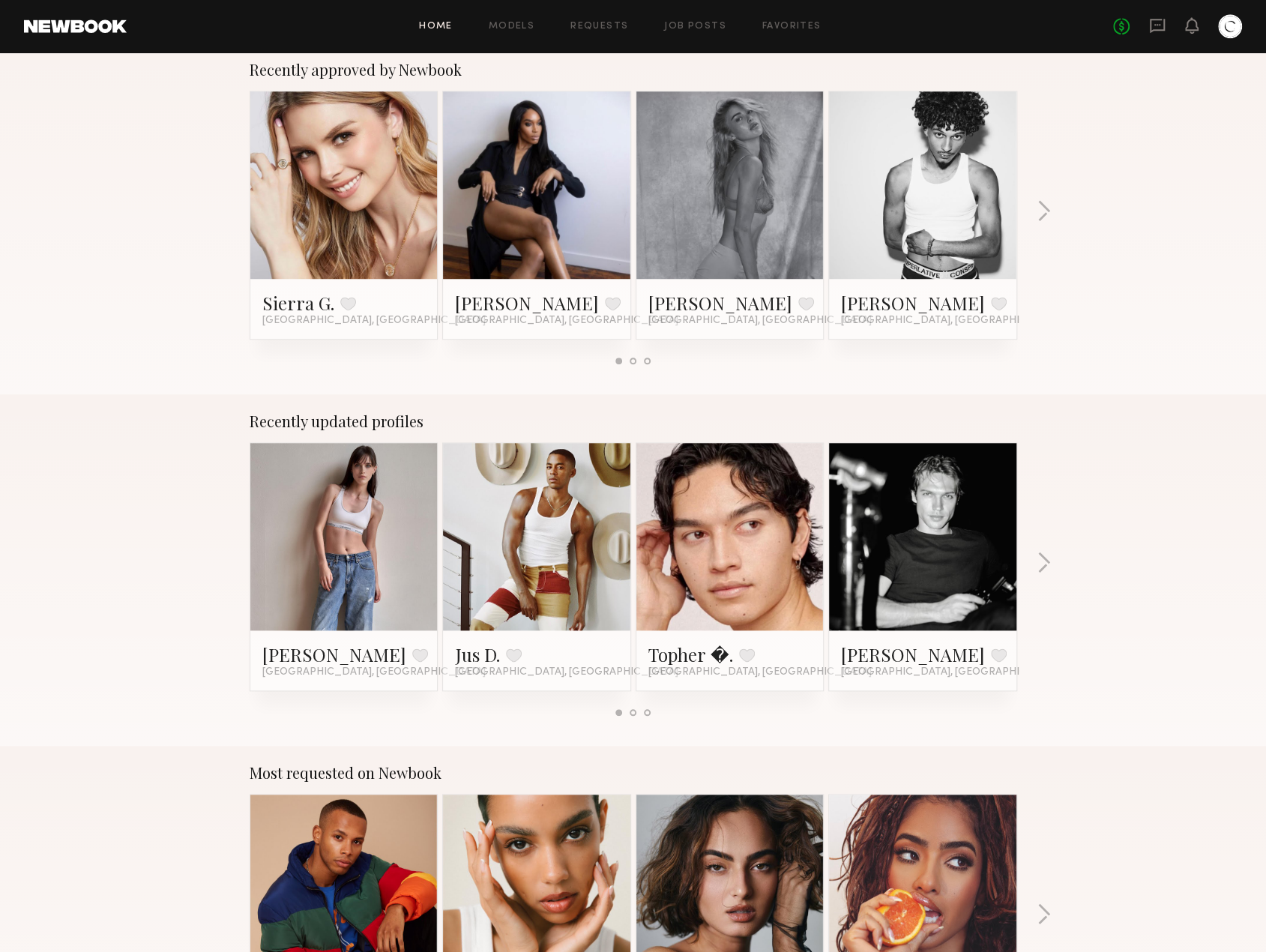
scroll to position [974, 0]
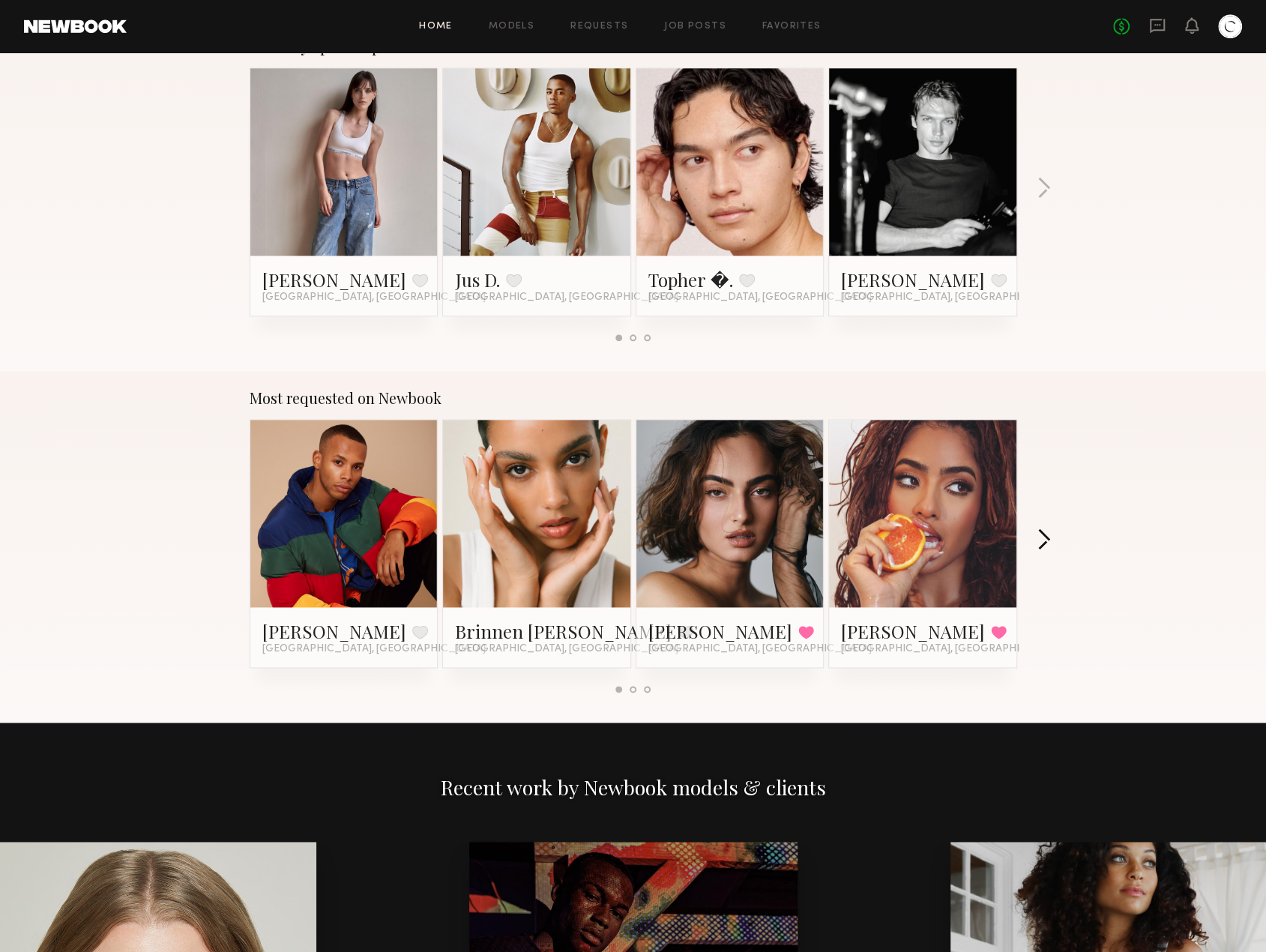
click at [1042, 530] on button "button" at bounding box center [1043, 540] width 14 height 25
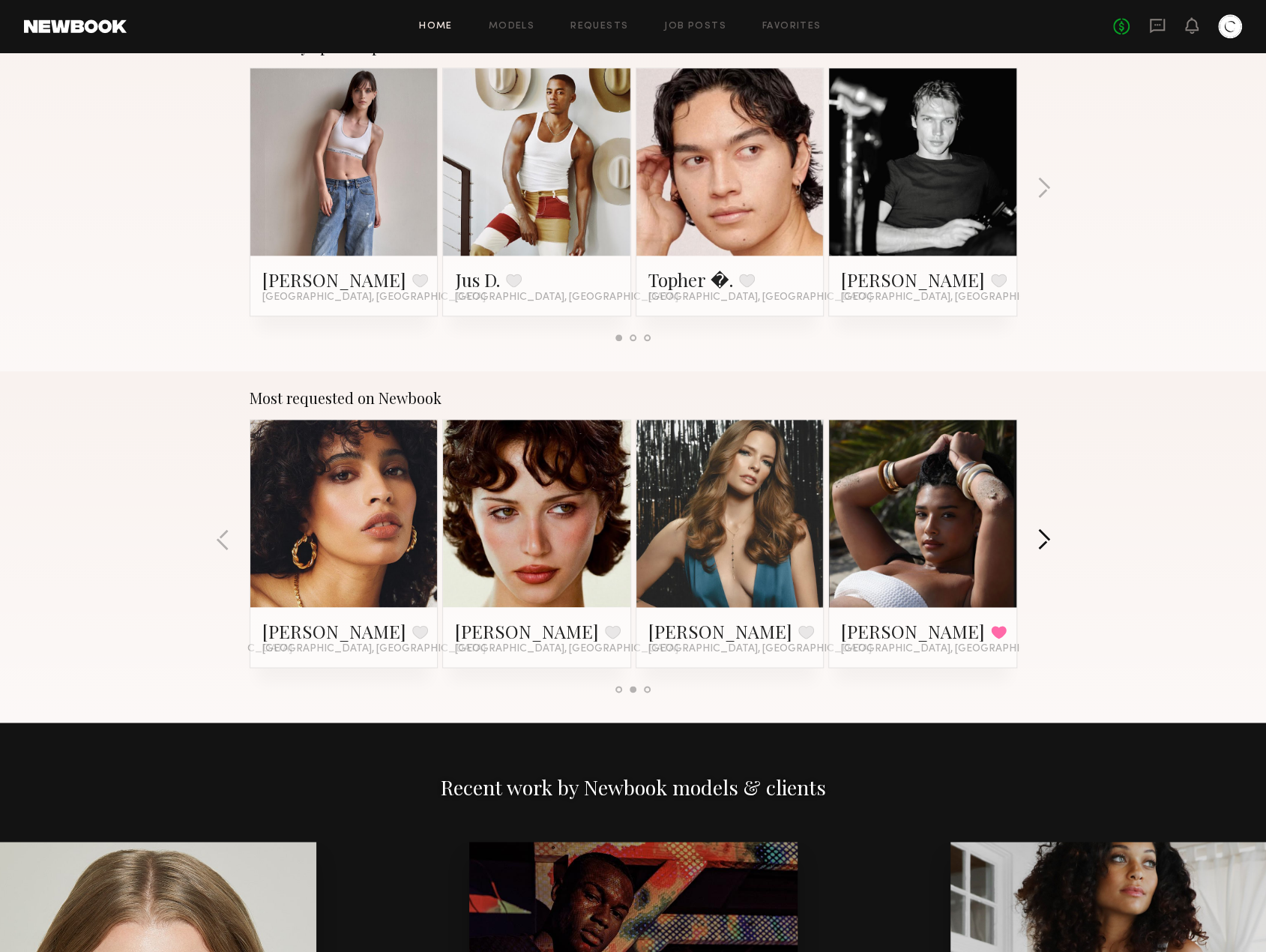
click at [1042, 530] on button "button" at bounding box center [1043, 540] width 14 height 25
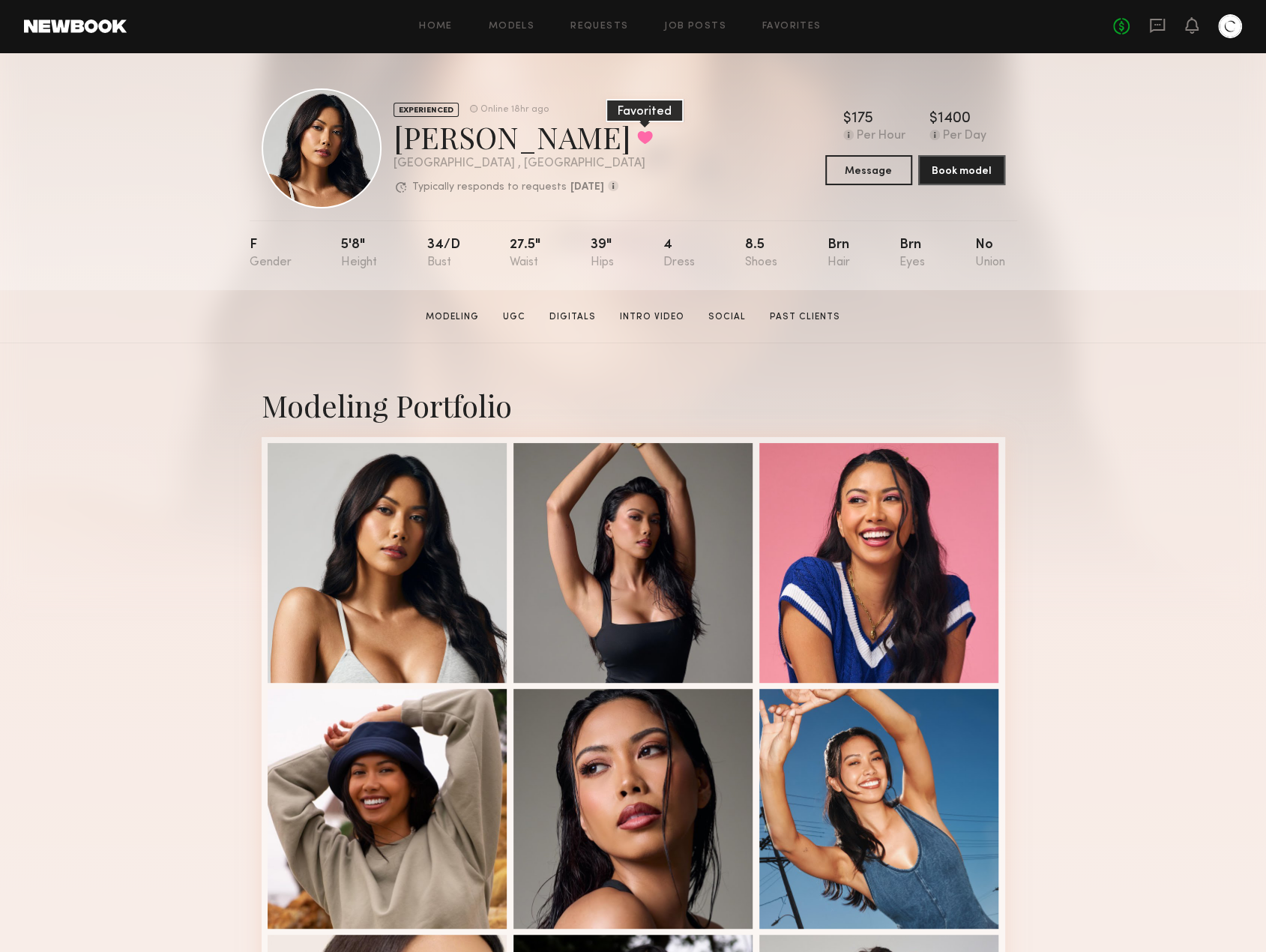
click at [637, 135] on button at bounding box center [645, 136] width 16 height 13
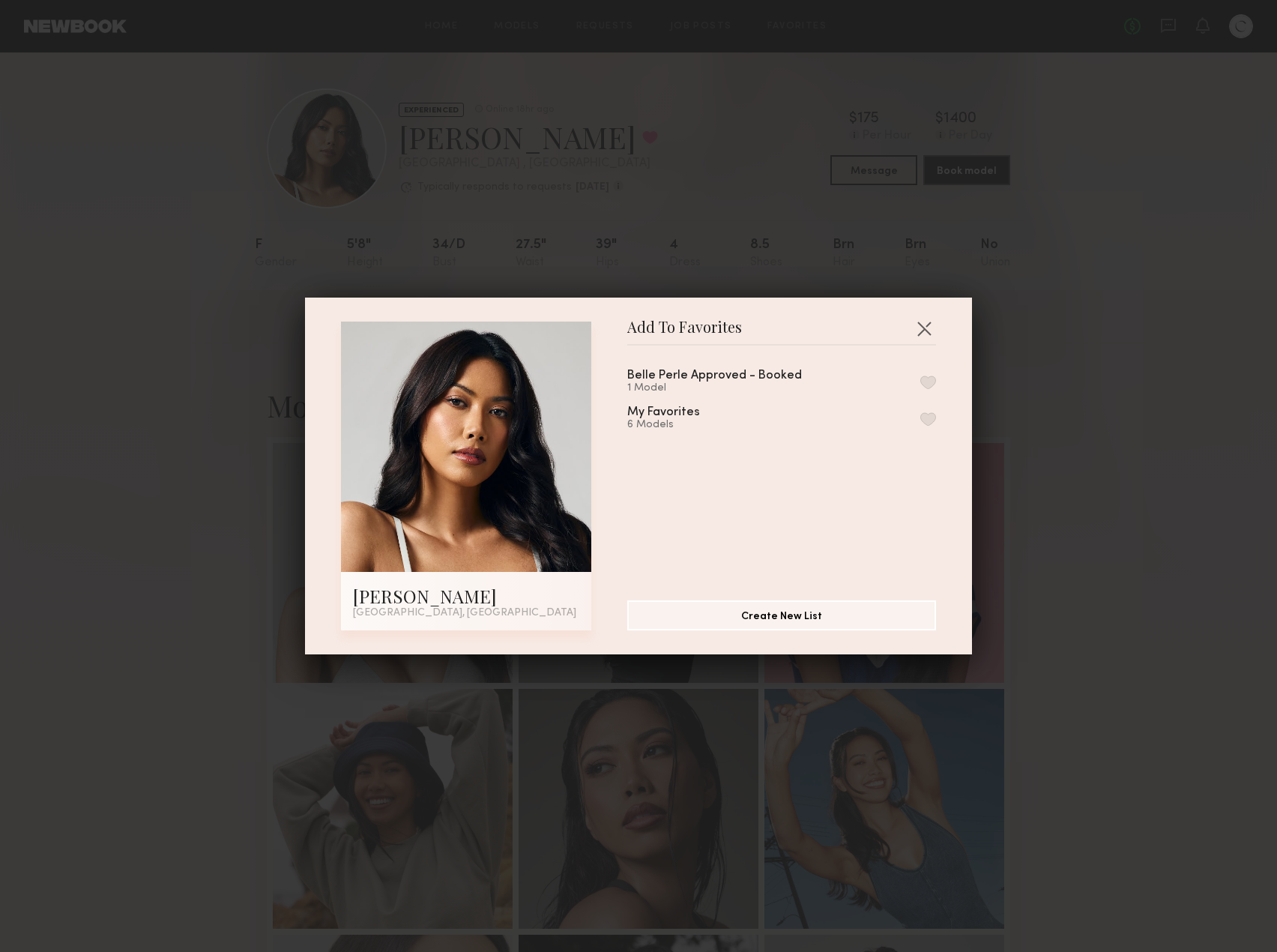
click at [920, 415] on button "button" at bounding box center [928, 419] width 16 height 13
click at [920, 323] on button "button" at bounding box center [923, 328] width 24 height 24
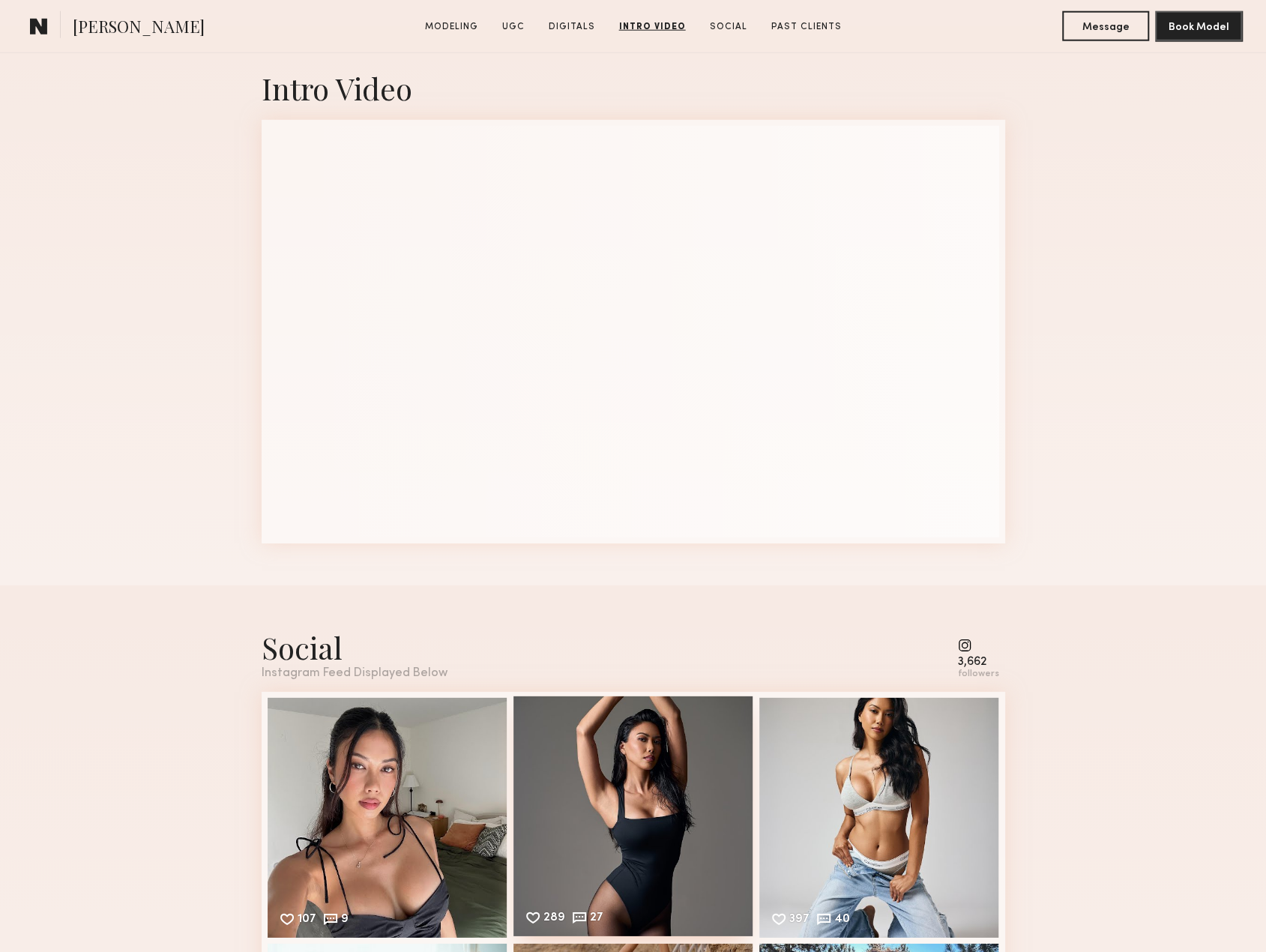
scroll to position [2923, 0]
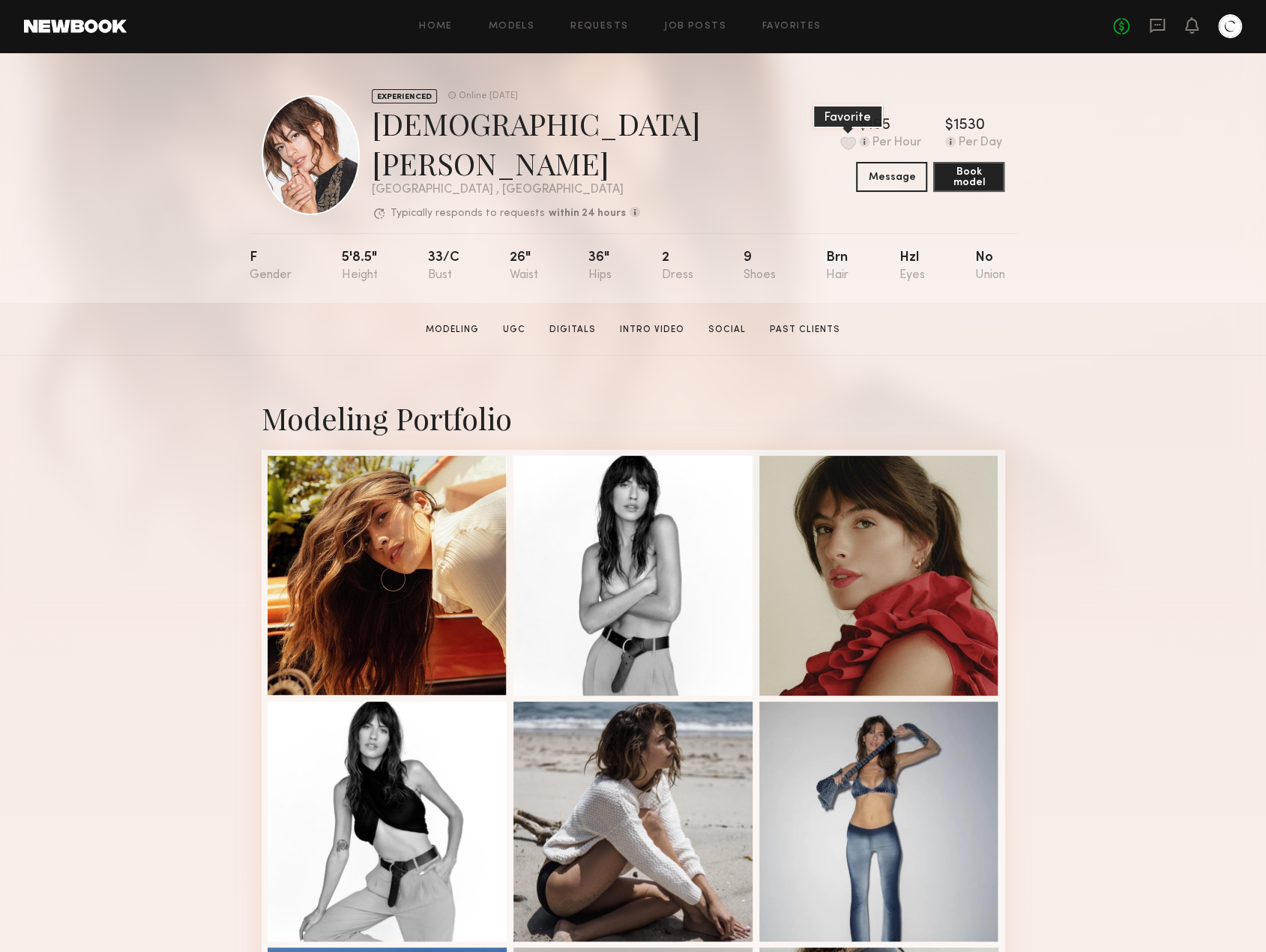
click at [840, 136] on button at bounding box center [848, 143] width 16 height 13
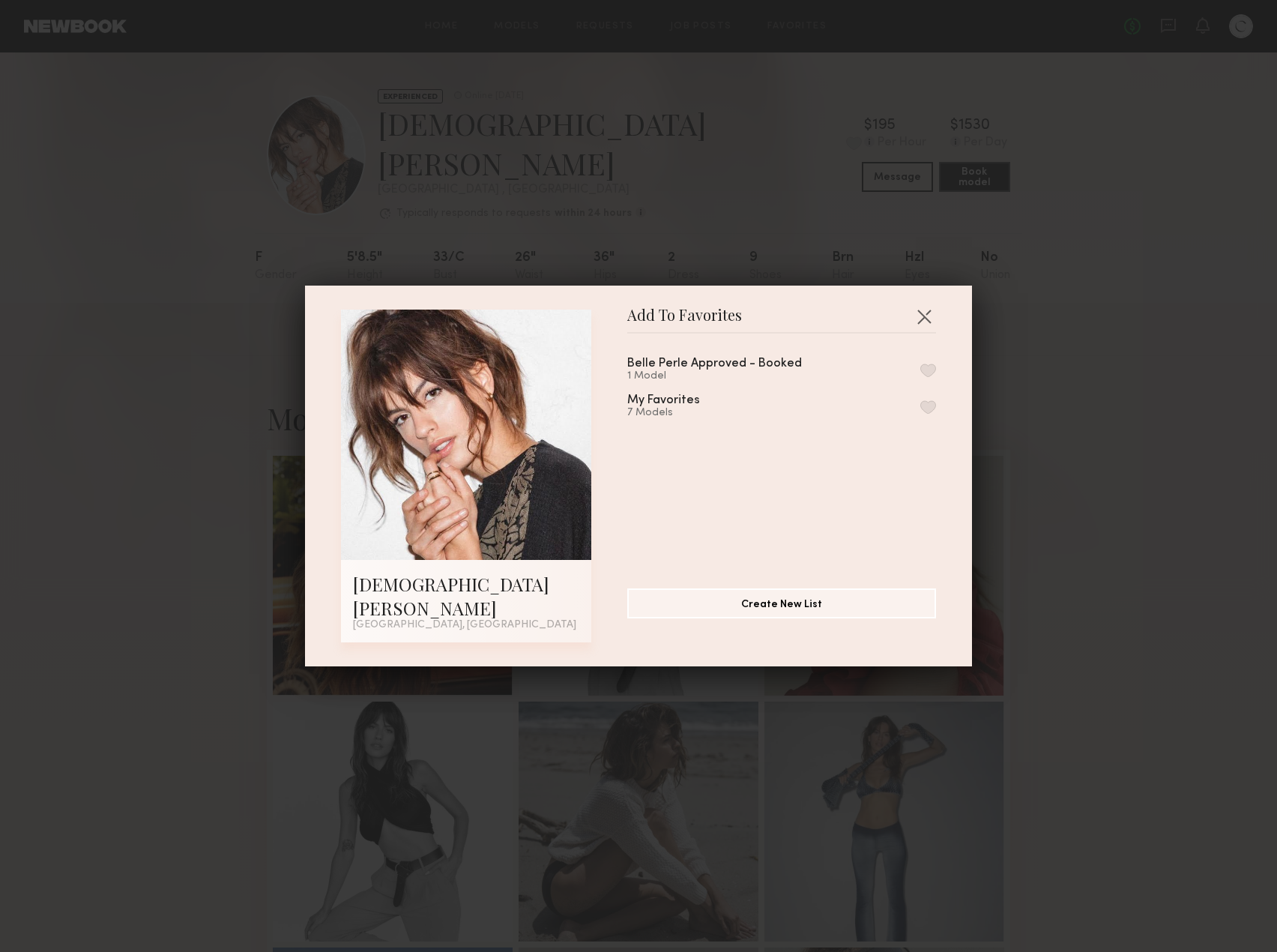
click at [920, 414] on button "button" at bounding box center [928, 407] width 16 height 13
click at [919, 328] on button "button" at bounding box center [923, 316] width 24 height 24
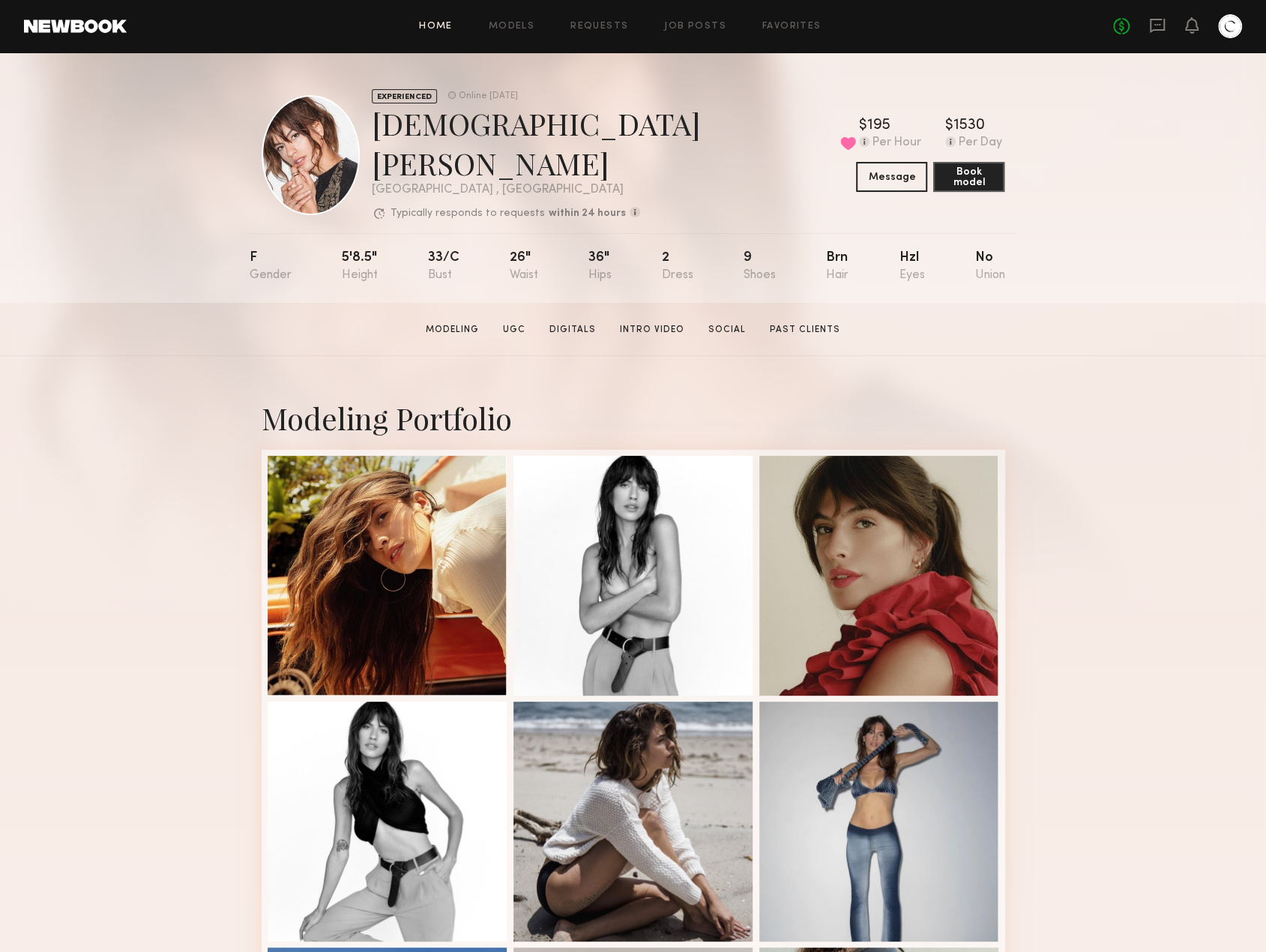
click at [451, 26] on link "Home" at bounding box center [435, 26] width 34 height 10
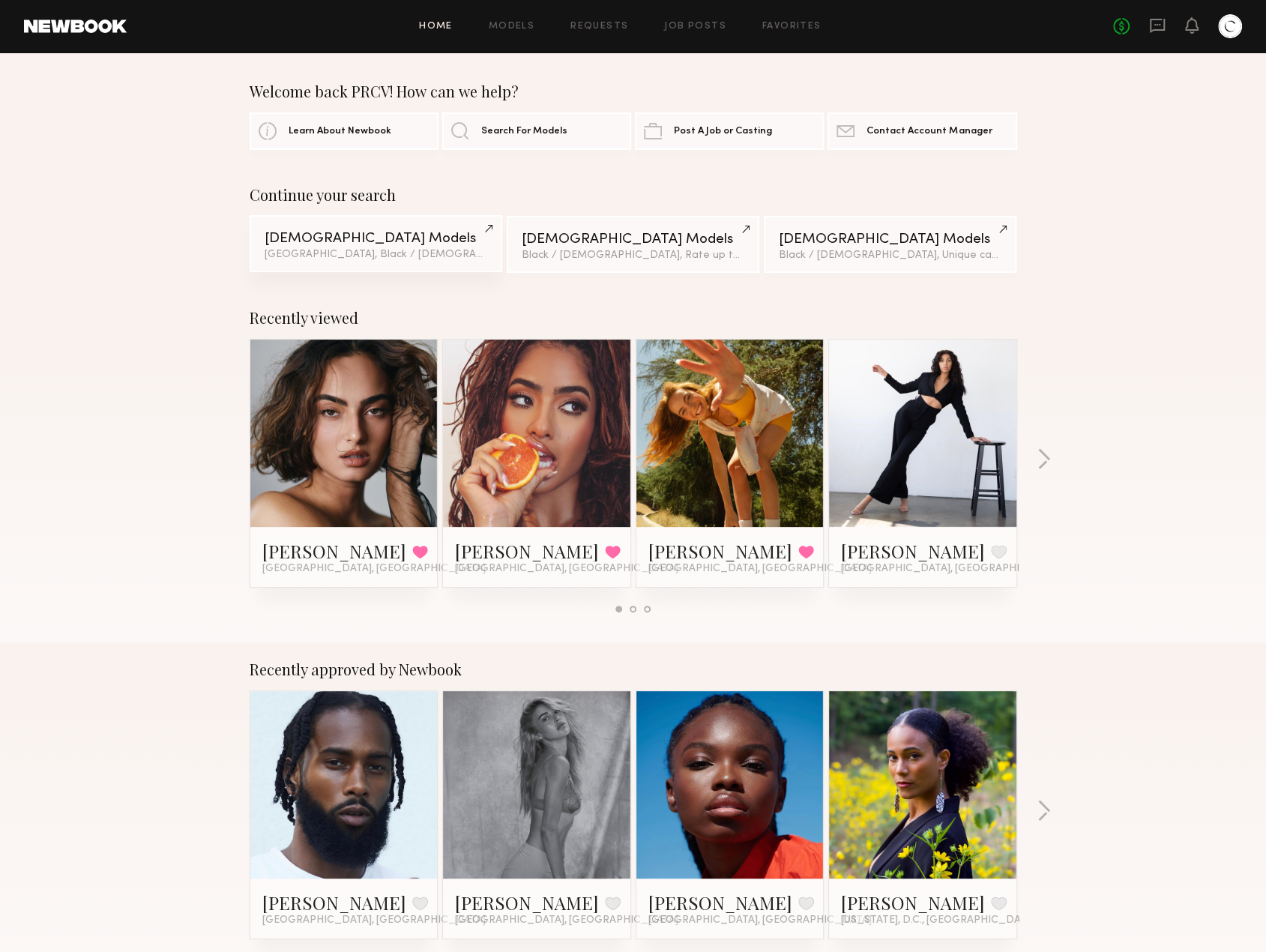
click at [444, 243] on div "Female Models" at bounding box center [376, 239] width 223 height 14
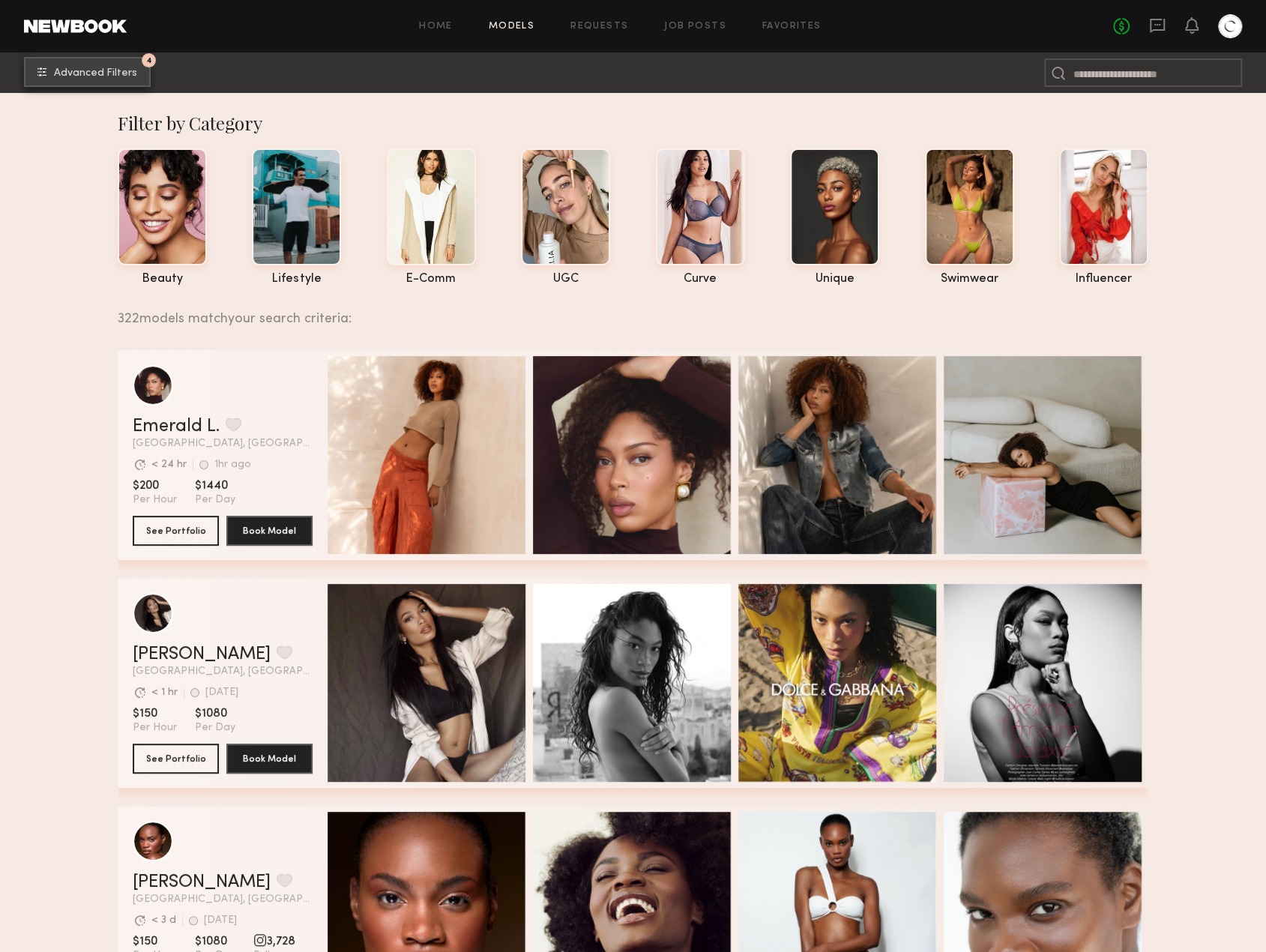
click at [101, 71] on span "Advanced Filters" at bounding box center [95, 73] width 83 height 10
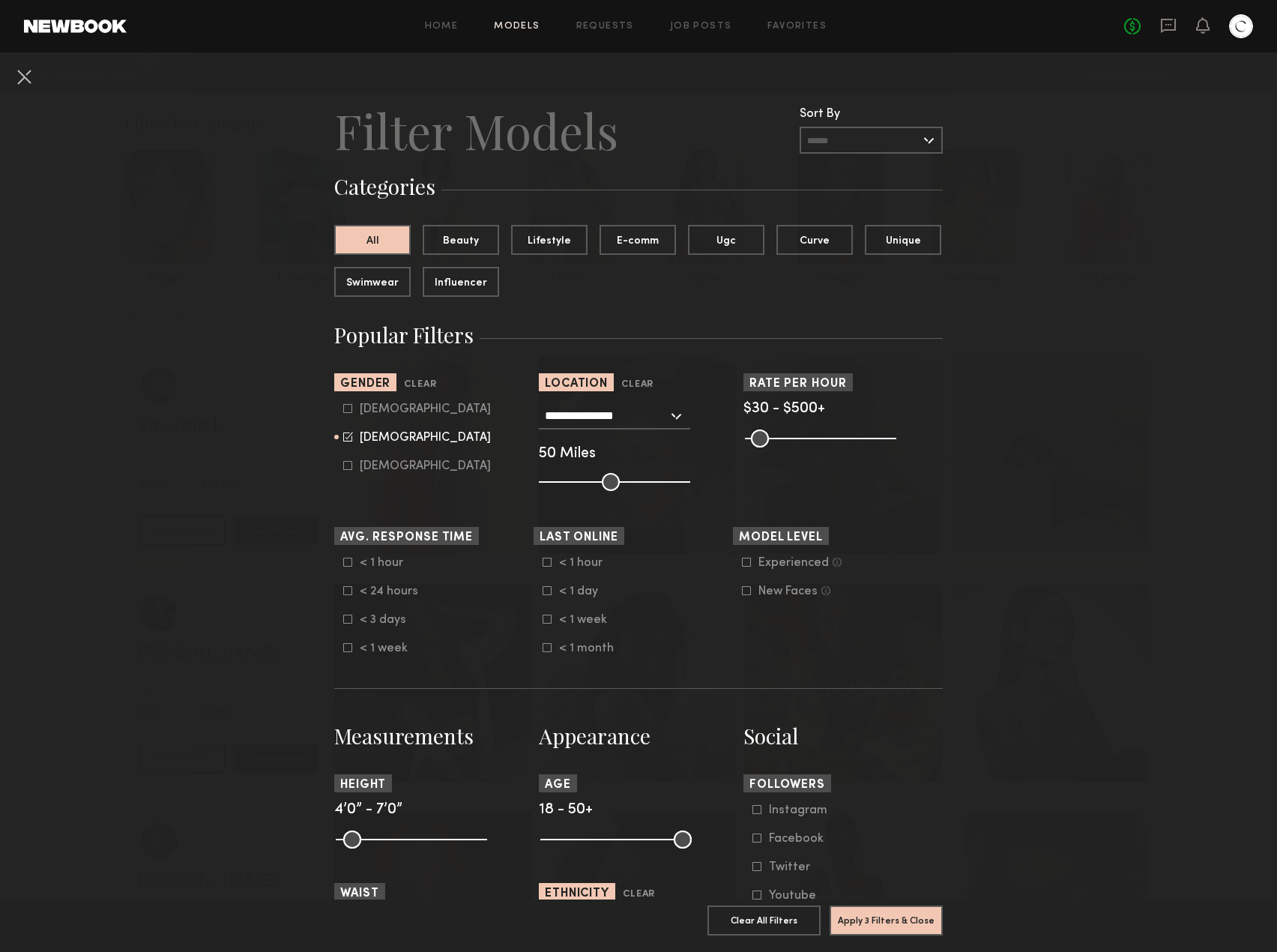
drag, startPoint x: 793, startPoint y: 437, endPoint x: 994, endPoint y: 440, distance: 201.0
type input "***"
click at [897, 440] on input "range" at bounding box center [820, 438] width 151 height 18
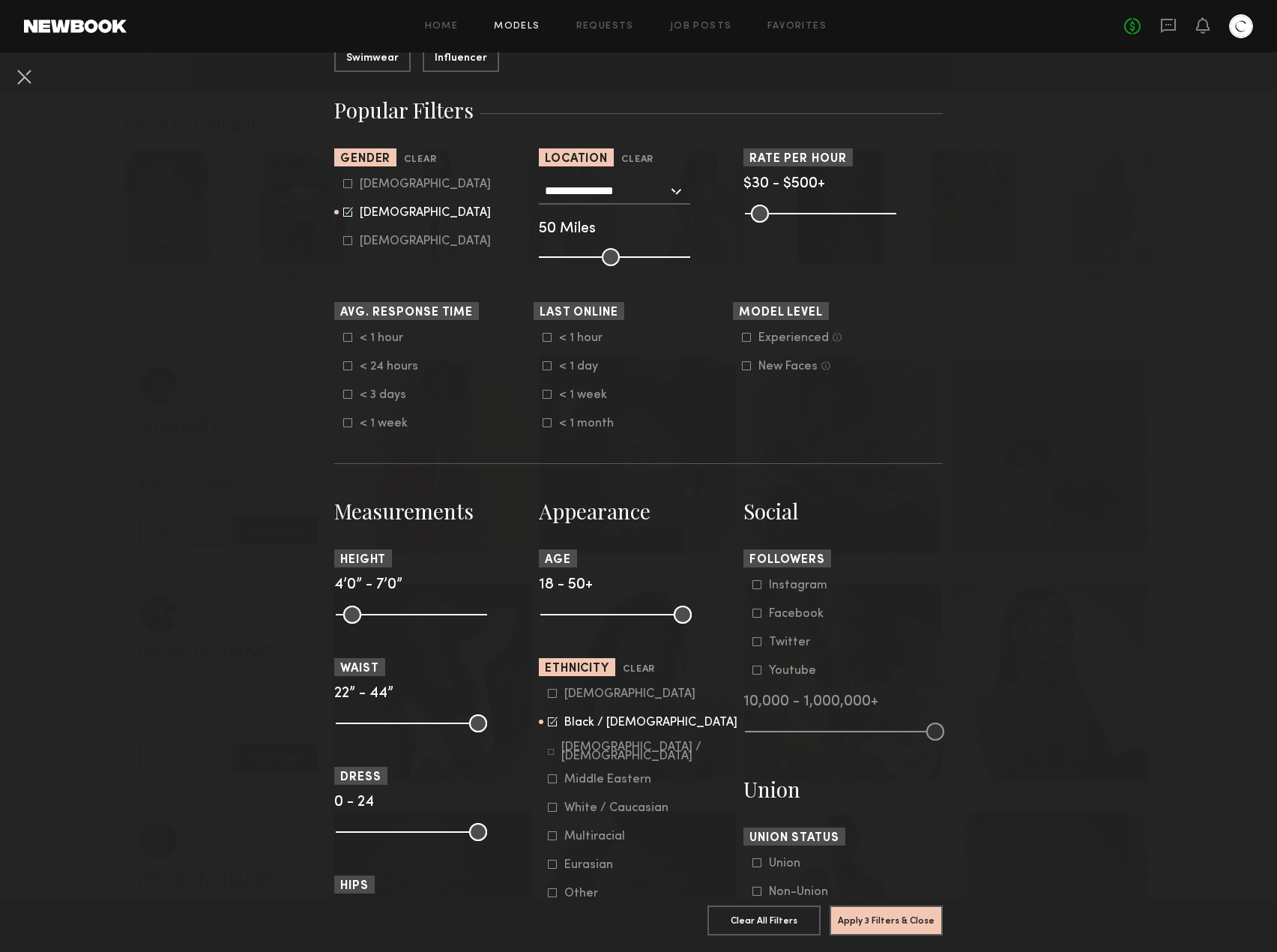
click at [377, 425] on div "< 1 week" at bounding box center [389, 422] width 59 height 9
click at [536, 400] on div "< 1 hour < 1 day < 1 week < 1 month" at bounding box center [633, 380] width 199 height 99
click at [542, 423] on icon at bounding box center [546, 422] width 9 height 9
drag, startPoint x: 346, startPoint y: 615, endPoint x: 414, endPoint y: 616, distance: 68.0
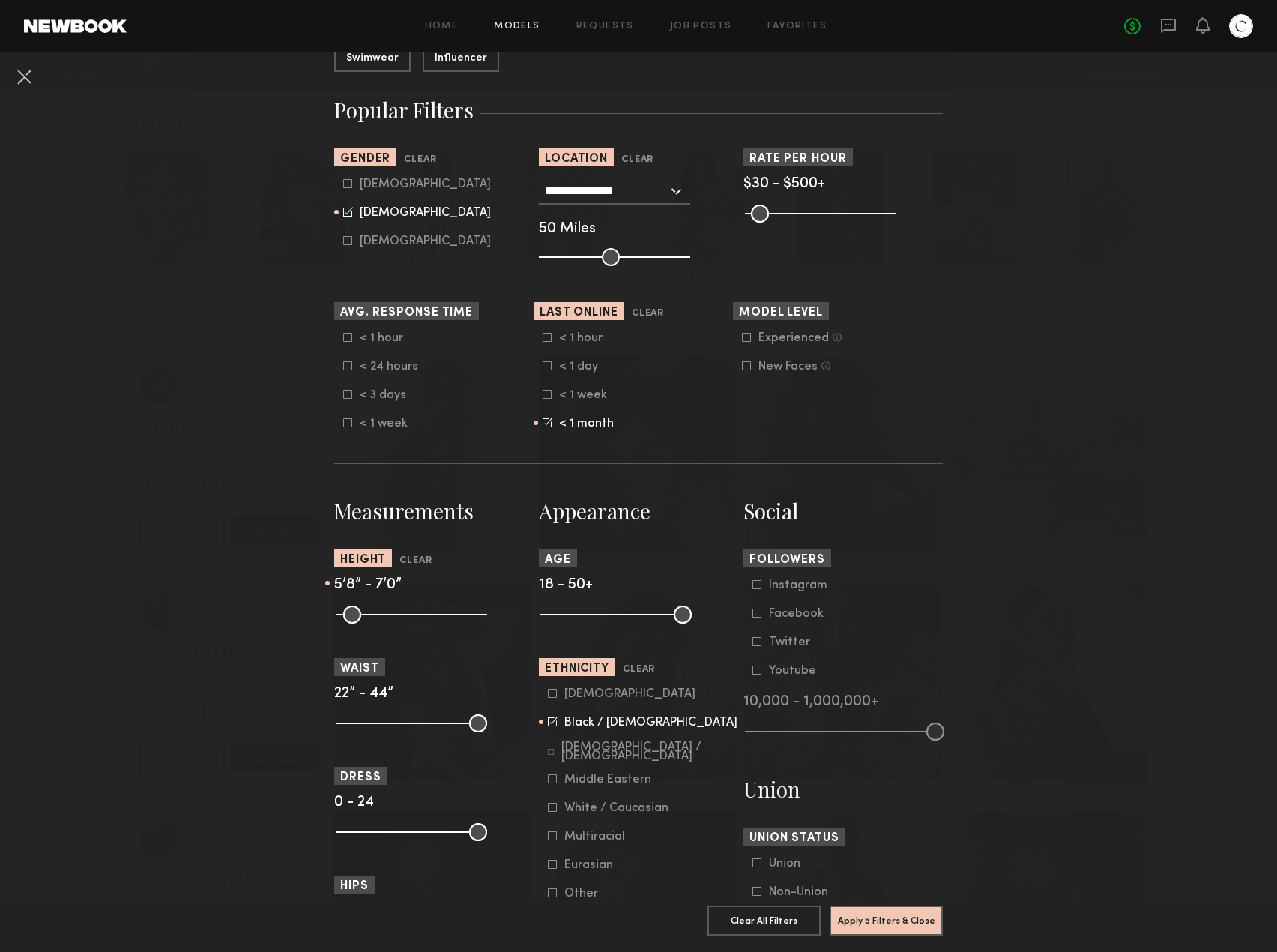
type input "**"
click at [414, 616] on input "range" at bounding box center [411, 614] width 151 height 18
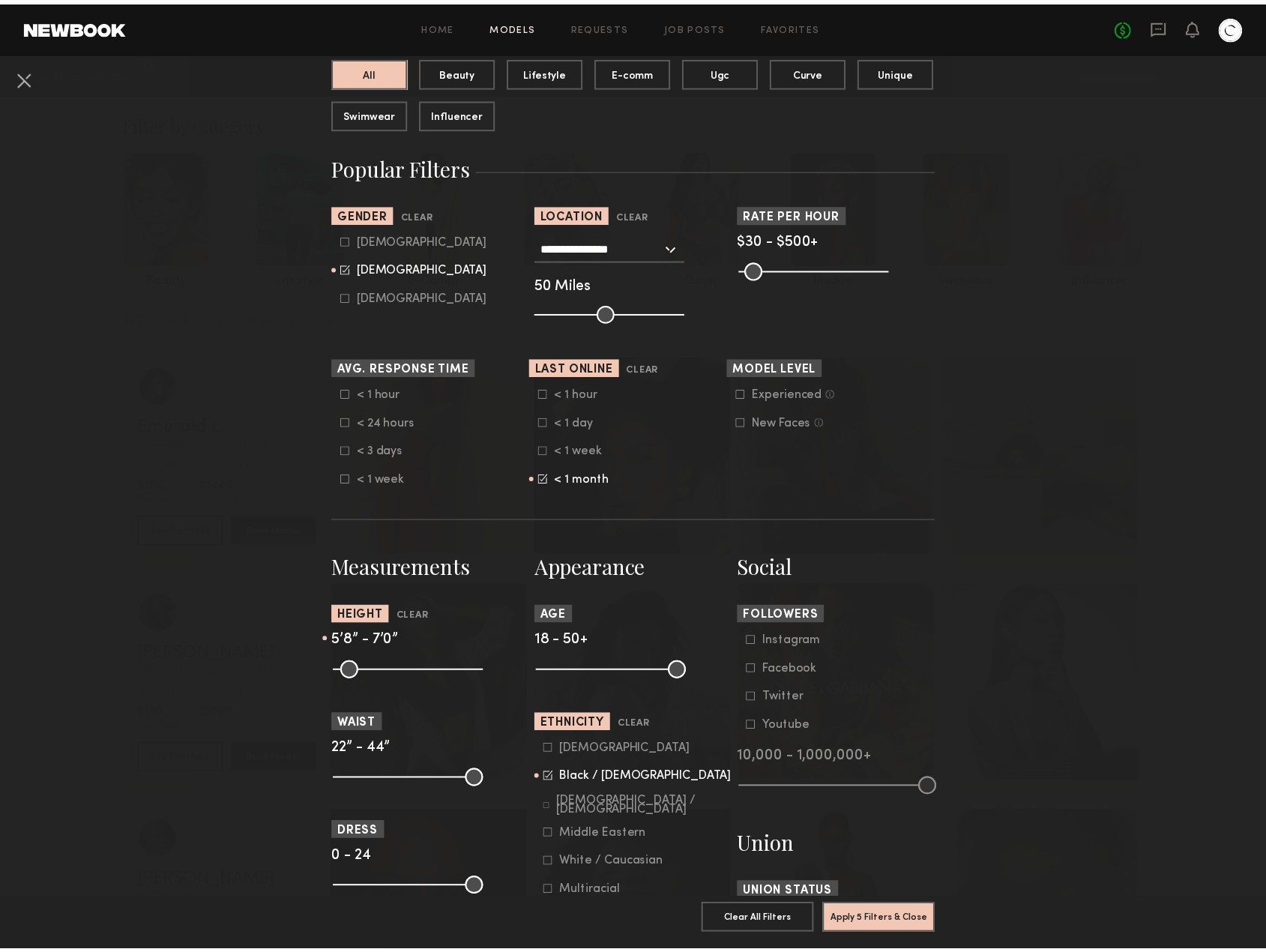
scroll to position [468, 0]
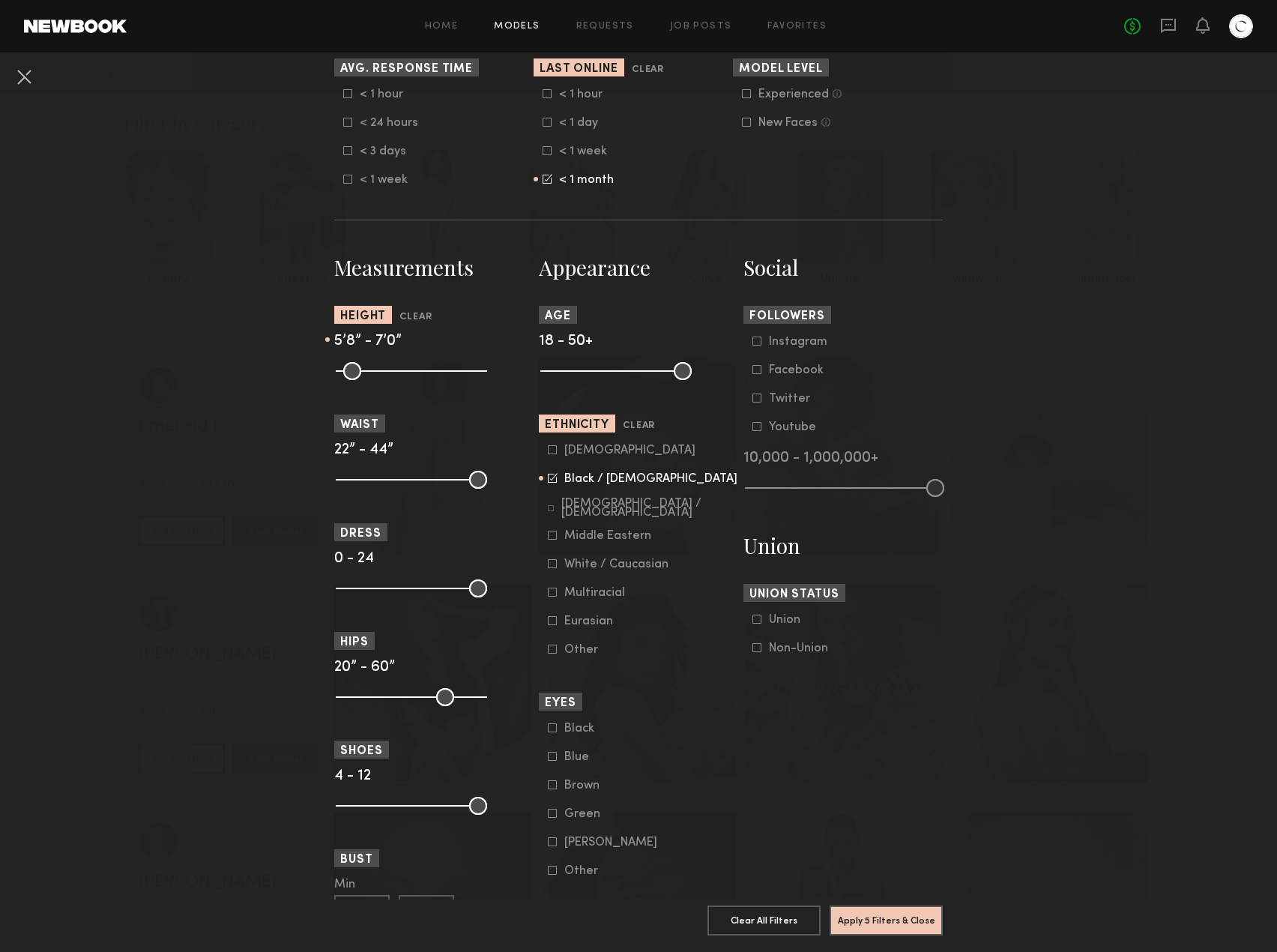
click at [548, 480] on icon at bounding box center [552, 478] width 10 height 10
click at [877, 906] on button "Apply 4 Filters & Close" at bounding box center [886, 920] width 113 height 30
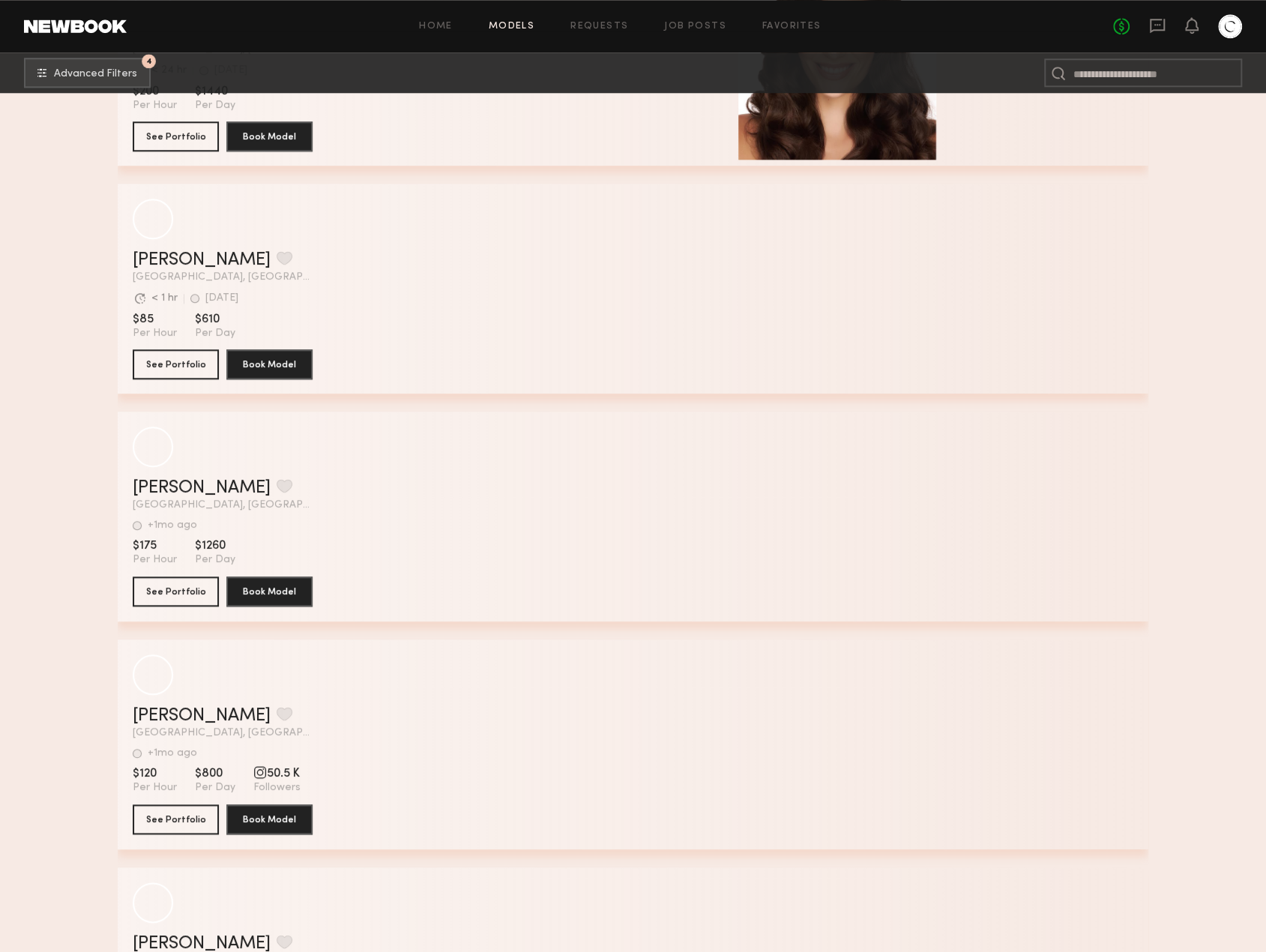
scroll to position [4348, 0]
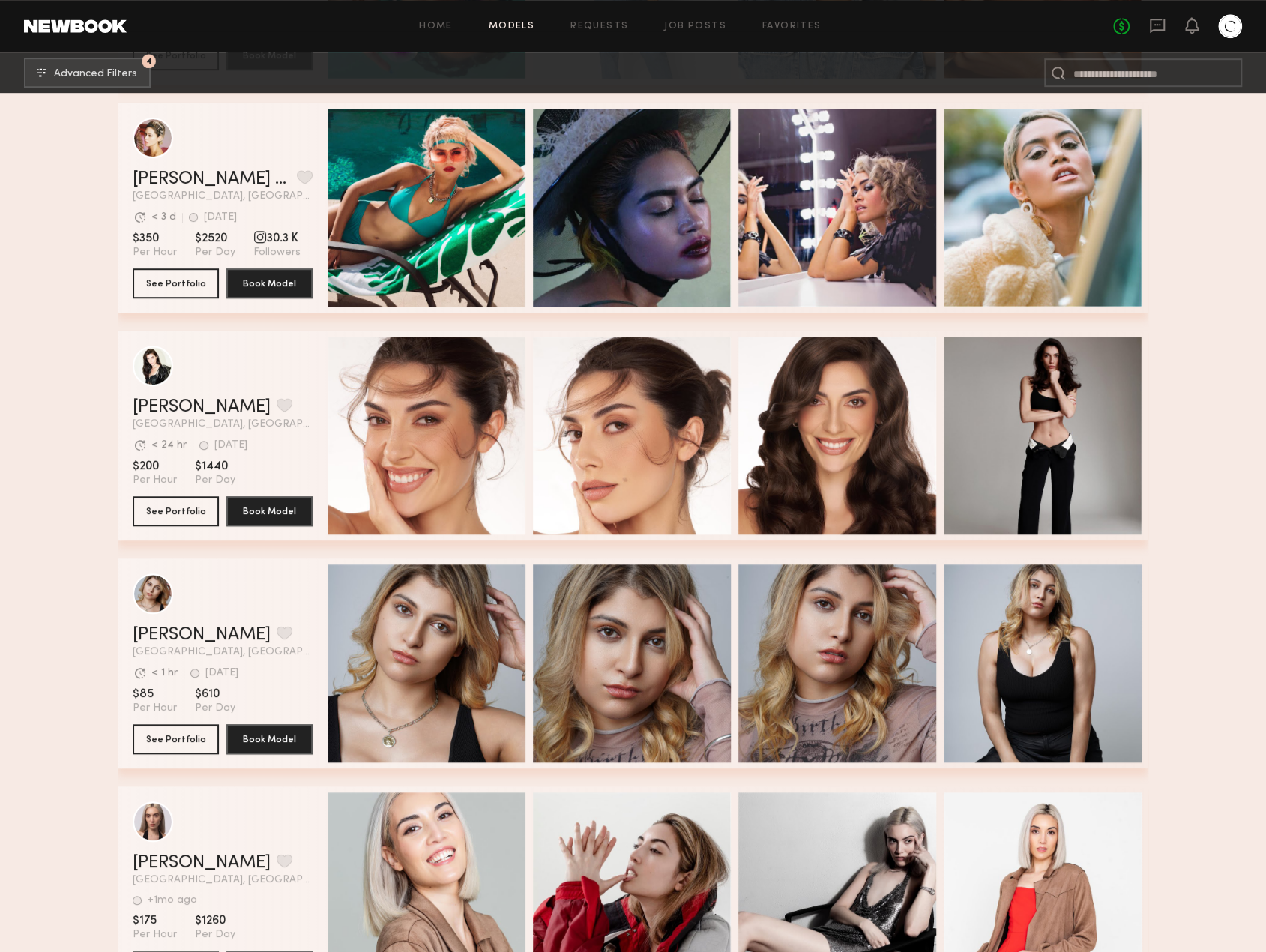
drag, startPoint x: 176, startPoint y: 642, endPoint x: 39, endPoint y: 705, distance: 150.8
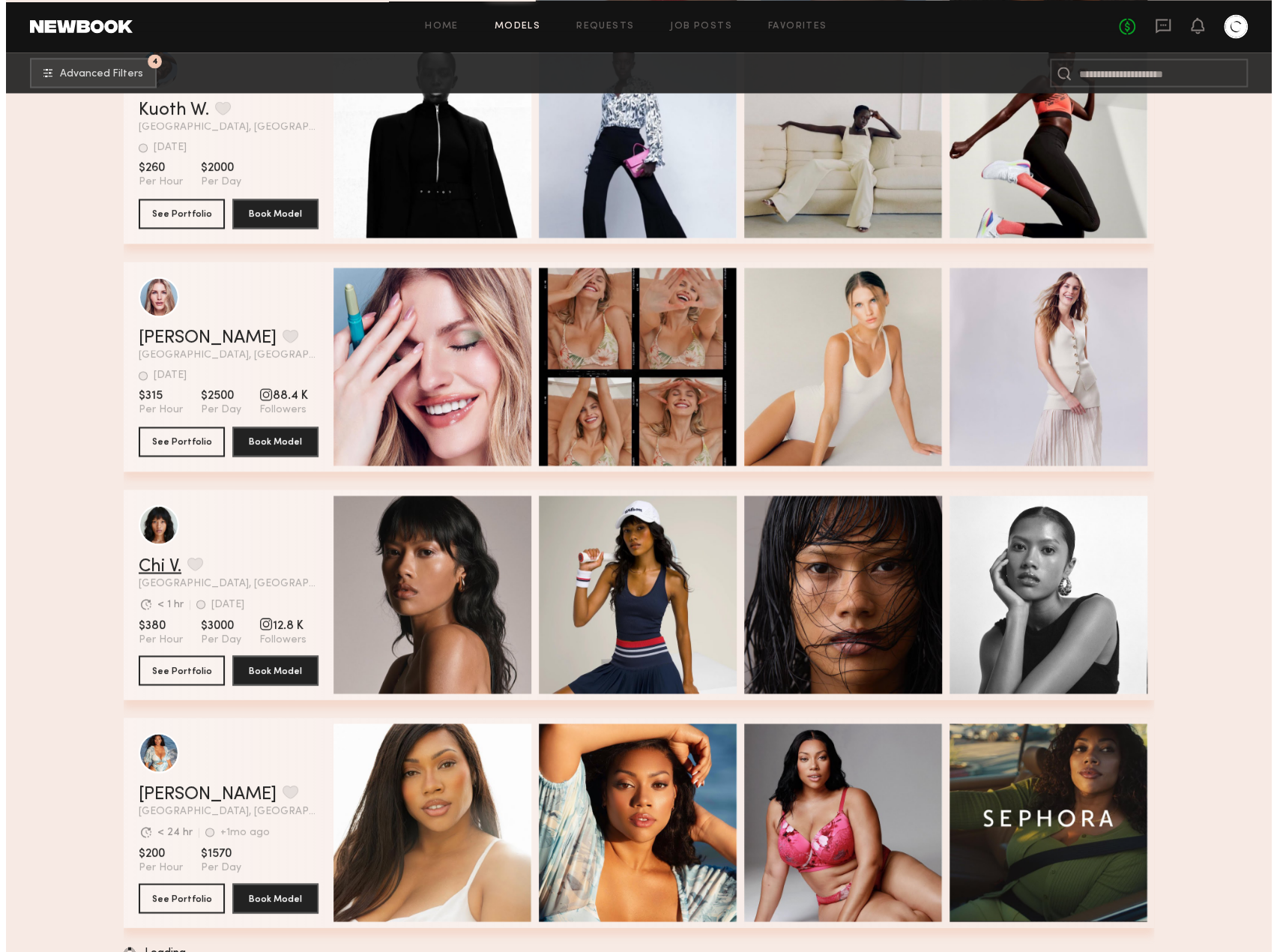
scroll to position [13109, 0]
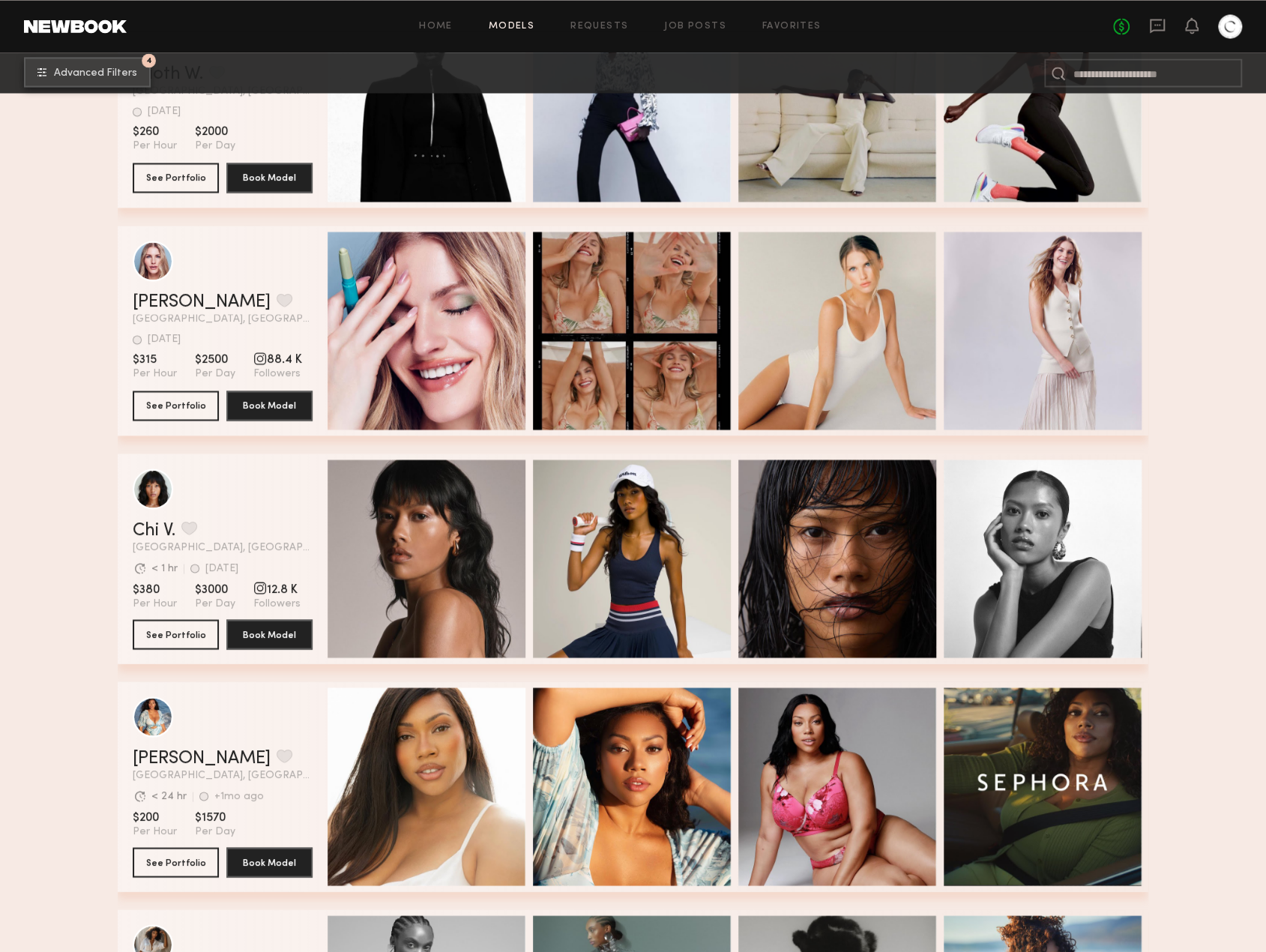
click at [117, 64] on button "4 Advanced Filters" at bounding box center [87, 72] width 127 height 30
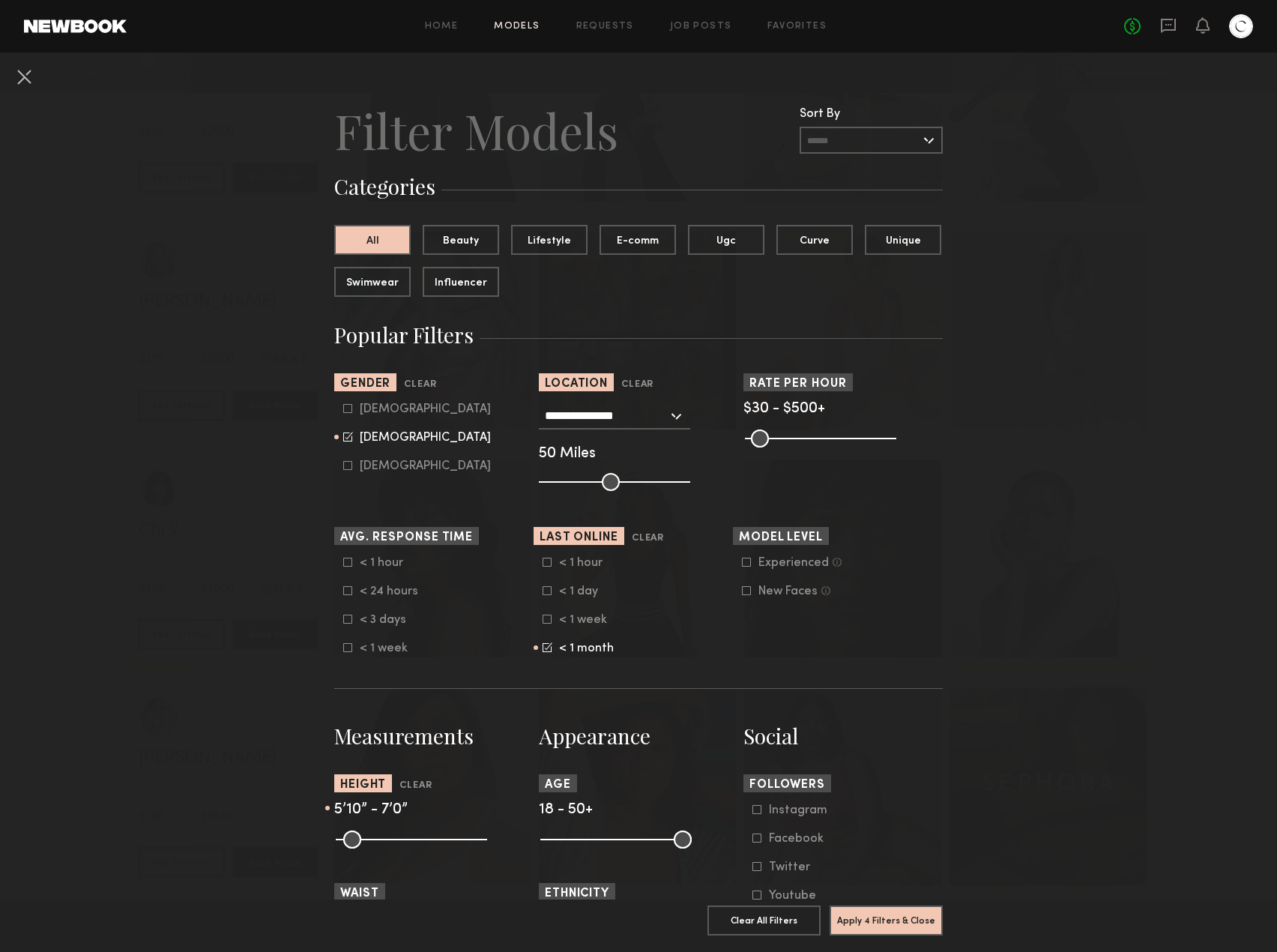
drag, startPoint x: 413, startPoint y: 837, endPoint x: 426, endPoint y: 841, distance: 13.6
type input "**"
click at [419, 839] on input "range" at bounding box center [411, 839] width 151 height 18
click at [890, 911] on button "Apply 4 Filters & Close" at bounding box center [886, 920] width 113 height 30
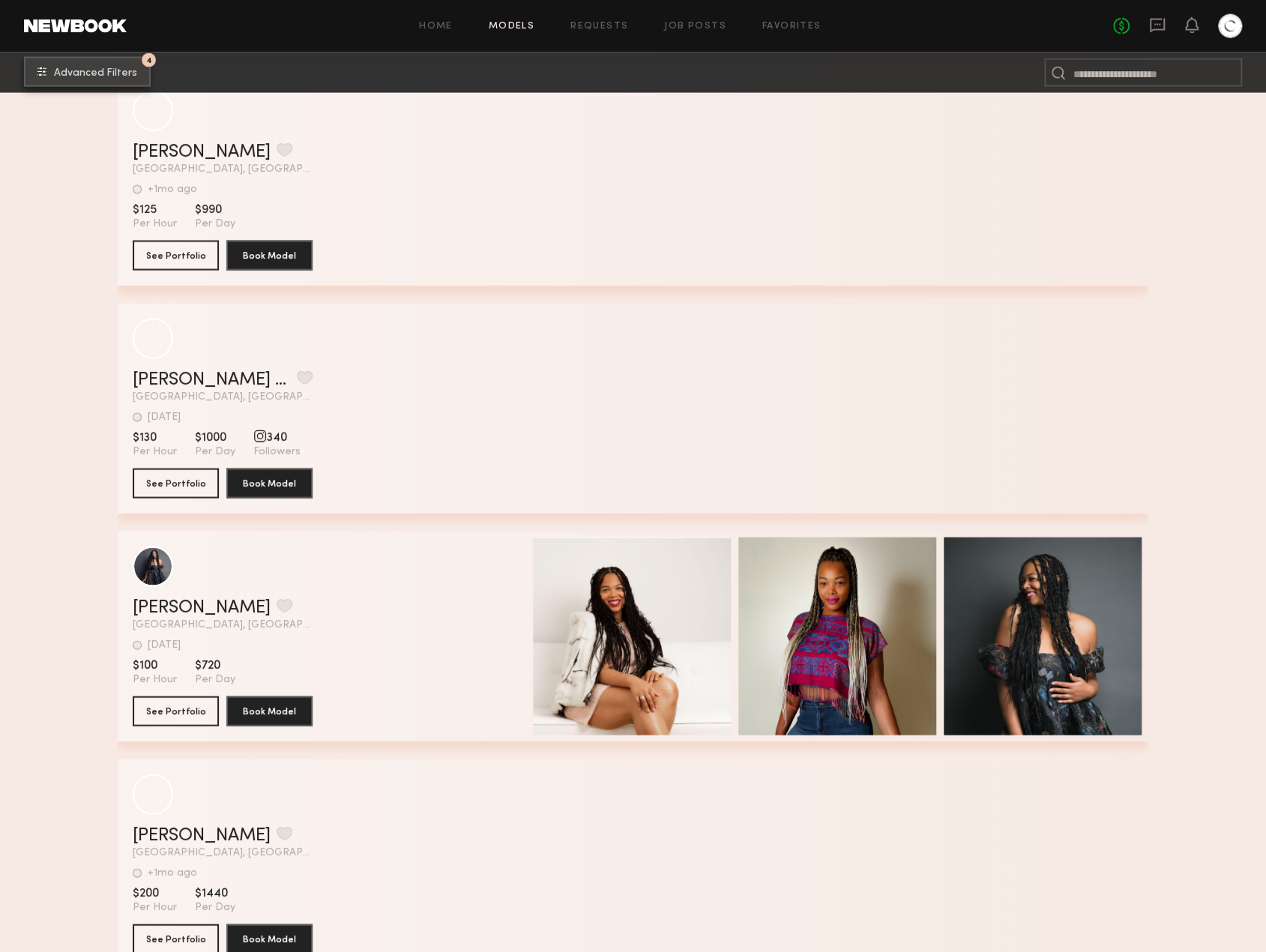
scroll to position [13763, 0]
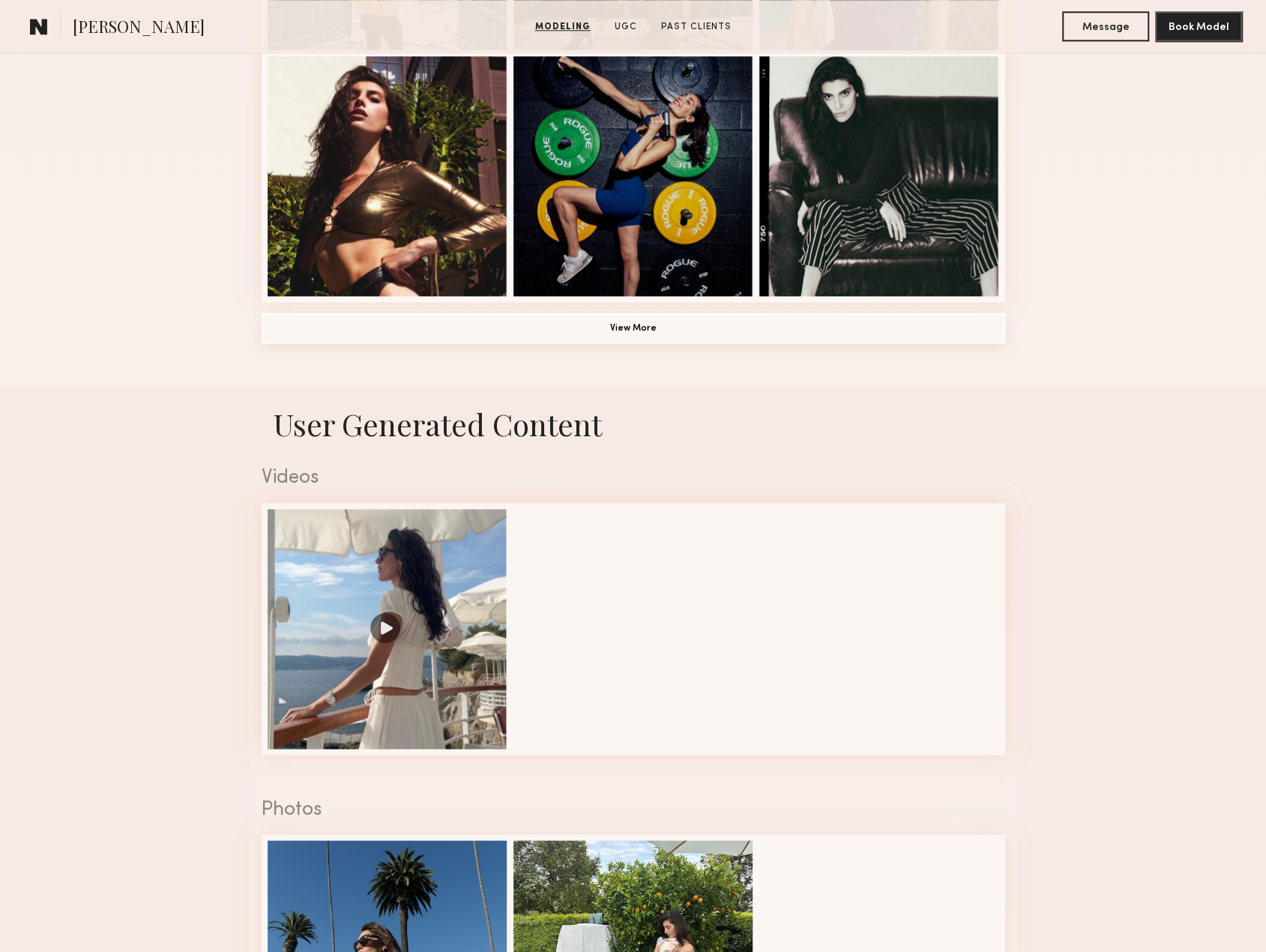
scroll to position [1499, 0]
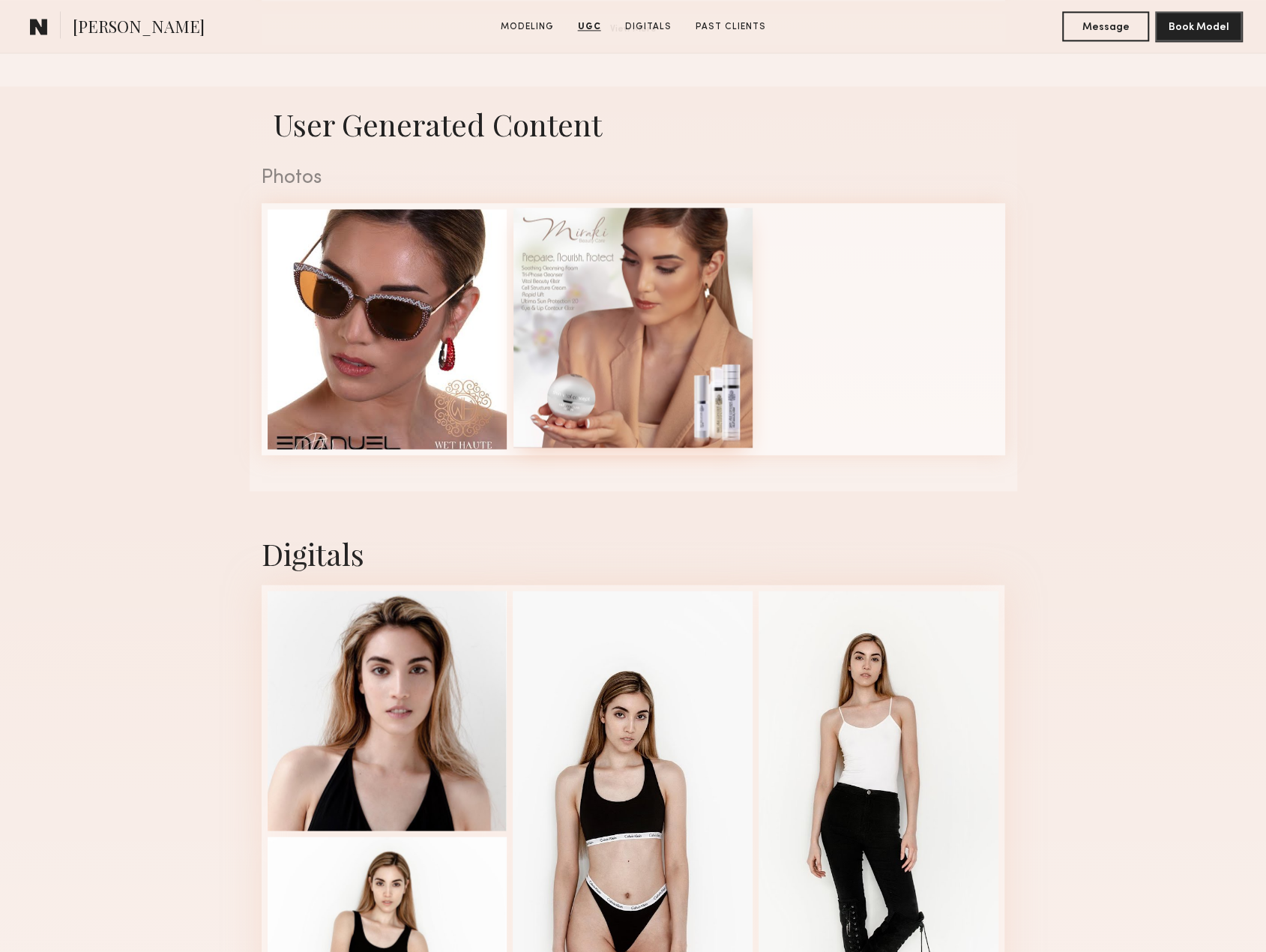
scroll to position [1723, 0]
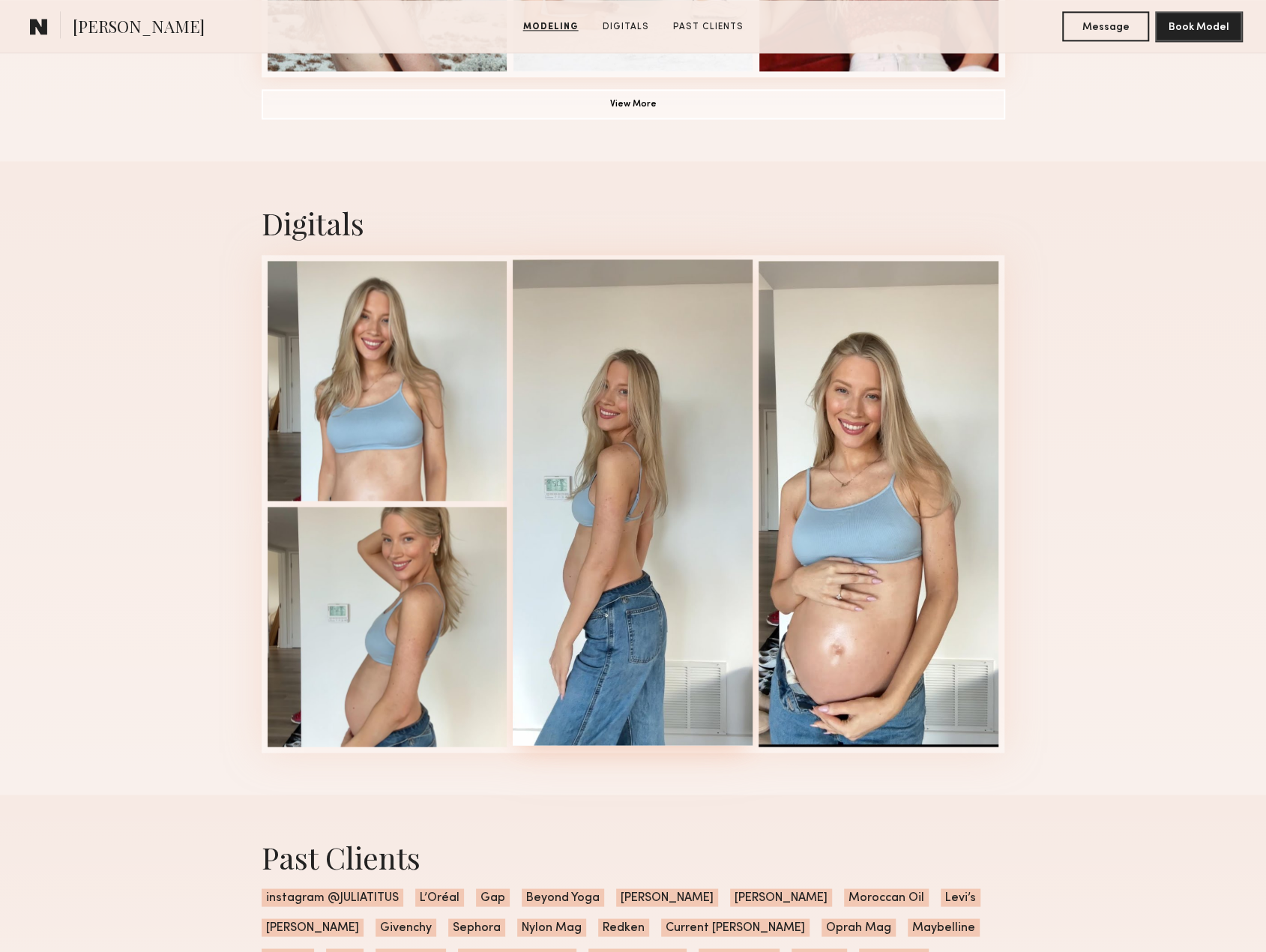
scroll to position [1424, 0]
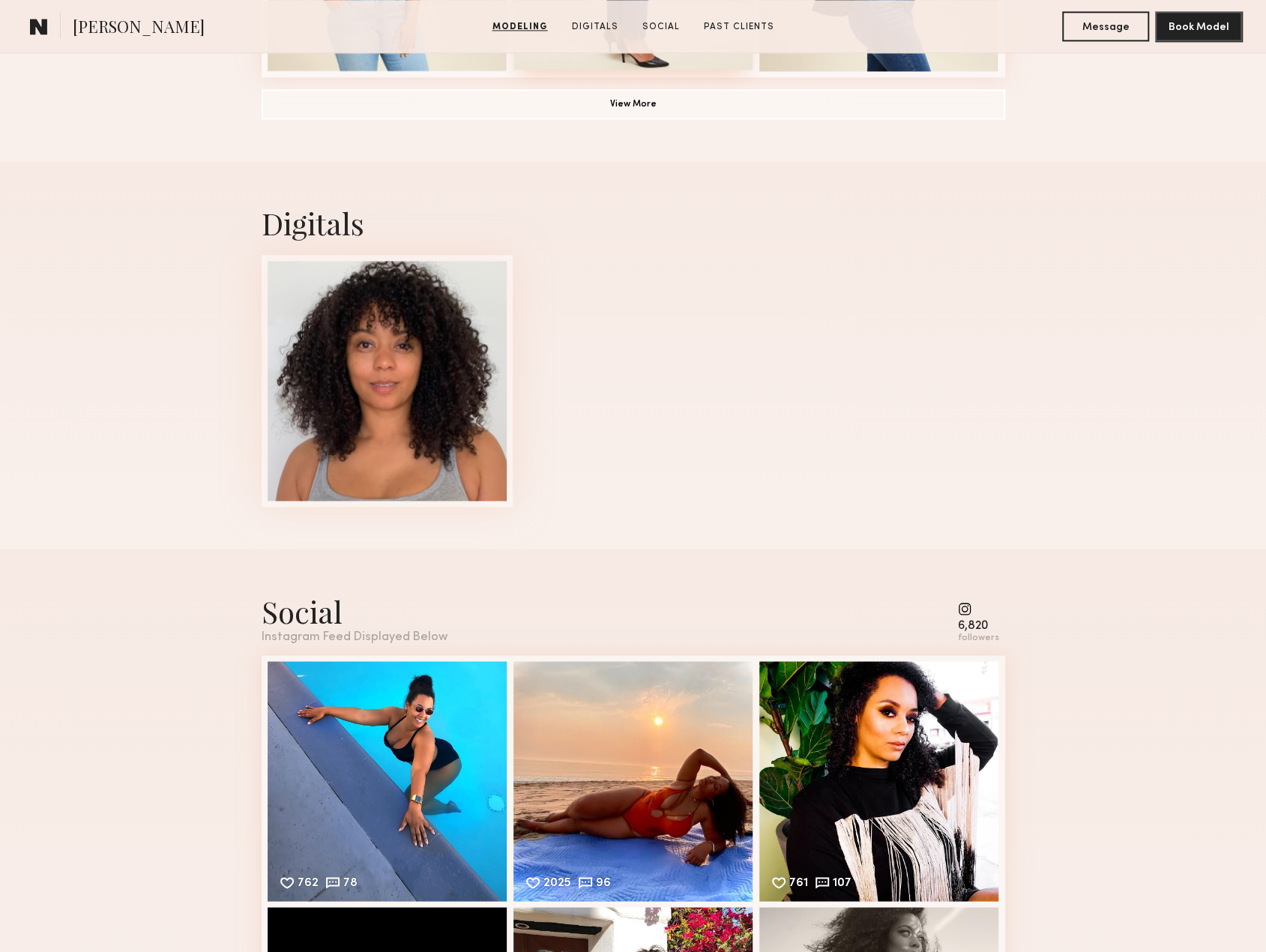
scroll to position [1649, 0]
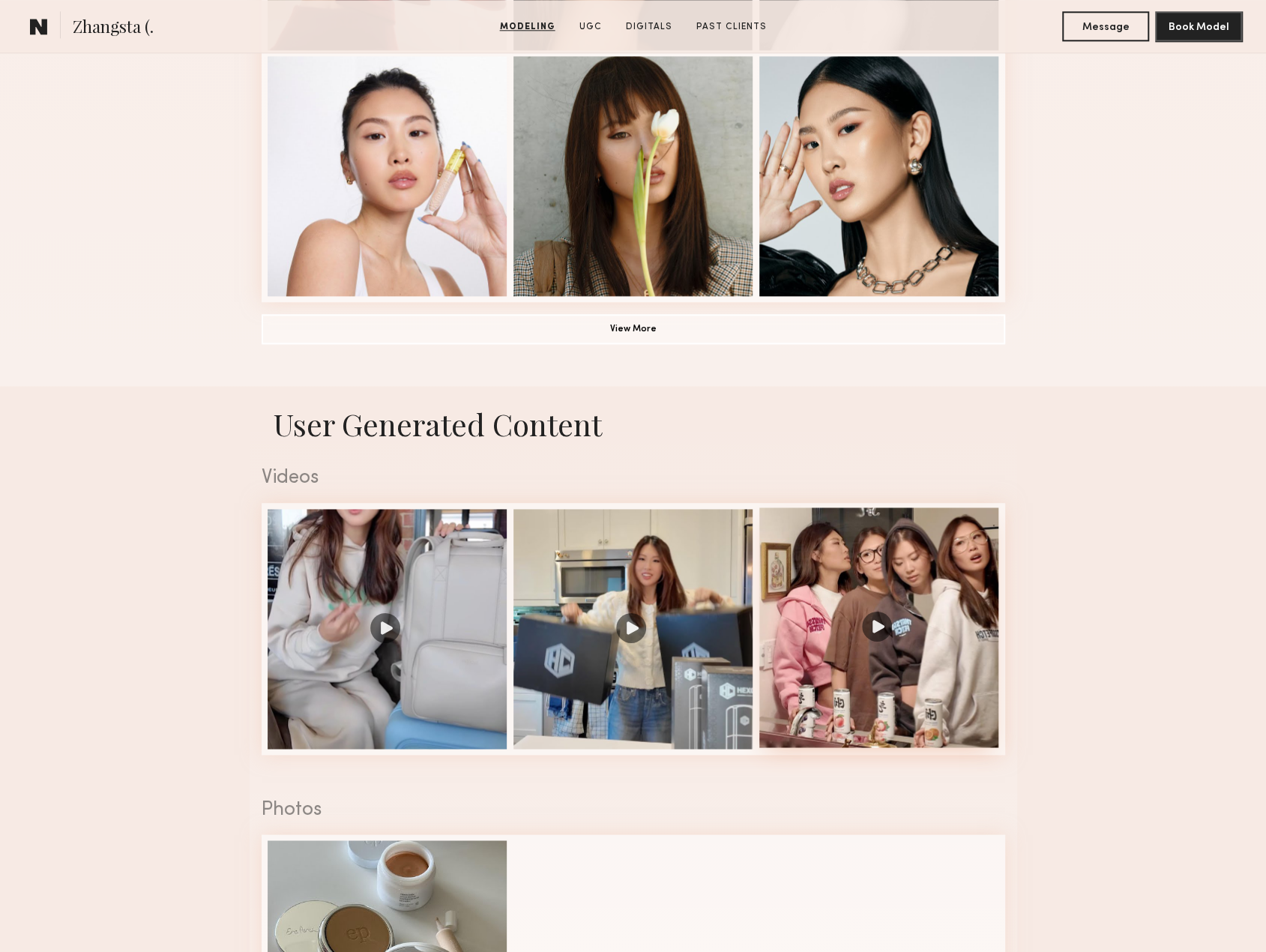
scroll to position [1424, 0]
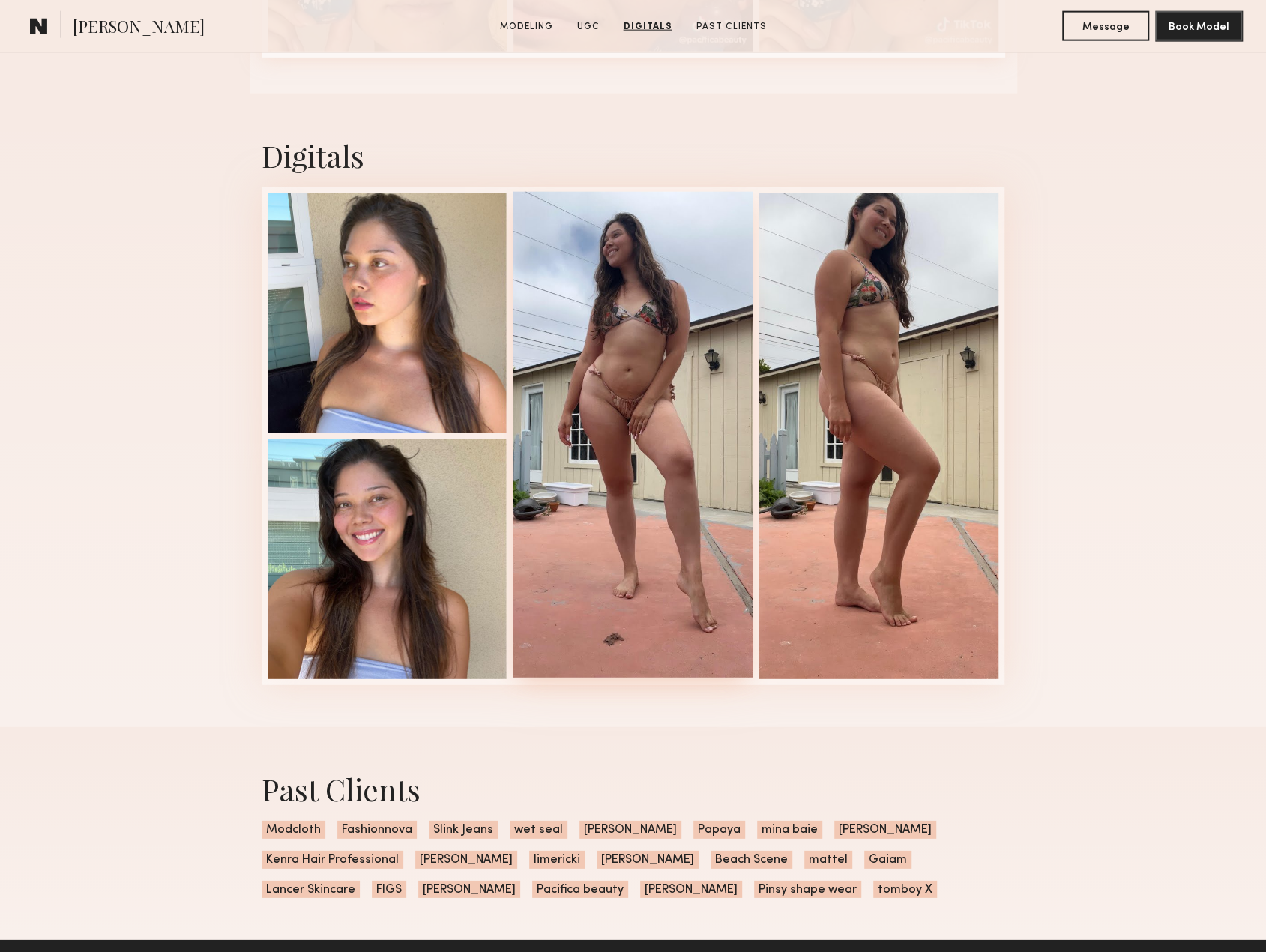
scroll to position [2773, 0]
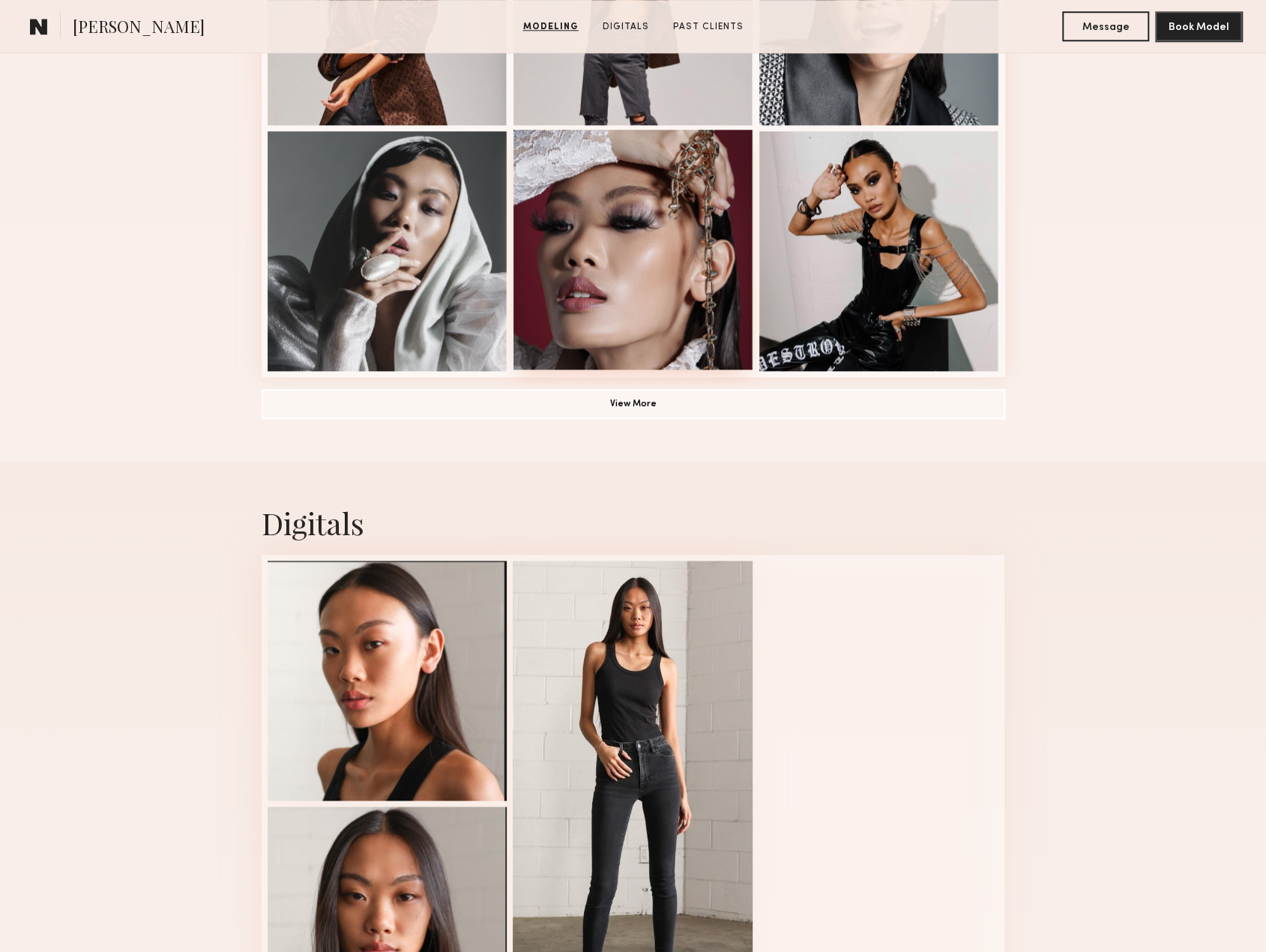
scroll to position [1349, 0]
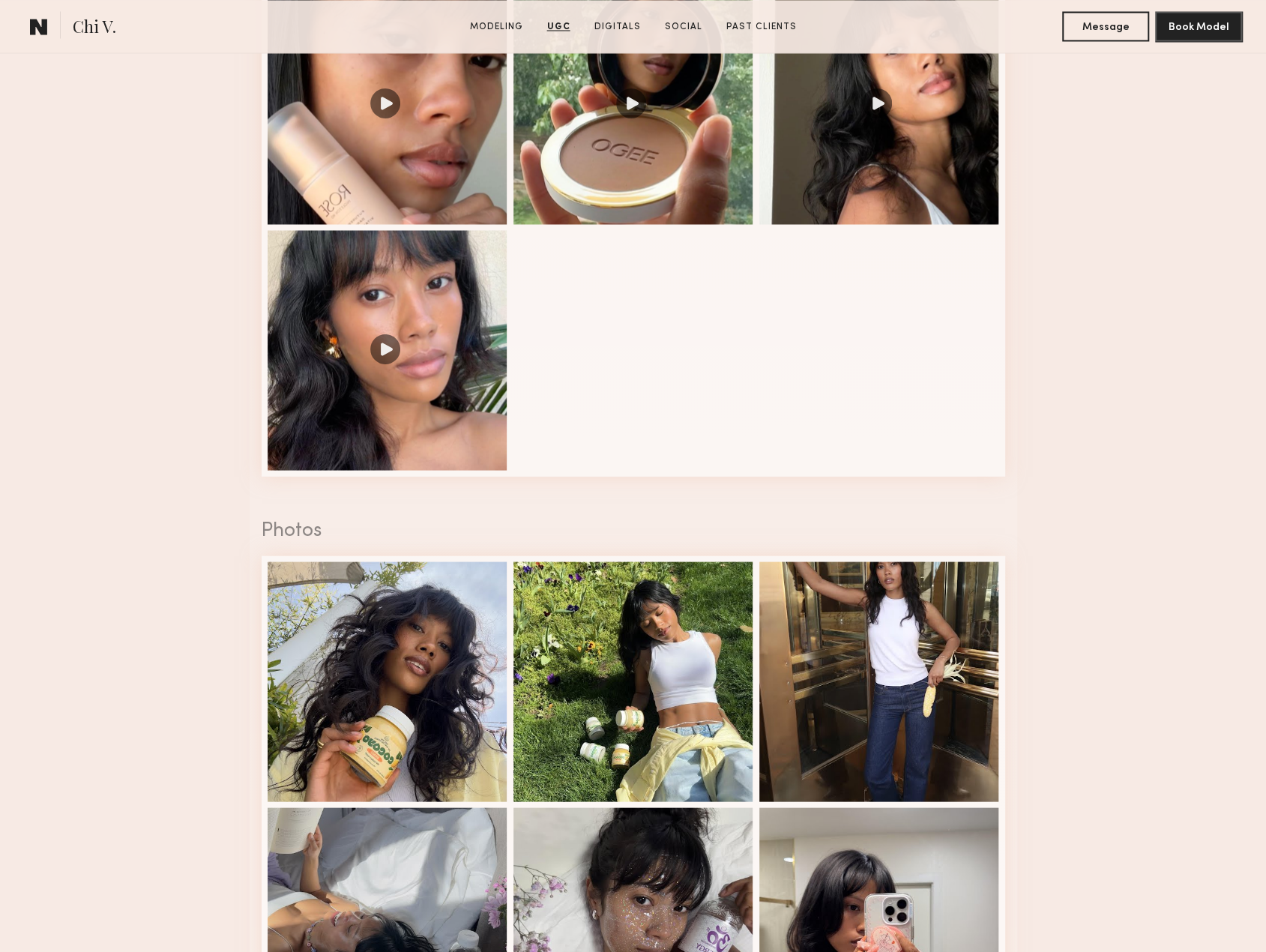
scroll to position [1948, 0]
